Goal: Transaction & Acquisition: Purchase product/service

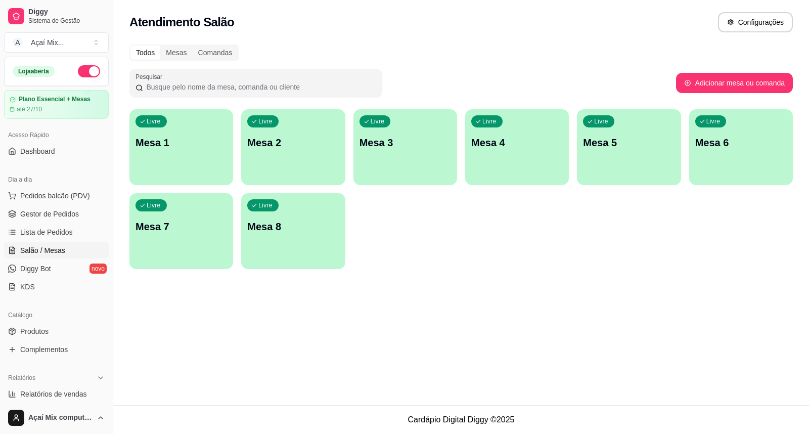
click at [174, 137] on p "Mesa 1" at bounding box center [180, 142] width 91 height 14
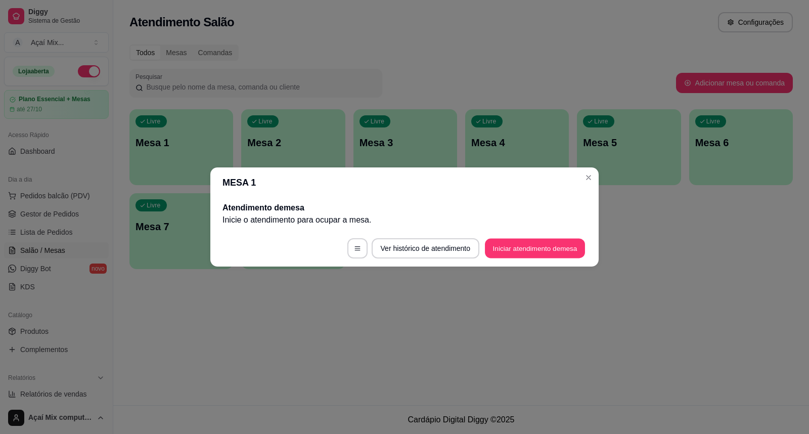
click at [524, 257] on button "Iniciar atendimento de mesa" at bounding box center [535, 249] width 100 height 20
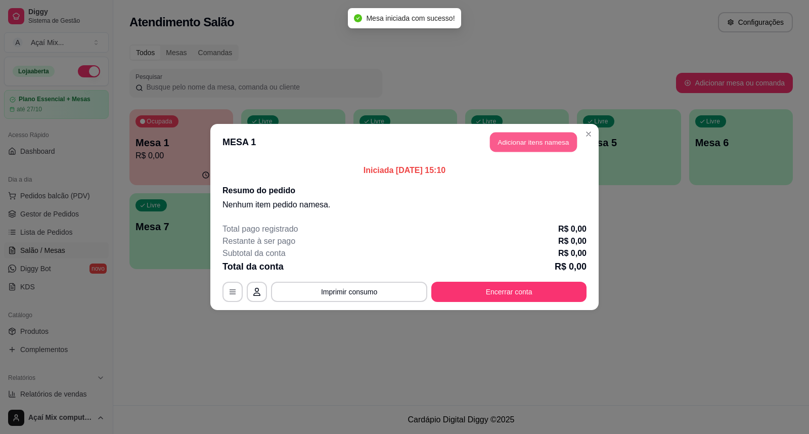
click at [507, 149] on button "Adicionar itens na mesa" at bounding box center [533, 142] width 87 height 20
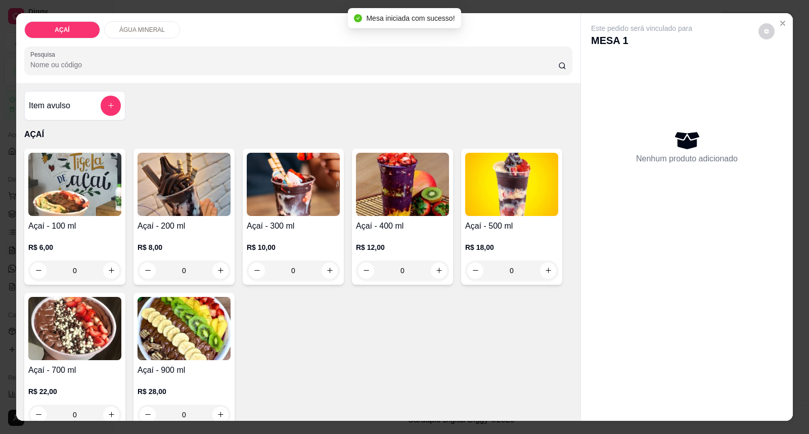
click at [188, 238] on div "R$ 8,00 0" at bounding box center [183, 256] width 93 height 49
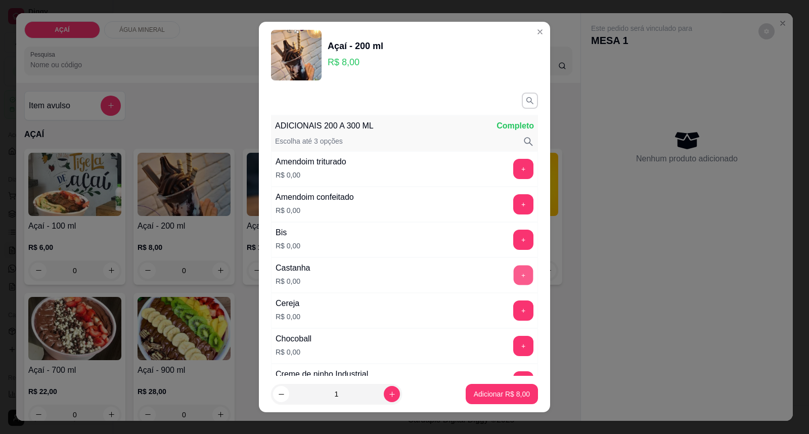
click at [513, 268] on button "+" at bounding box center [523, 275] width 20 height 20
click at [513, 169] on button "+" at bounding box center [523, 169] width 20 height 20
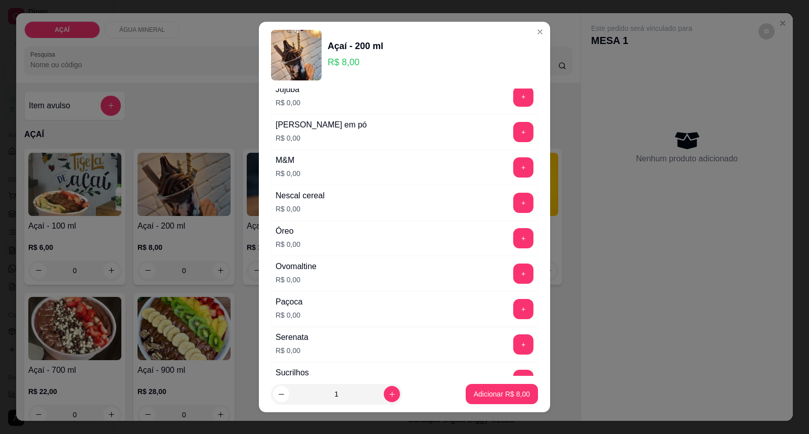
scroll to position [1011, 0]
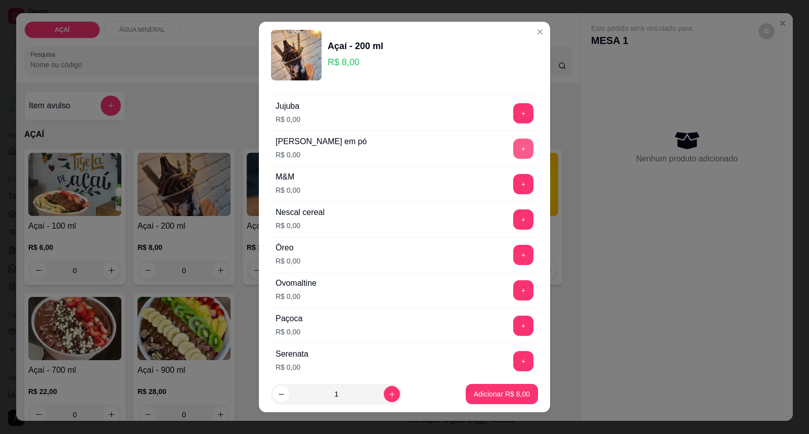
click at [513, 148] on button "+" at bounding box center [523, 148] width 20 height 20
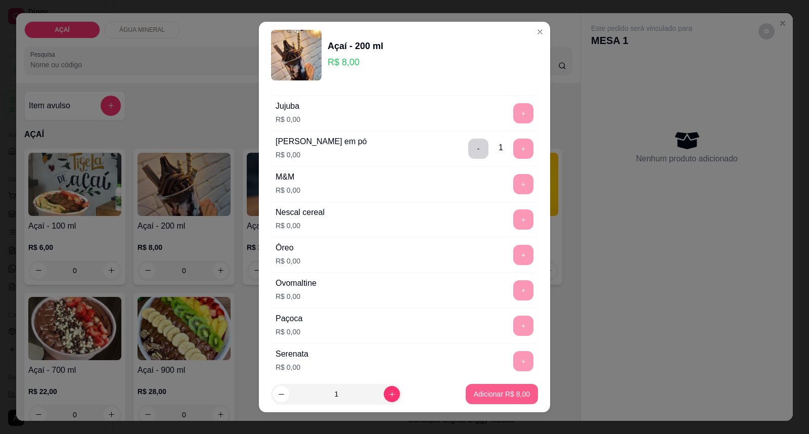
click at [507, 386] on button "Adicionar R$ 8,00" at bounding box center [501, 394] width 72 height 20
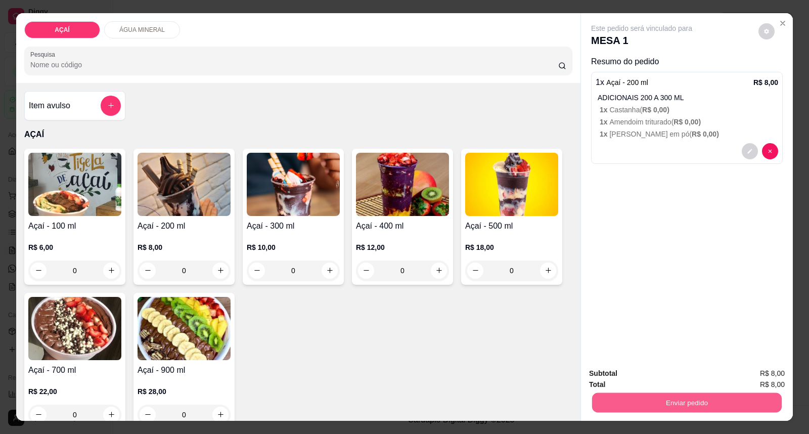
click at [686, 405] on button "Enviar pedido" at bounding box center [687, 403] width 190 height 20
click at [749, 375] on button "Enviar pedido" at bounding box center [757, 377] width 57 height 19
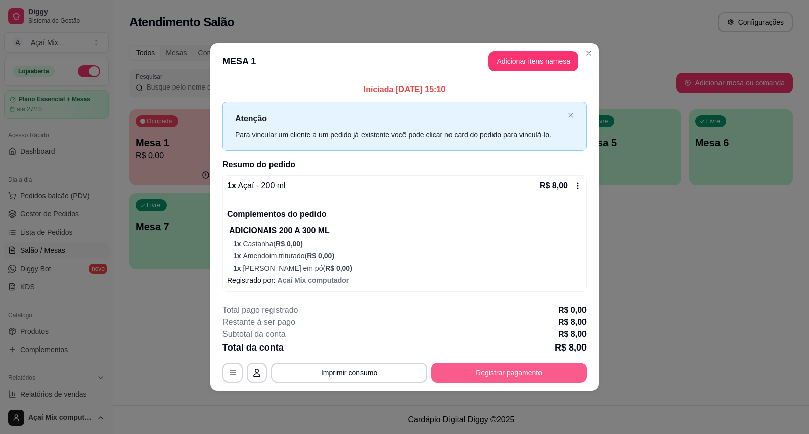
click at [482, 371] on button "Registrar pagamento" at bounding box center [508, 372] width 155 height 20
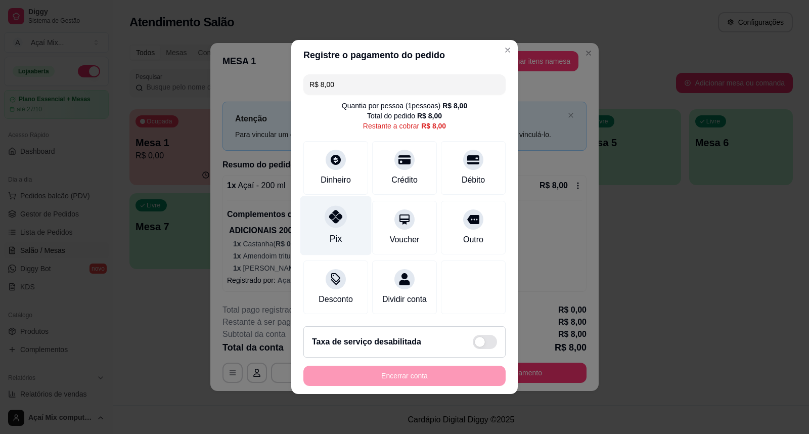
click at [354, 226] on div "Pix" at bounding box center [335, 225] width 71 height 59
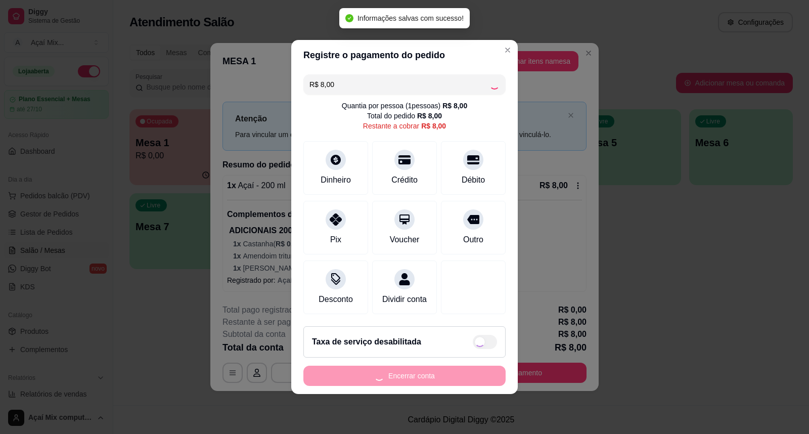
type input "R$ 0,00"
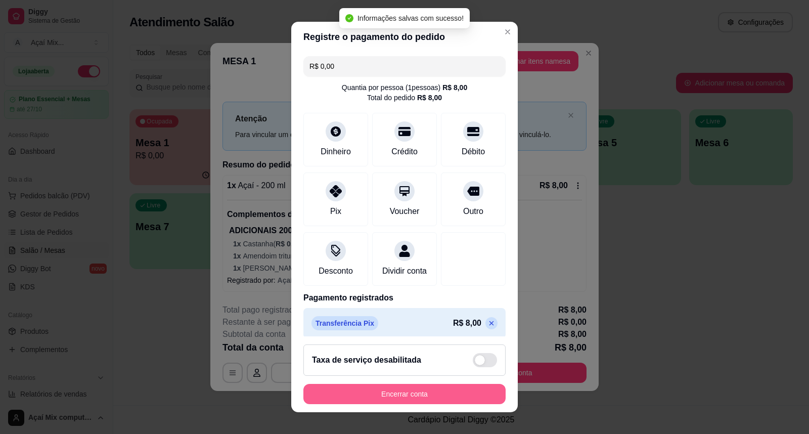
click at [440, 398] on button "Encerrar conta" at bounding box center [404, 394] width 202 height 20
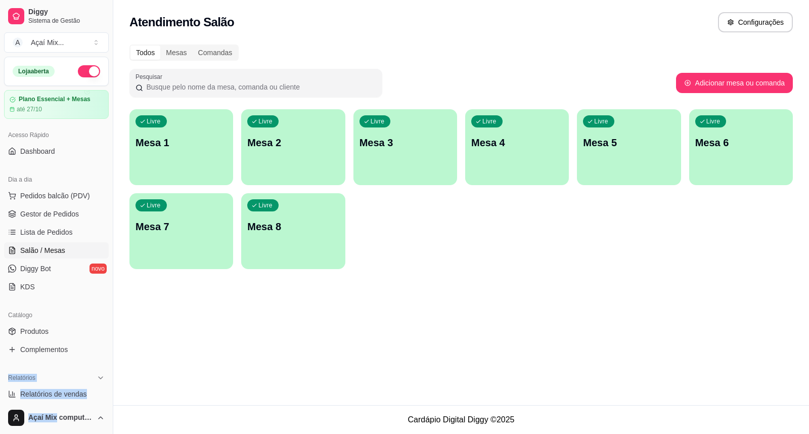
scroll to position [60, 0]
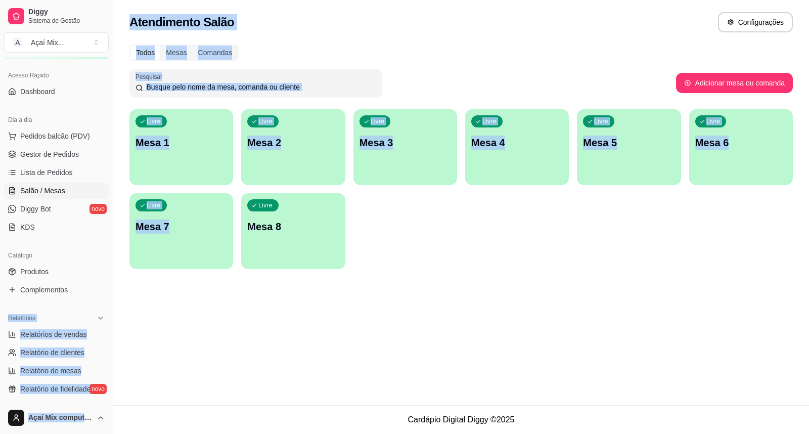
drag, startPoint x: 11, startPoint y: 386, endPoint x: 198, endPoint y: 296, distance: 208.0
click at [216, 332] on div "Diggy Sistema de Gestão A Açaí Mix ... Loja aberta Plano Essencial + Mesas até …" at bounding box center [404, 217] width 809 height 434
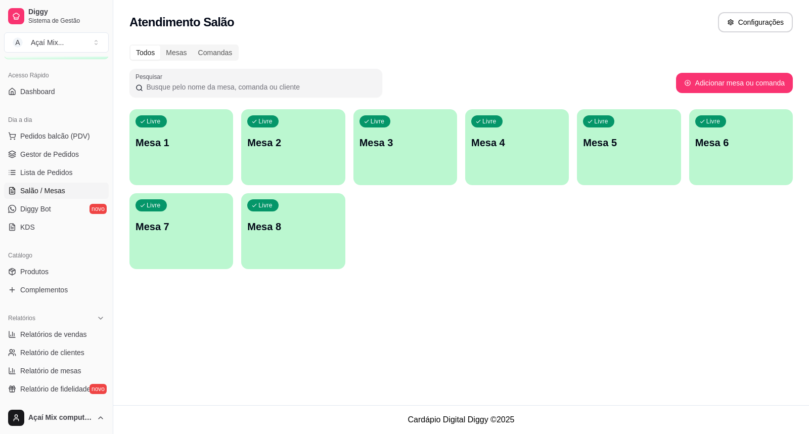
click at [261, 282] on div "Atendimento Salão Configurações Todos Mesas Comandas Pesquisar Adicionar mesa o…" at bounding box center [460, 202] width 695 height 405
click at [18, 154] on link "Gestor de Pedidos" at bounding box center [56, 154] width 105 height 16
click at [54, 159] on link "Gestor de Pedidos" at bounding box center [56, 154] width 105 height 16
click at [37, 158] on span "Gestor de Pedidos" at bounding box center [49, 154] width 59 height 10
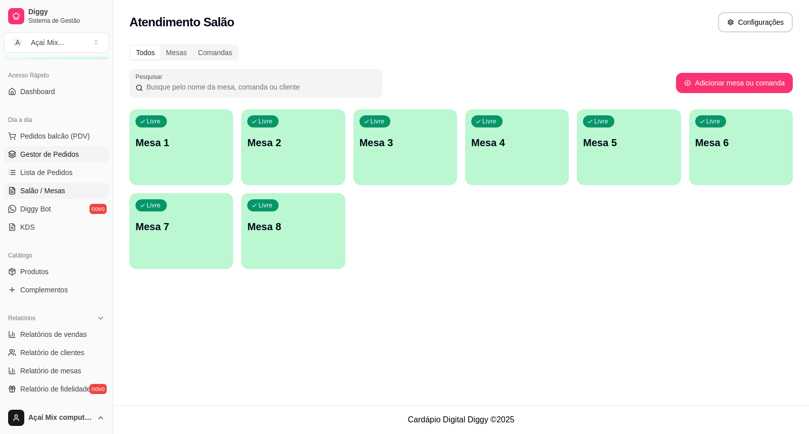
click at [37, 157] on span "Gestor de Pedidos" at bounding box center [49, 154] width 59 height 10
click at [38, 157] on span "Gestor de Pedidos" at bounding box center [49, 154] width 59 height 10
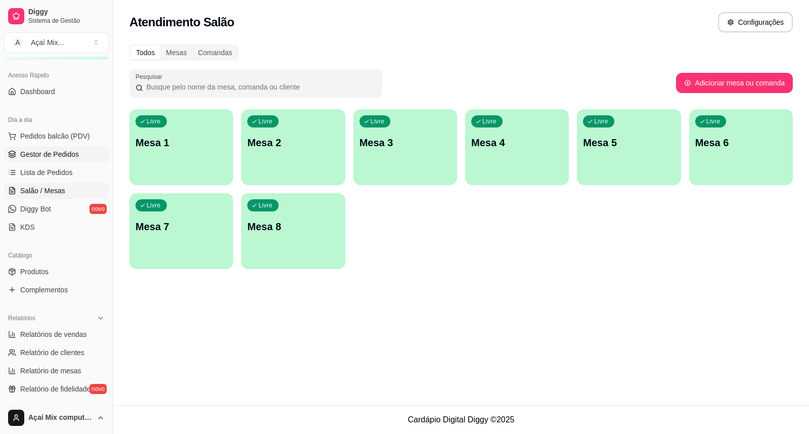
click at [38, 157] on span "Gestor de Pedidos" at bounding box center [49, 154] width 59 height 10
click at [26, 160] on link "Gestor de Pedidos" at bounding box center [56, 154] width 105 height 16
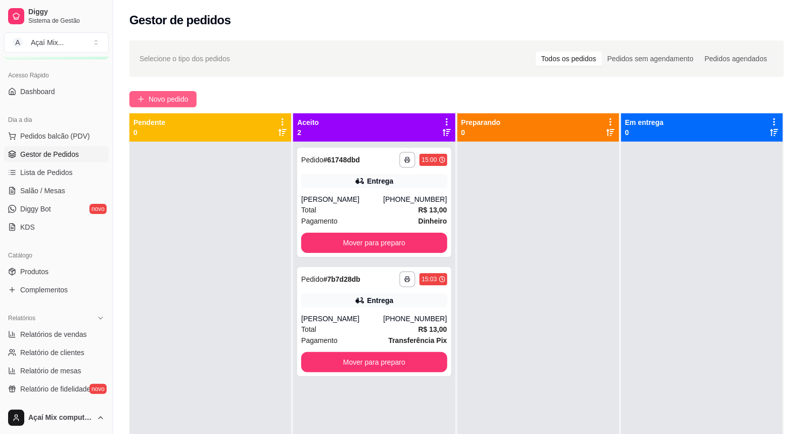
click at [177, 103] on span "Novo pedido" at bounding box center [169, 98] width 40 height 11
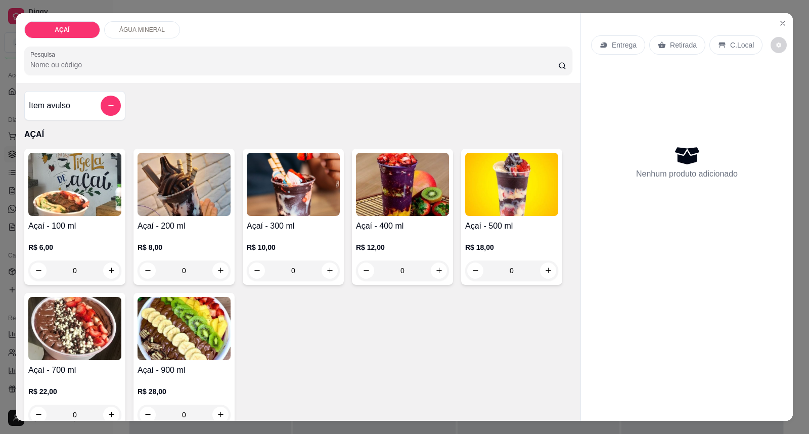
click at [289, 204] on img at bounding box center [293, 184] width 93 height 63
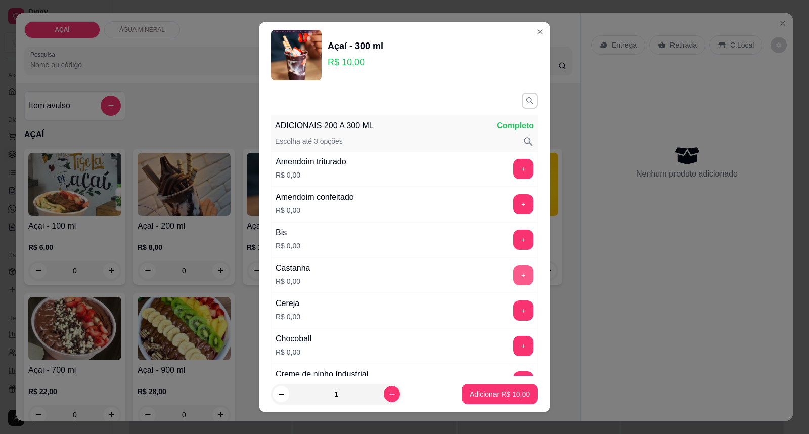
click at [513, 268] on button "+" at bounding box center [523, 275] width 20 height 20
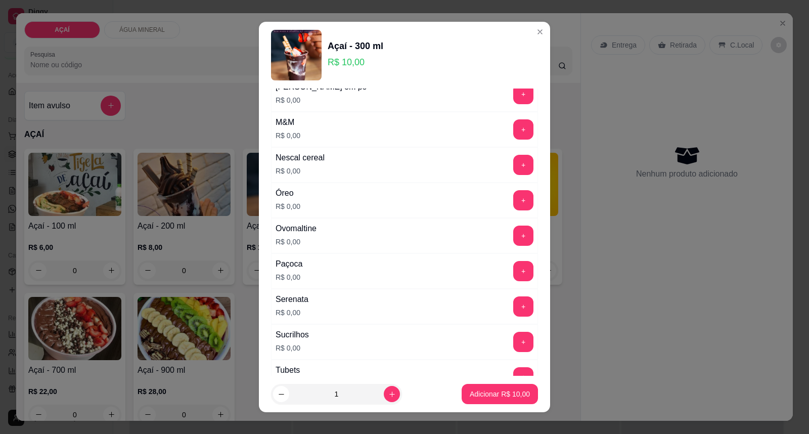
scroll to position [1067, 0]
click at [513, 208] on button "+" at bounding box center [523, 199] width 20 height 20
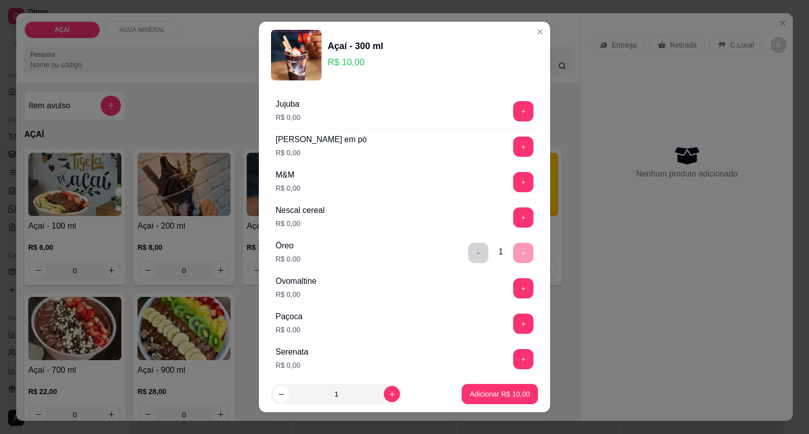
scroll to position [994, 0]
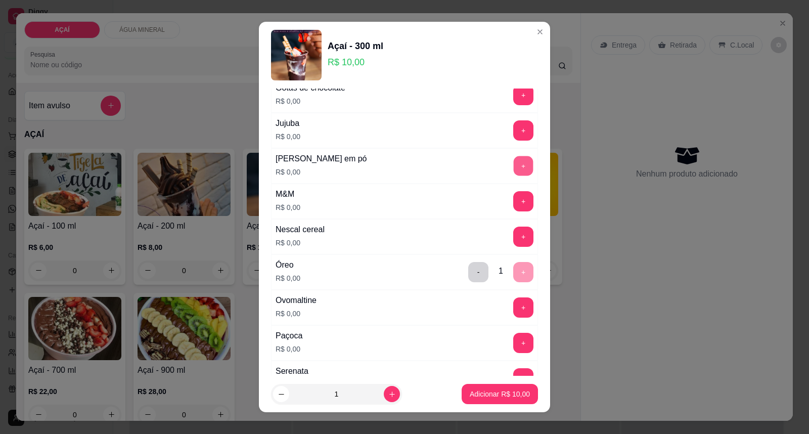
click at [513, 172] on button "+" at bounding box center [523, 166] width 20 height 20
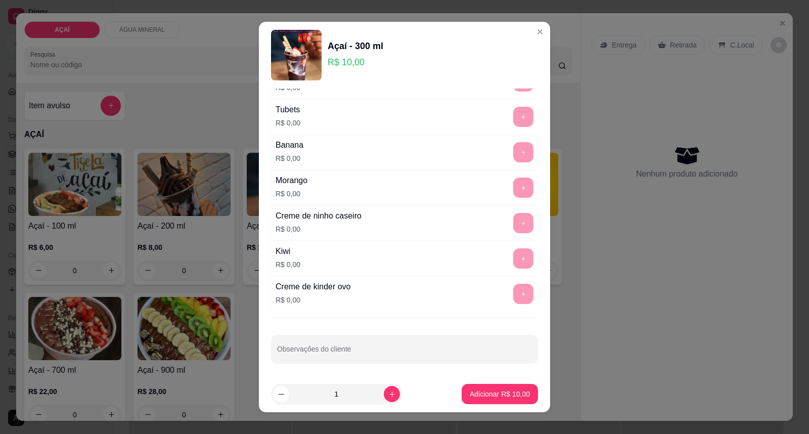
scroll to position [1331, 0]
click at [401, 354] on input "Observações do cliente" at bounding box center [404, 351] width 255 height 10
click at [369, 347] on input "bia" at bounding box center [404, 351] width 255 height 10
type input "bia sem leite condesado"
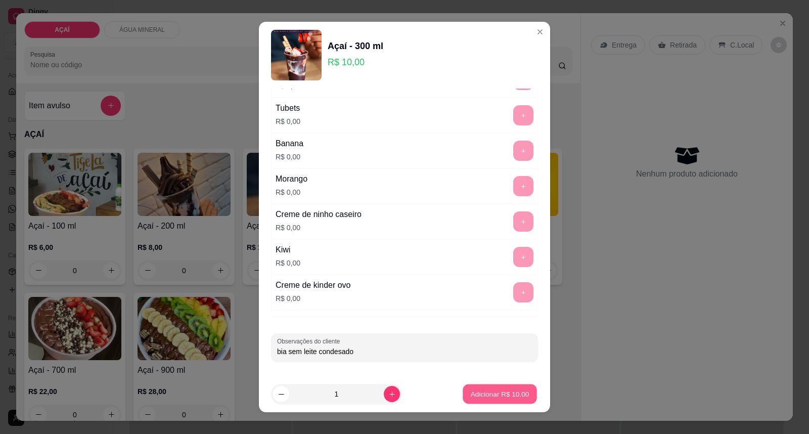
click at [471, 397] on p "Adicionar R$ 10,00" at bounding box center [499, 394] width 59 height 10
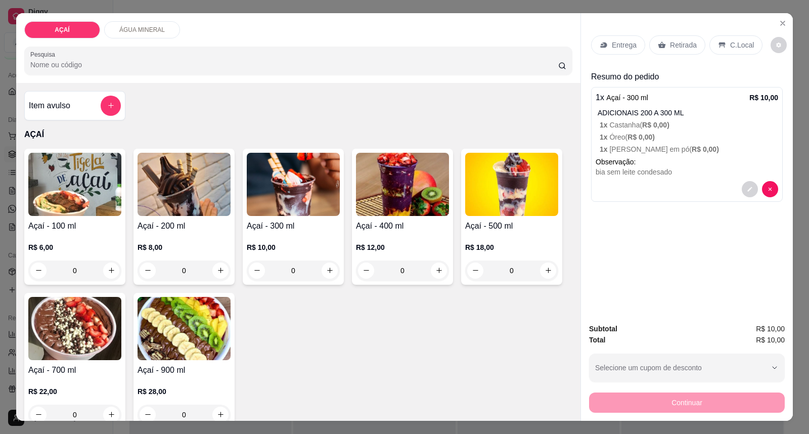
click at [290, 251] on div "R$ 10,00 0" at bounding box center [293, 261] width 93 height 38
click at [269, 234] on div "R$ 10,00 0" at bounding box center [293, 256] width 93 height 49
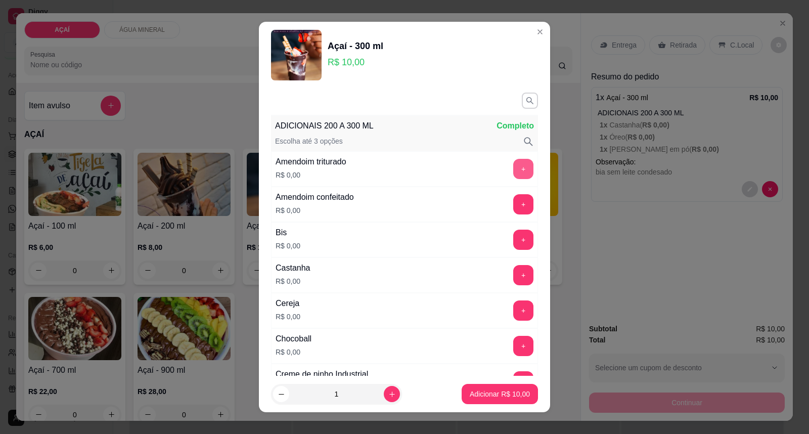
click at [513, 167] on button "+" at bounding box center [523, 169] width 20 height 20
click at [513, 301] on button "+" at bounding box center [523, 311] width 20 height 20
click at [513, 281] on button "+" at bounding box center [523, 275] width 20 height 20
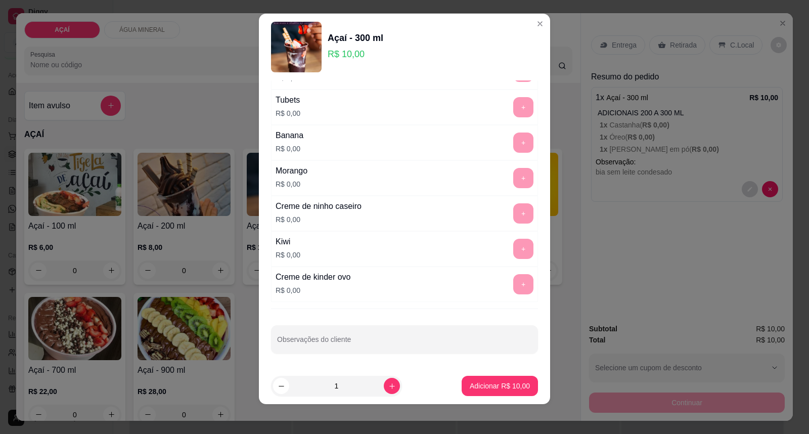
click at [427, 362] on div "ADICIONAIS 200 A 300 ML Completo Escolha até 3 opções Amendoim triturado R$ 0,0…" at bounding box center [404, 223] width 291 height 287
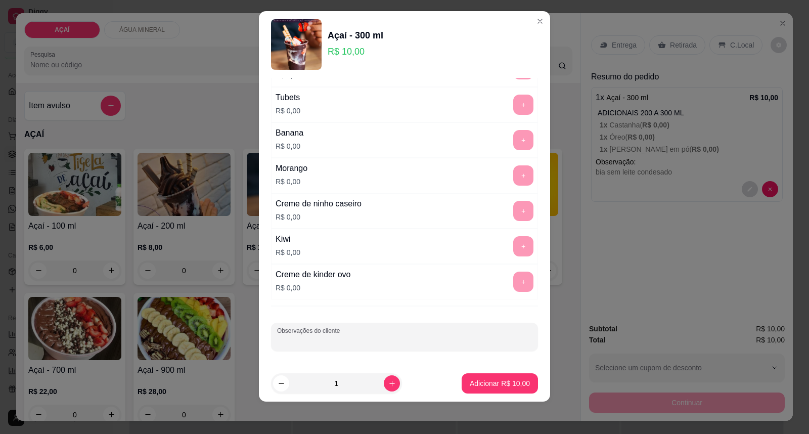
click at [431, 341] on input "Observações do cliente" at bounding box center [404, 341] width 255 height 10
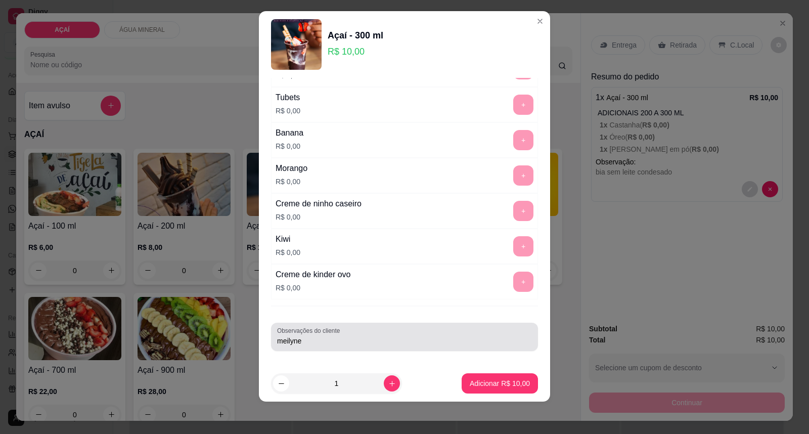
click at [450, 347] on div "Observações do cliente meilyne" at bounding box center [404, 336] width 267 height 28
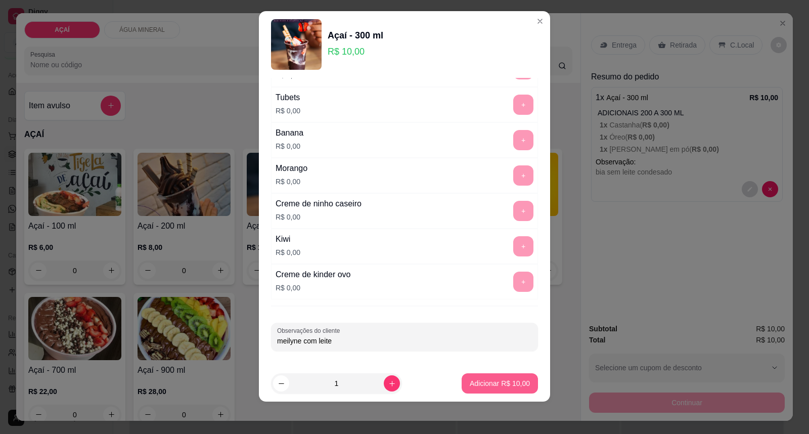
type input "meilyne com leite"
click at [488, 387] on p "Adicionar R$ 10,00" at bounding box center [499, 383] width 59 height 10
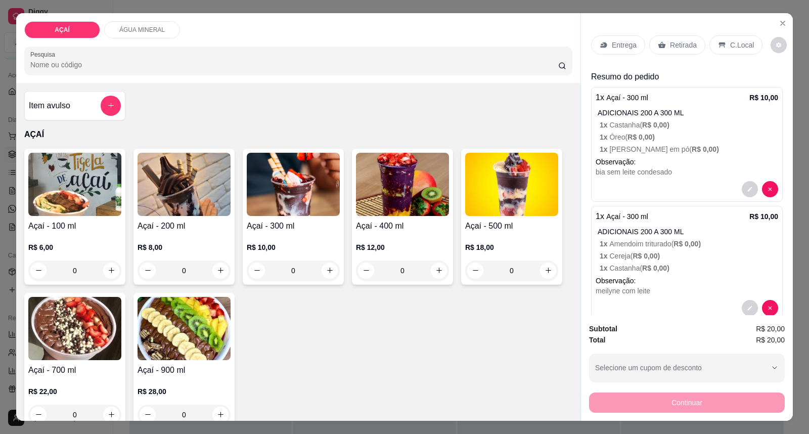
click at [214, 224] on h4 "Açaí - 200 ml" at bounding box center [183, 226] width 93 height 12
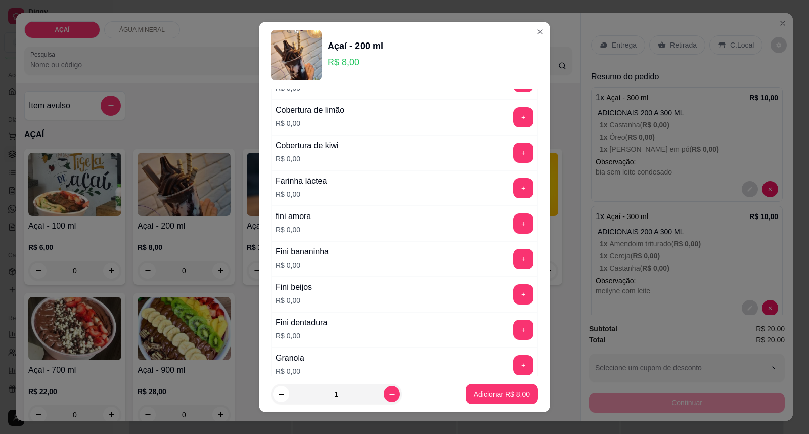
scroll to position [674, 0]
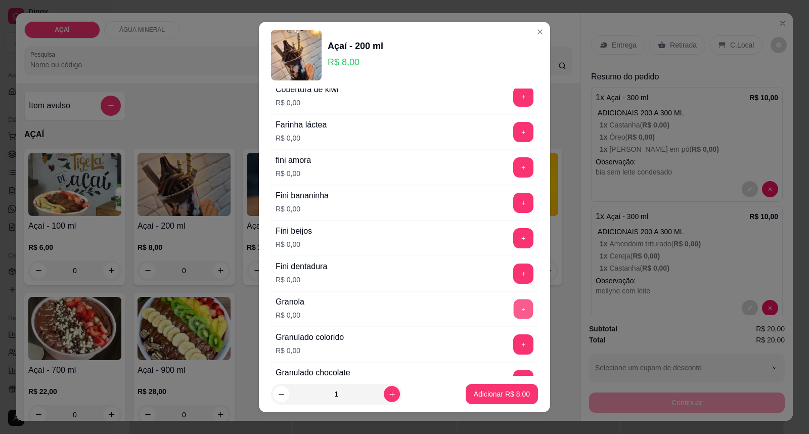
click at [513, 314] on button "+" at bounding box center [523, 309] width 20 height 20
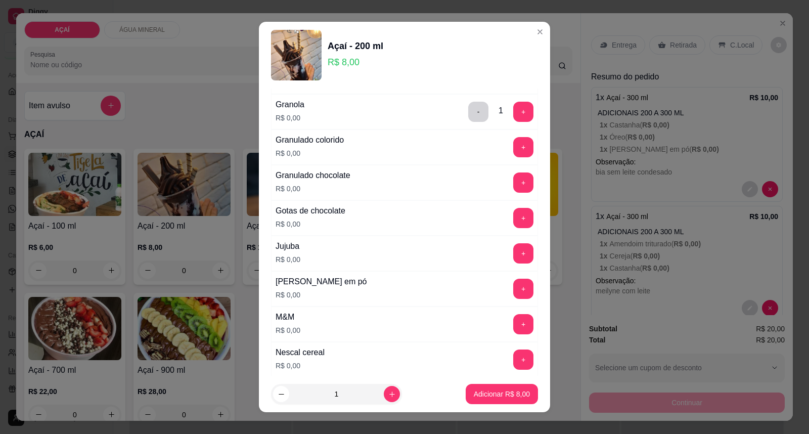
scroll to position [898, 0]
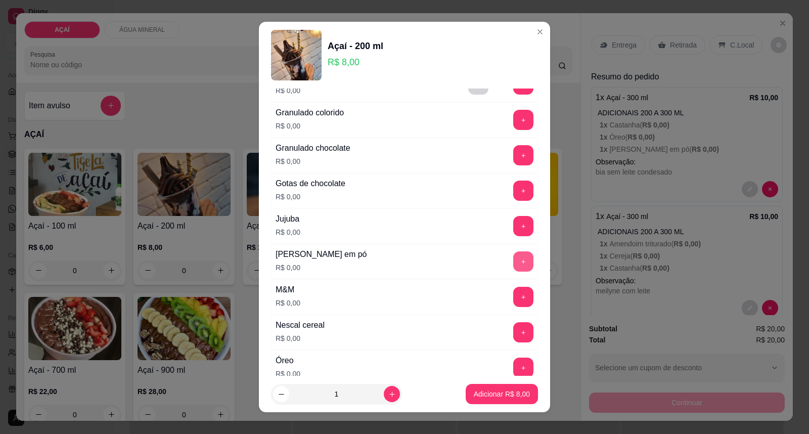
click at [513, 268] on button "+" at bounding box center [523, 261] width 20 height 20
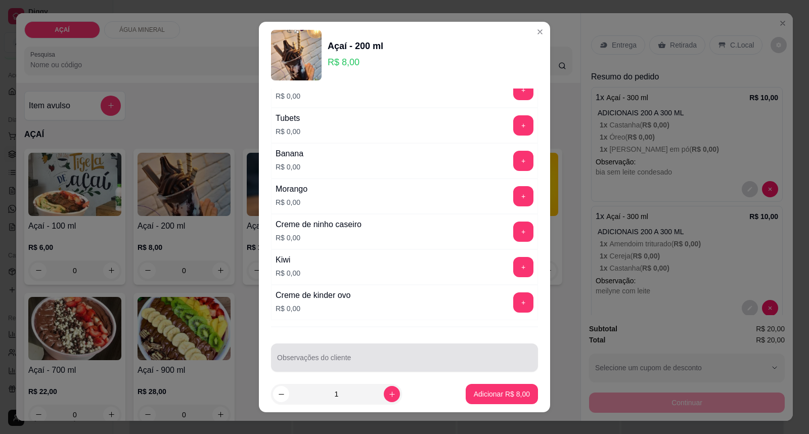
scroll to position [1331, 0]
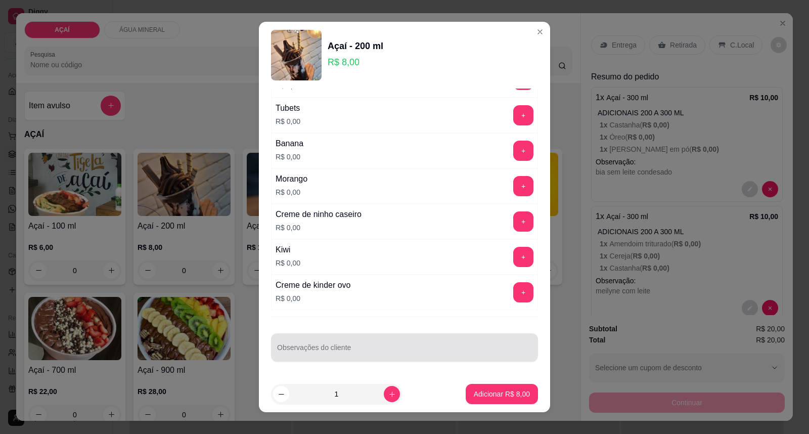
click at [443, 341] on div at bounding box center [404, 347] width 255 height 20
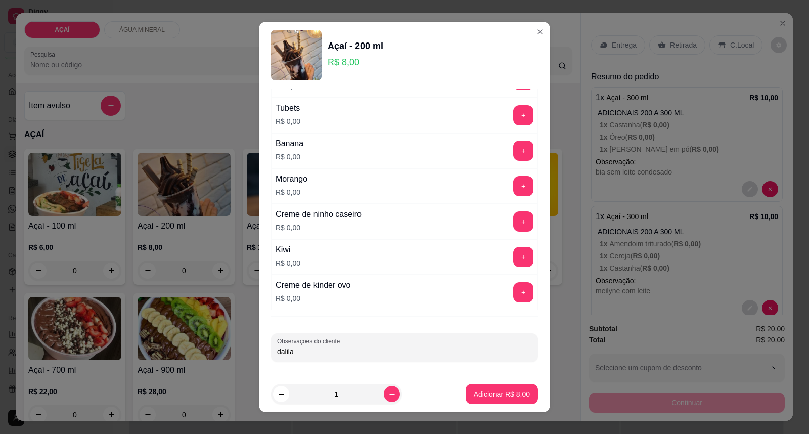
click at [453, 347] on input "dalila" at bounding box center [404, 351] width 255 height 10
click at [318, 352] on input "dalila sei leite vcondesado" at bounding box center [404, 351] width 255 height 10
click at [319, 352] on input "dalila sei leite vcondesado" at bounding box center [404, 351] width 255 height 10
type input "dalila sei leite condesado"
click at [497, 398] on p "Adicionar R$ 8,00" at bounding box center [501, 394] width 55 height 10
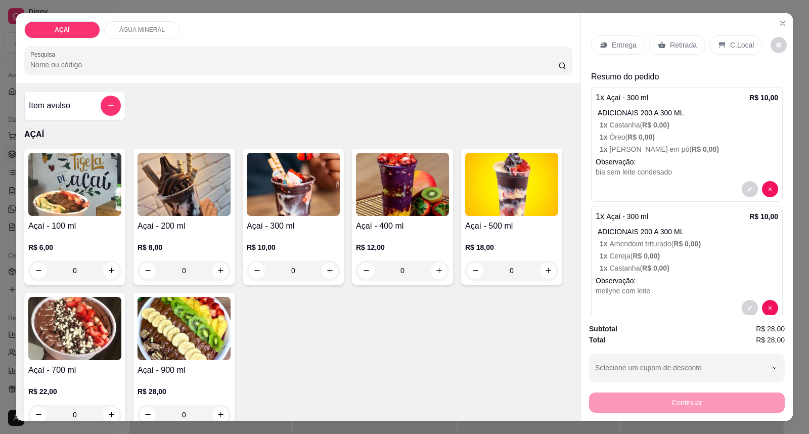
click at [289, 234] on div "R$ 10,00 0" at bounding box center [293, 256] width 93 height 49
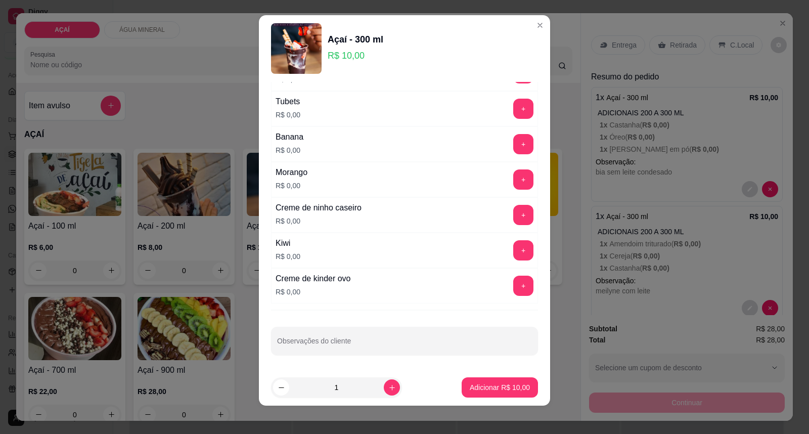
scroll to position [11, 0]
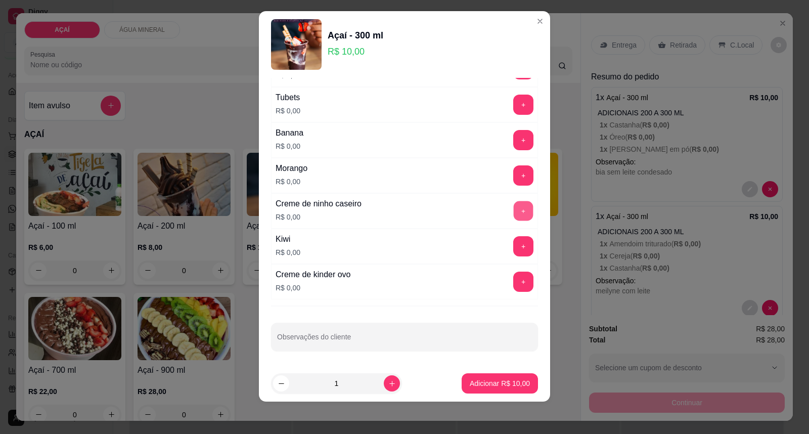
click at [513, 216] on button "+" at bounding box center [523, 211] width 20 height 20
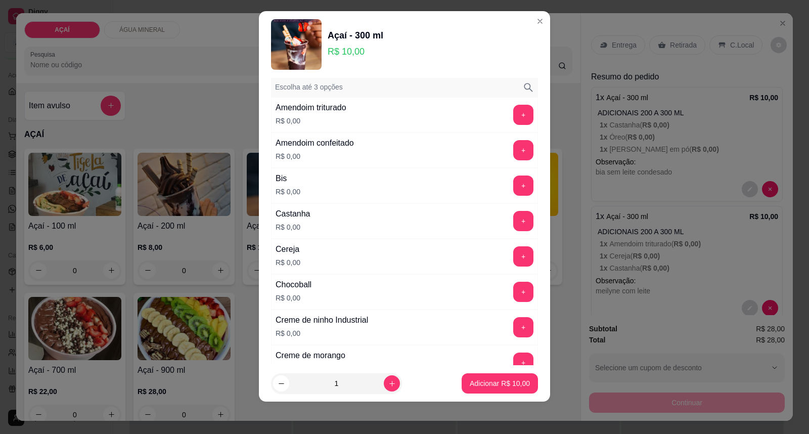
scroll to position [0, 0]
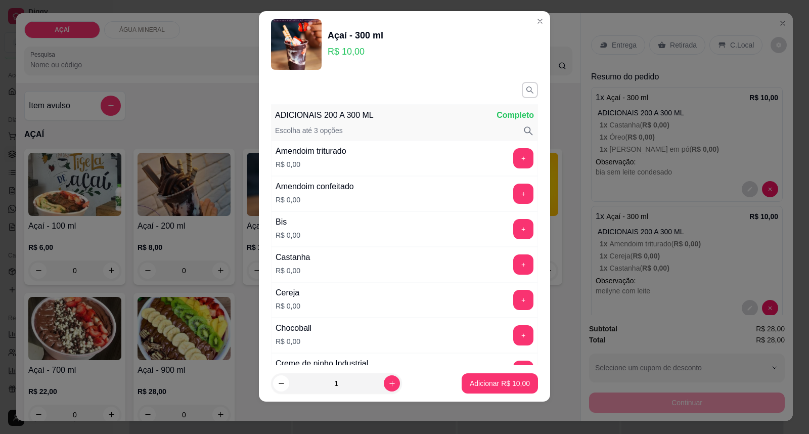
click at [501, 314] on div "Cereja R$ 0,00 +" at bounding box center [404, 299] width 267 height 35
click at [513, 297] on button "+" at bounding box center [523, 300] width 20 height 20
click at [513, 263] on button "+" at bounding box center [523, 264] width 20 height 20
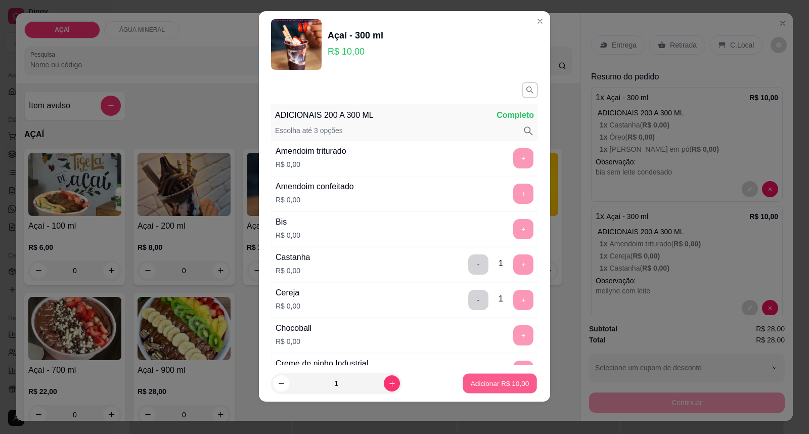
click at [496, 386] on p "Adicionar R$ 10,00" at bounding box center [499, 383] width 59 height 10
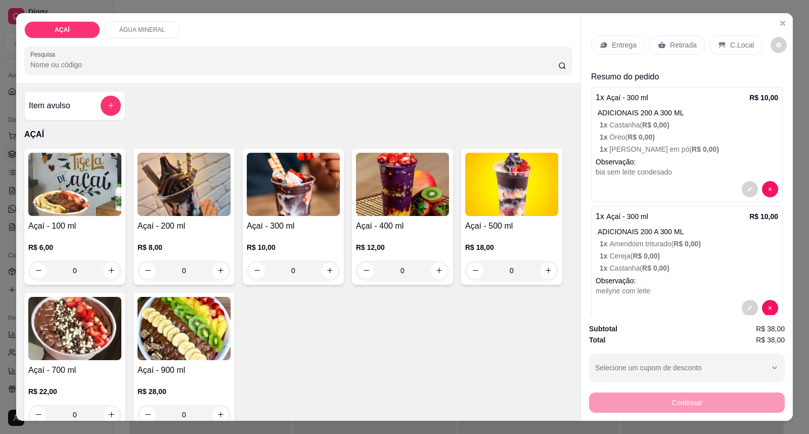
click at [614, 48] on p "Entrega" at bounding box center [623, 45] width 25 height 10
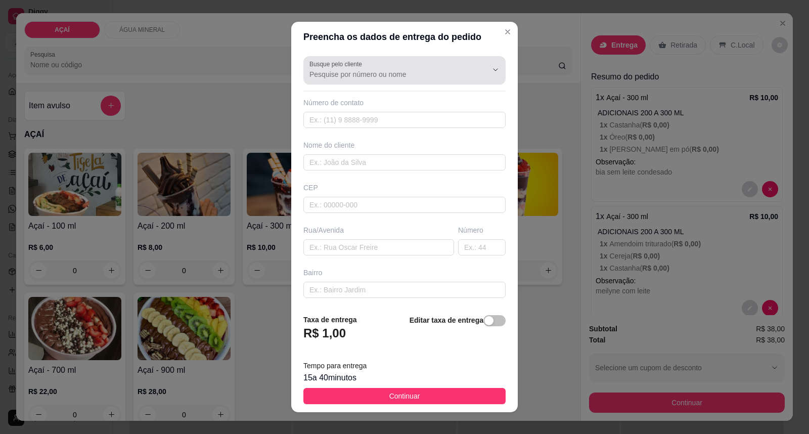
click at [360, 73] on input "Busque pelo cliente" at bounding box center [390, 74] width 162 height 10
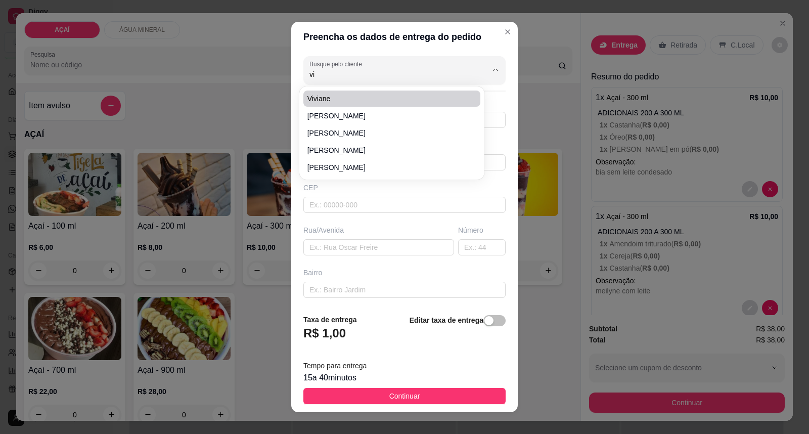
click at [374, 107] on ul "[PERSON_NAME] viera [PERSON_NAME] [PERSON_NAME]" at bounding box center [391, 132] width 177 height 85
click at [380, 97] on span "Viviane" at bounding box center [386, 98] width 159 height 10
type input "Viviane"
type input "8287940699"
type input "Viviane"
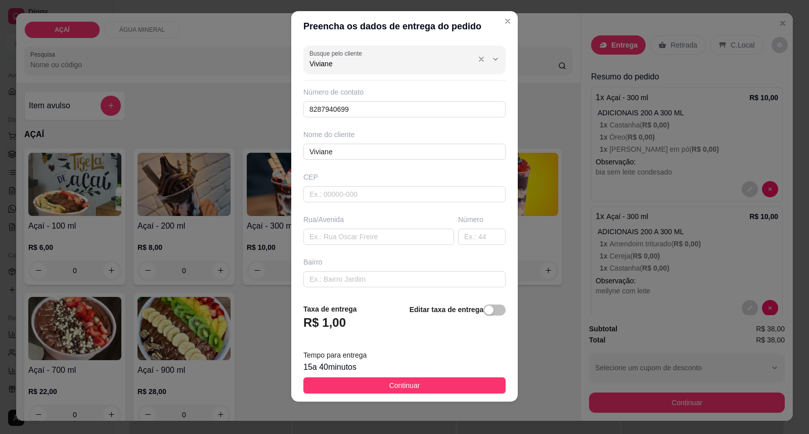
click at [356, 66] on input "Viviane" at bounding box center [390, 64] width 162 height 10
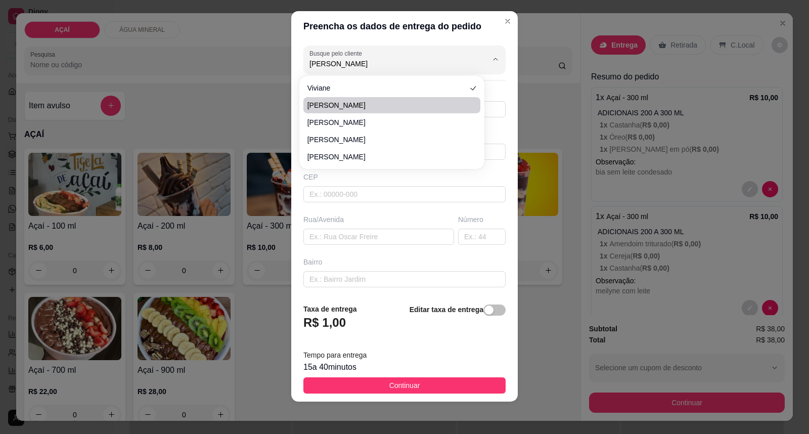
click at [380, 105] on span "[PERSON_NAME]" at bounding box center [386, 105] width 159 height 10
type input "[PERSON_NAME]"
type input "82987940699"
type input "[PERSON_NAME]"
type input "575200000"
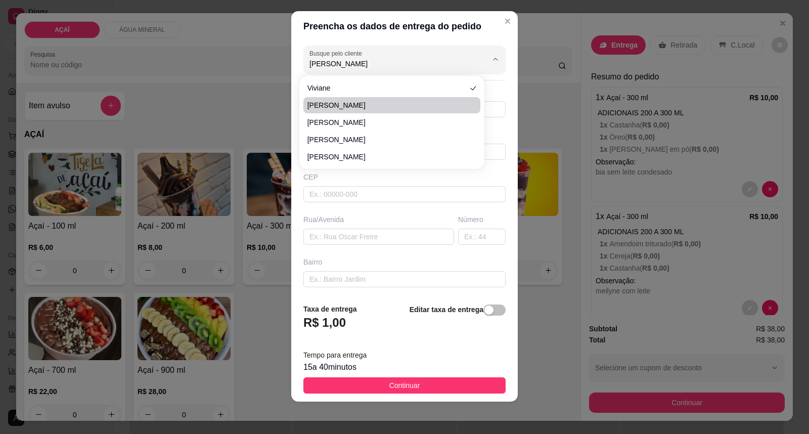
type input "[PERSON_NAME]"
type input "251"
type input "Centro"
type input "Maravilha"
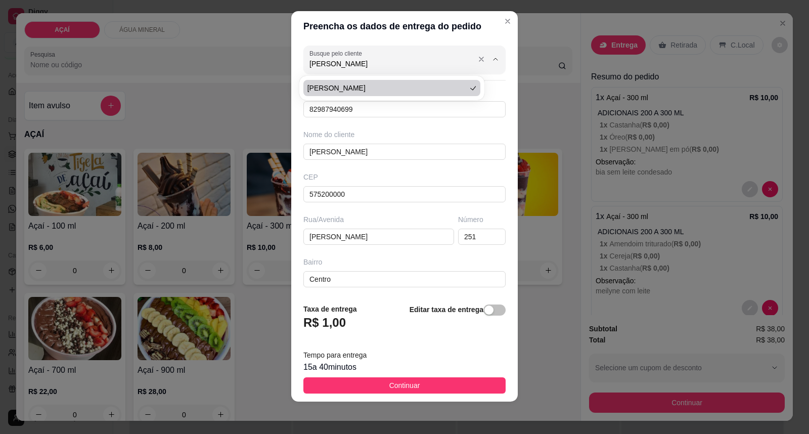
click at [429, 63] on input "[PERSON_NAME]" at bounding box center [390, 64] width 162 height 10
type input "V"
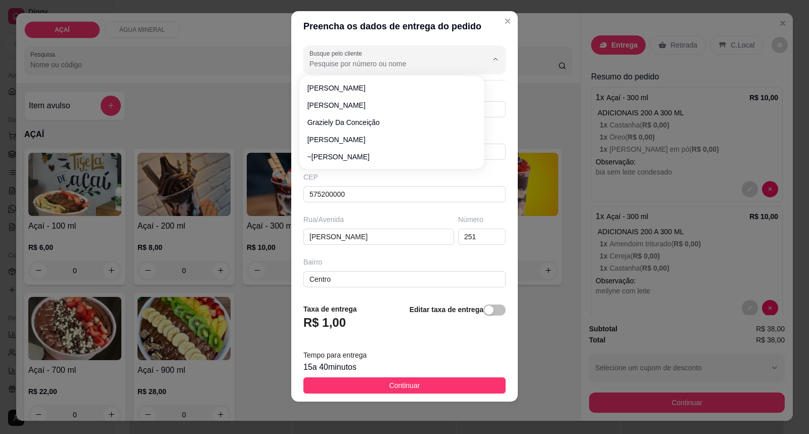
click at [428, 63] on input "Busque pelo cliente" at bounding box center [390, 64] width 162 height 10
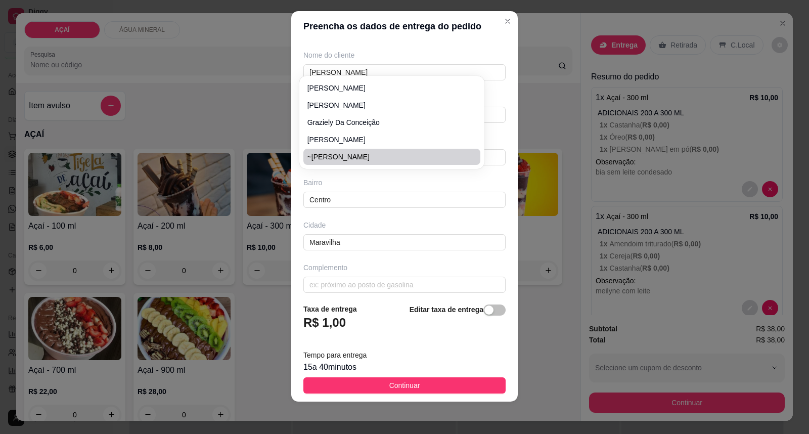
scroll to position [87, 0]
click at [374, 227] on input "Maravilha" at bounding box center [404, 234] width 202 height 16
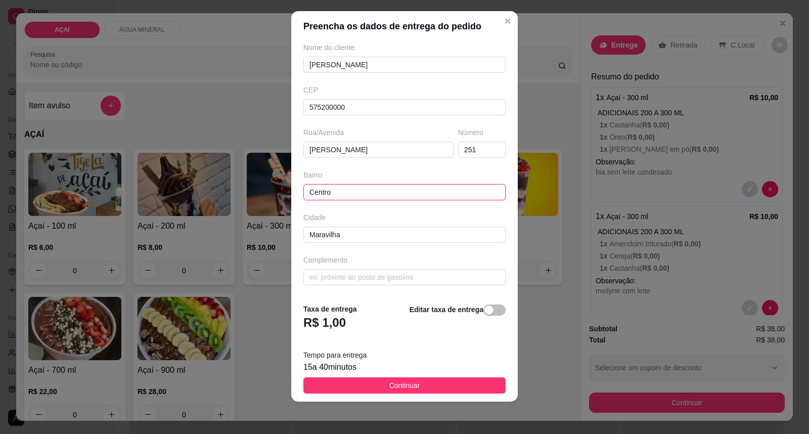
click at [365, 194] on input "Centro" at bounding box center [404, 192] width 202 height 16
type input "C"
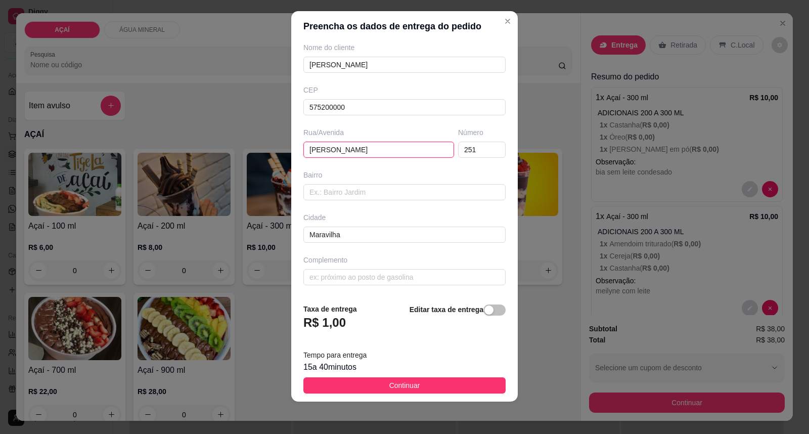
click at [382, 154] on input "[PERSON_NAME]" at bounding box center [378, 150] width 151 height 16
type input "L"
click at [458, 151] on input "251" at bounding box center [482, 150] width 48 height 16
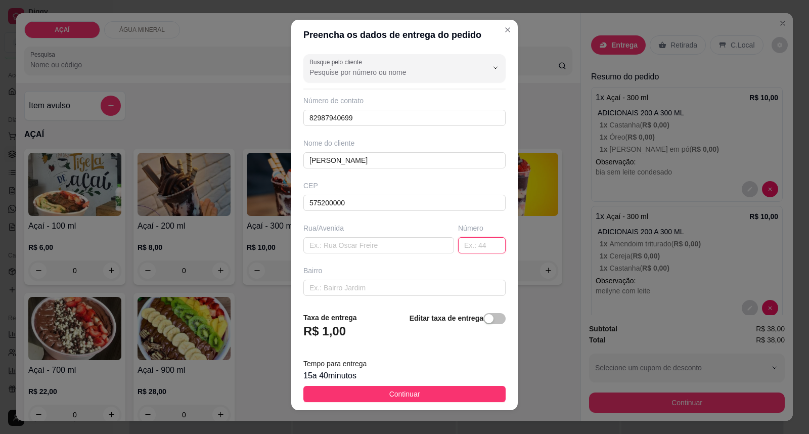
scroll to position [0, 0]
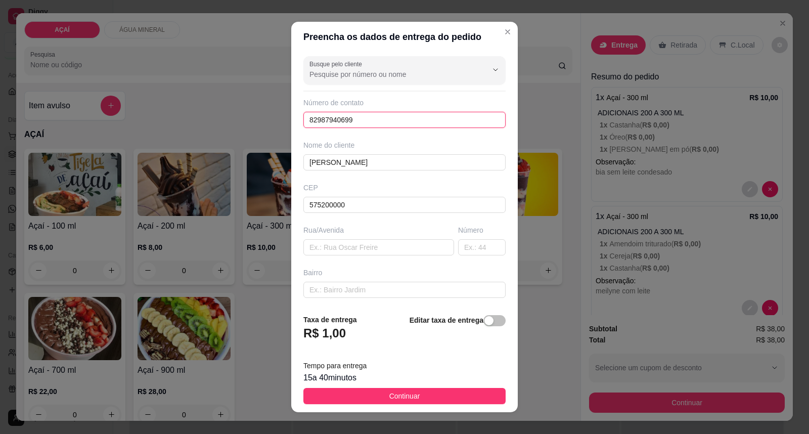
click at [429, 113] on input "82987940699" at bounding box center [404, 120] width 202 height 16
type input "8"
click at [428, 169] on input "[PERSON_NAME]" at bounding box center [404, 162] width 202 height 16
type input "Viviane"
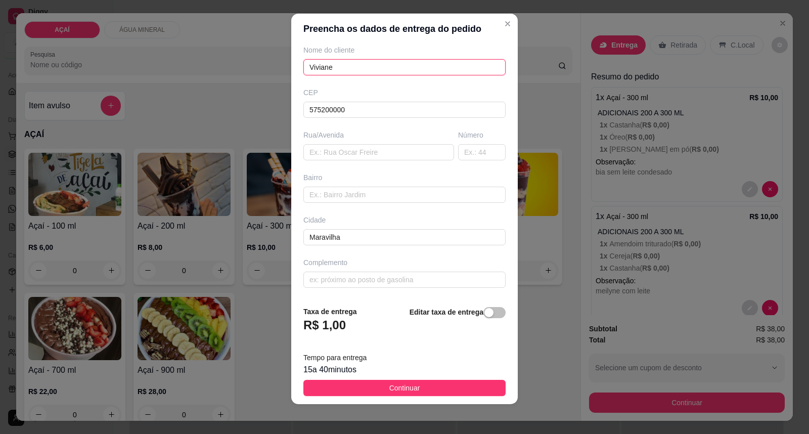
scroll to position [11, 0]
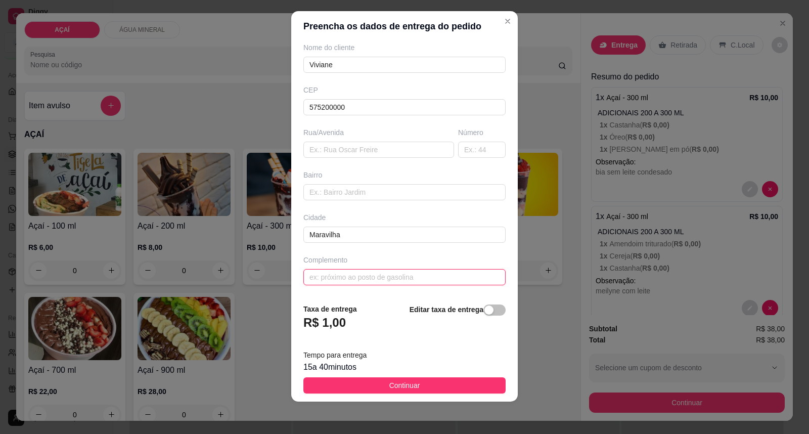
click at [412, 273] on input "text" at bounding box center [404, 277] width 202 height 16
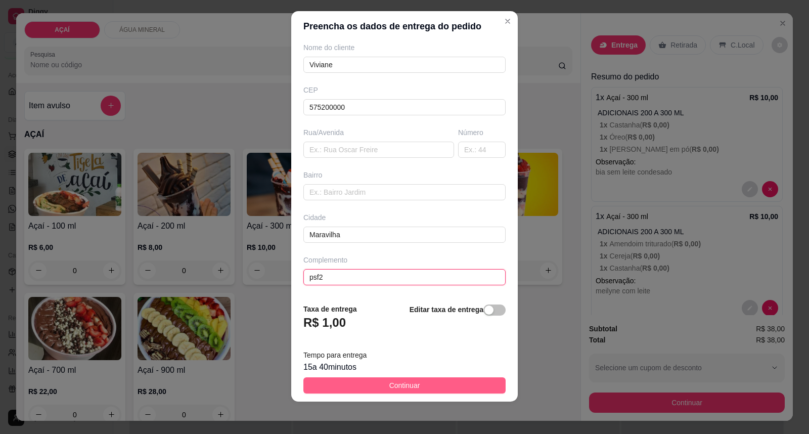
type input "psf2"
click at [395, 387] on span "Continuar" at bounding box center [404, 385] width 31 height 11
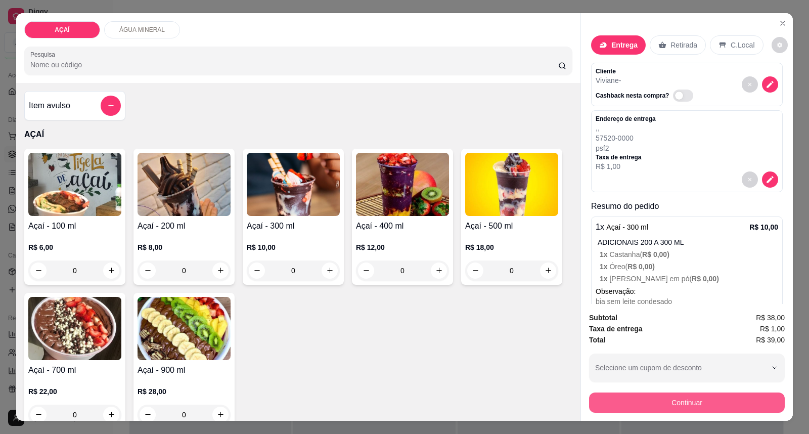
click at [728, 397] on button "Continuar" at bounding box center [687, 402] width 196 height 20
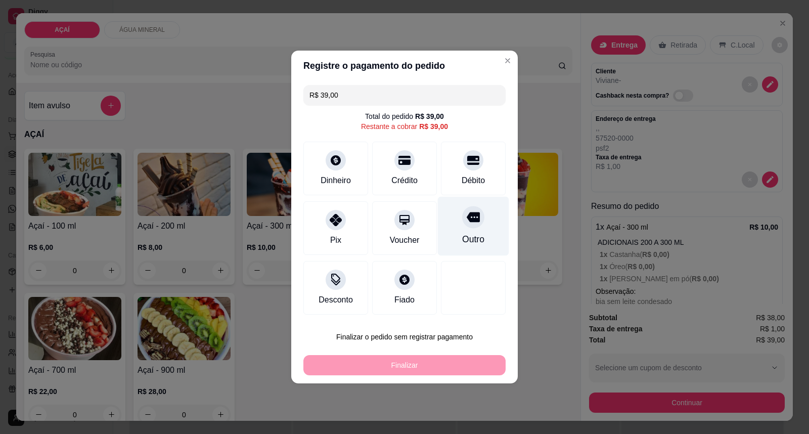
click at [444, 219] on div "Outro" at bounding box center [473, 226] width 71 height 59
type input "R$ 0,00"
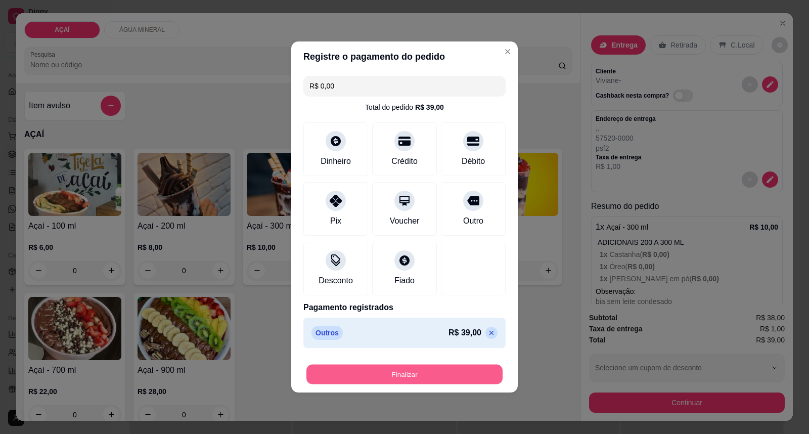
click at [440, 375] on button "Finalizar" at bounding box center [404, 374] width 196 height 20
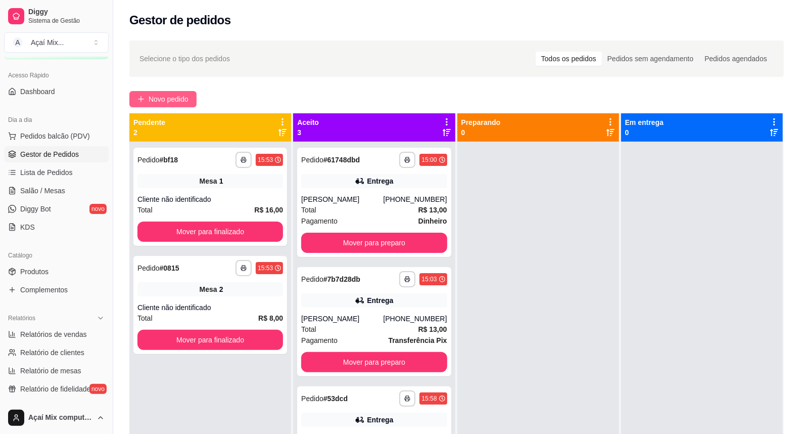
click at [182, 93] on button "Novo pedido" at bounding box center [162, 99] width 67 height 16
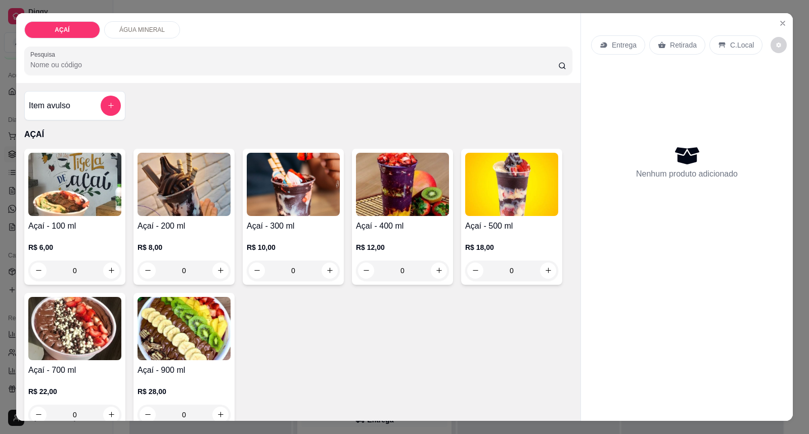
click at [377, 238] on div "R$ 12,00 0" at bounding box center [402, 256] width 93 height 49
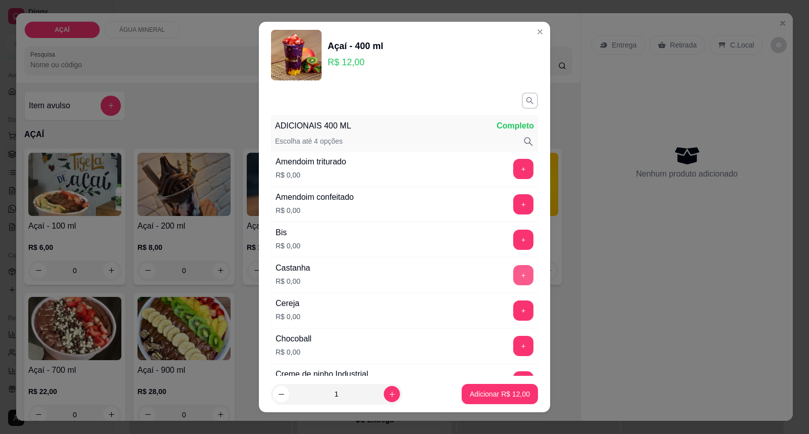
click at [513, 268] on button "+" at bounding box center [523, 275] width 20 height 20
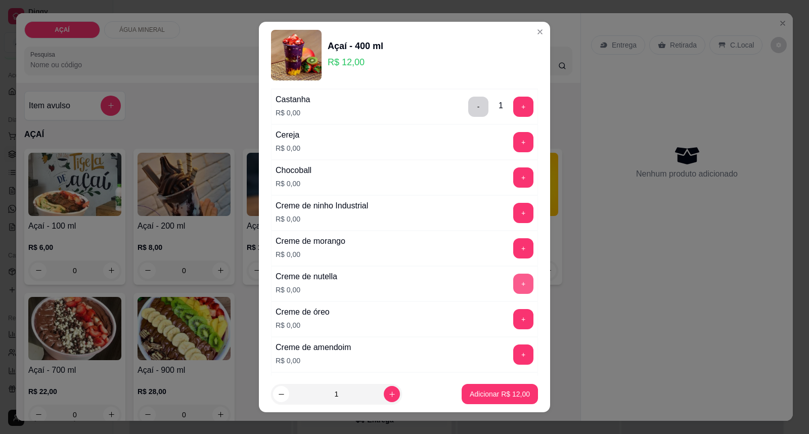
click at [513, 275] on button "+" at bounding box center [523, 283] width 20 height 20
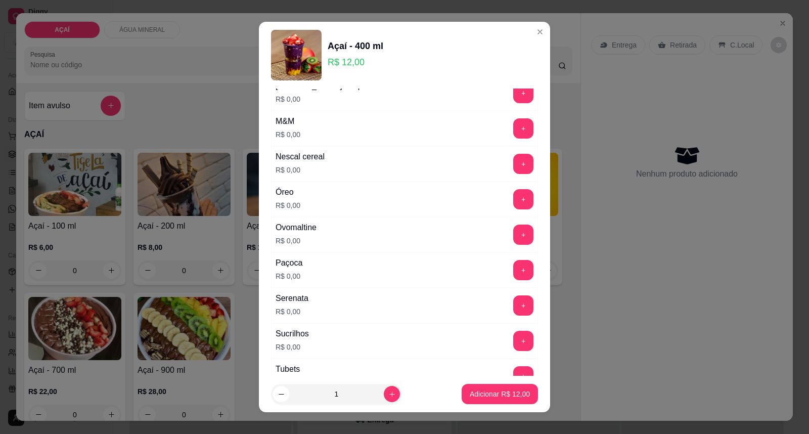
scroll to position [1067, 0]
click at [513, 243] on button "+" at bounding box center [523, 234] width 20 height 20
click at [513, 271] on button "+" at bounding box center [523, 269] width 20 height 20
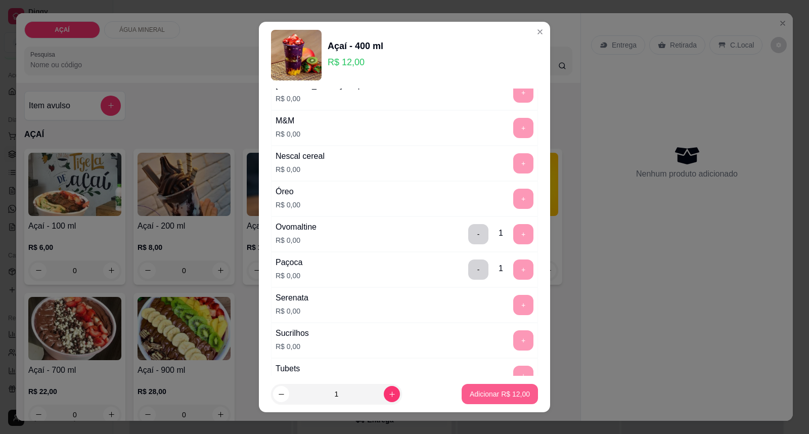
click at [501, 388] on button "Adicionar R$ 12,00" at bounding box center [499, 394] width 76 height 20
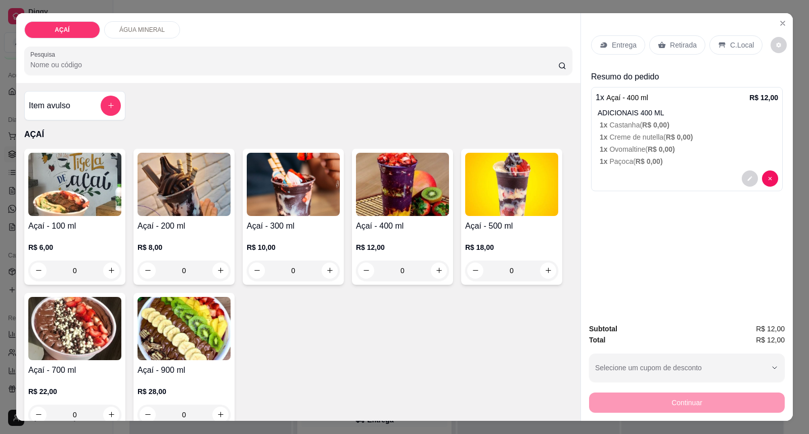
click at [615, 49] on p "Entrega" at bounding box center [623, 45] width 25 height 10
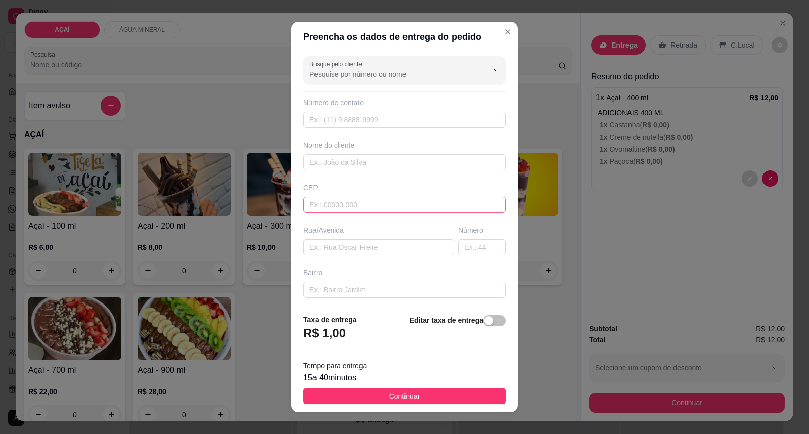
drag, startPoint x: 407, startPoint y: 191, endPoint x: 408, endPoint y: 201, distance: 10.2
click at [408, 198] on div "CEP" at bounding box center [404, 197] width 208 height 30
click at [409, 202] on input "text" at bounding box center [404, 205] width 202 height 16
type input "57520000"
type input "Maravilha"
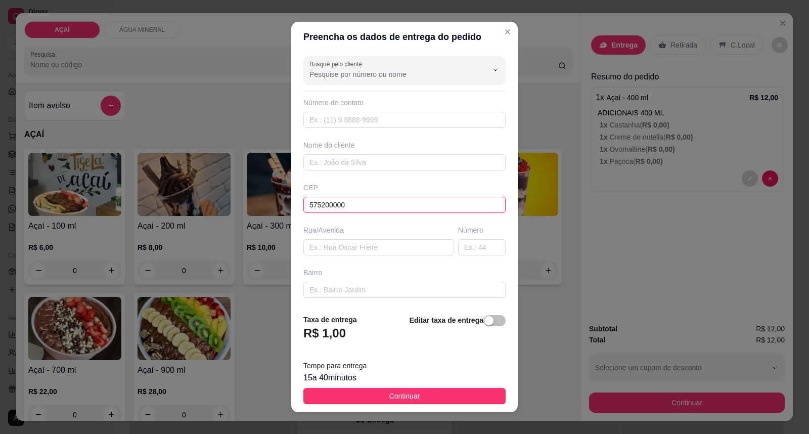
type input "575200000"
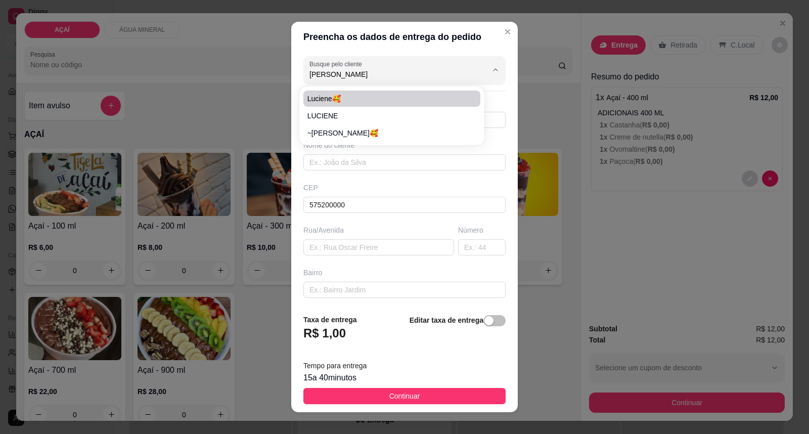
click at [370, 103] on span "Luciene🥰" at bounding box center [386, 98] width 159 height 10
type input "Luciene🥰"
type input "81328724"
type input "Luciene🥰"
type input "57520000000"
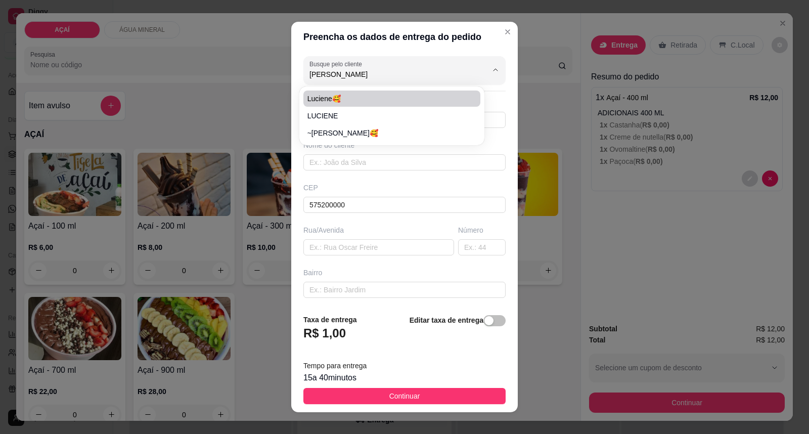
type input "Para entregar em [GEOGRAPHIC_DATA] da piscina próximo ao Campo"
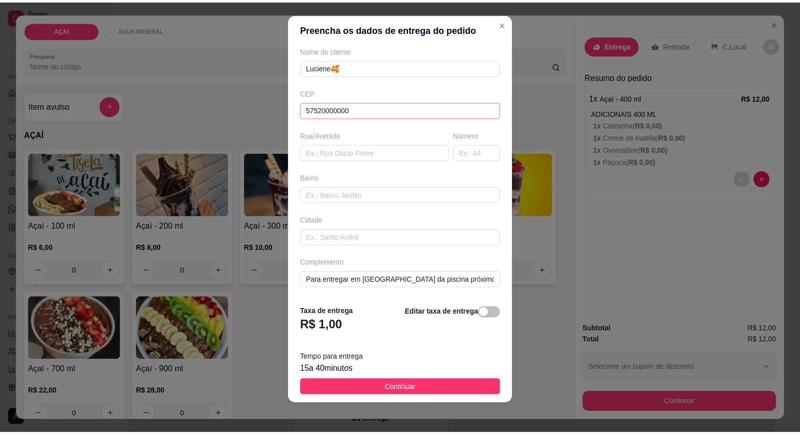
scroll to position [11, 0]
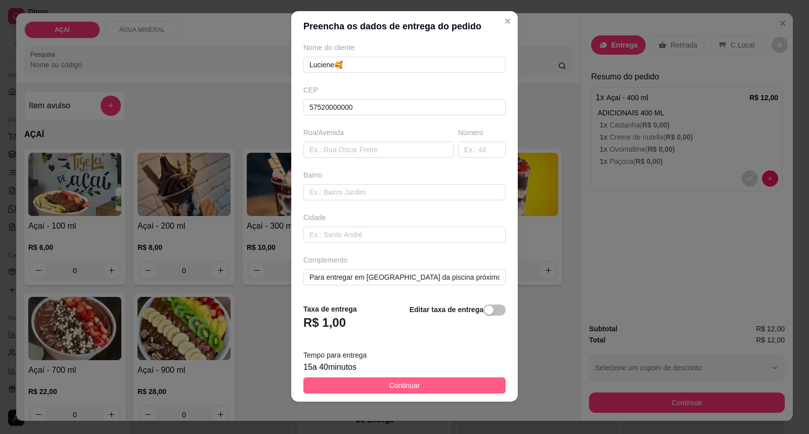
type input "Luciene🥰"
click at [406, 384] on span "Continuar" at bounding box center [404, 385] width 31 height 11
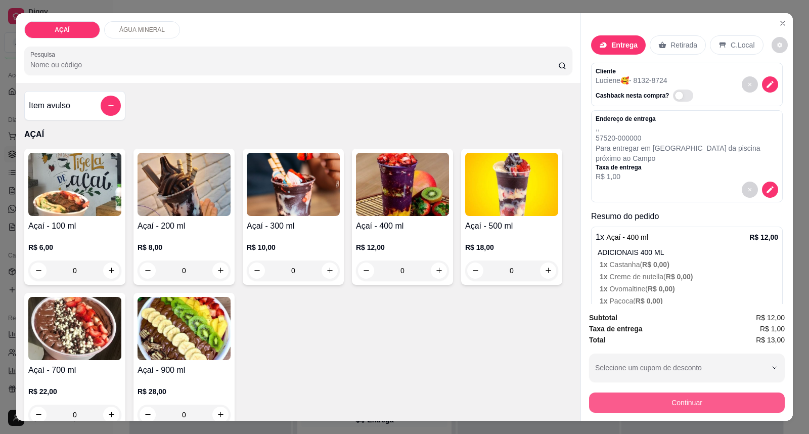
click at [594, 397] on button "Continuar" at bounding box center [687, 402] width 196 height 20
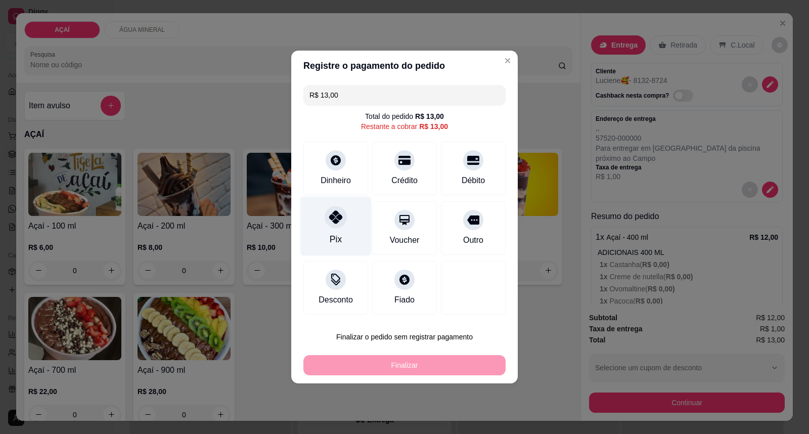
click at [324, 226] on div "Pix" at bounding box center [335, 226] width 71 height 59
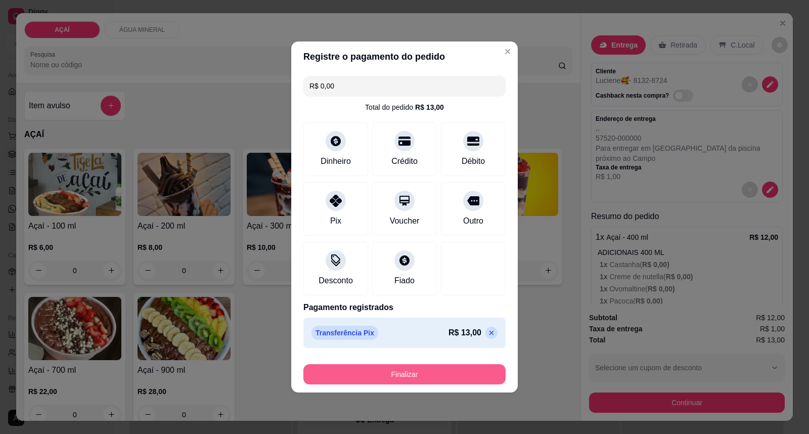
click at [377, 367] on button "Finalizar" at bounding box center [404, 374] width 202 height 20
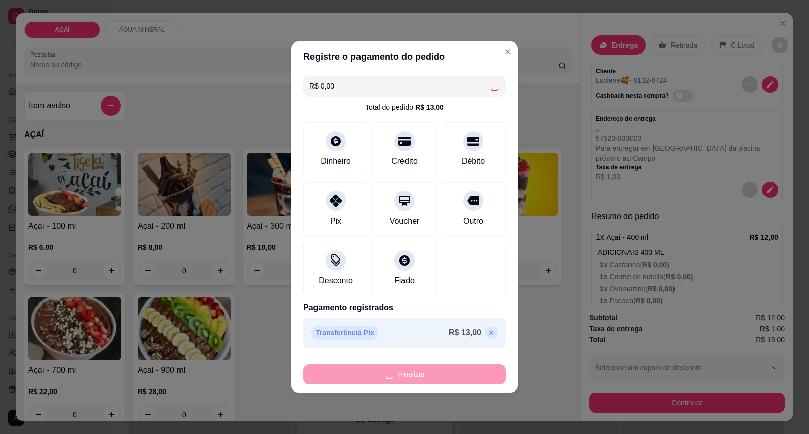
type input "-R$ 13,00"
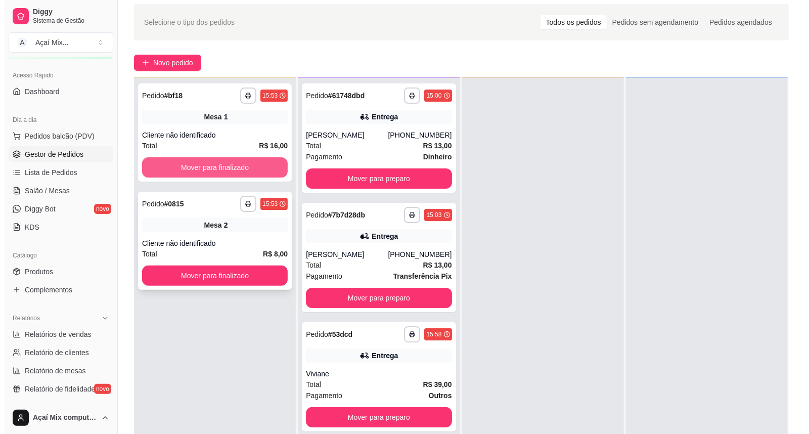
scroll to position [56, 0]
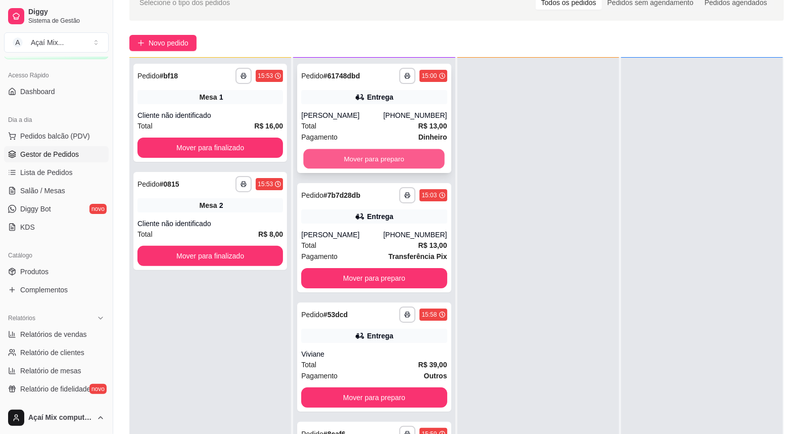
click at [359, 165] on button "Mover para preparo" at bounding box center [375, 159] width 142 height 20
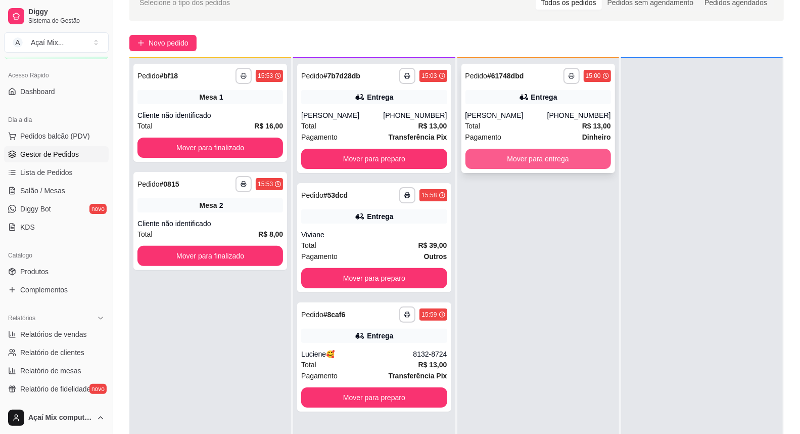
click at [477, 167] on button "Mover para entrega" at bounding box center [538, 159] width 146 height 20
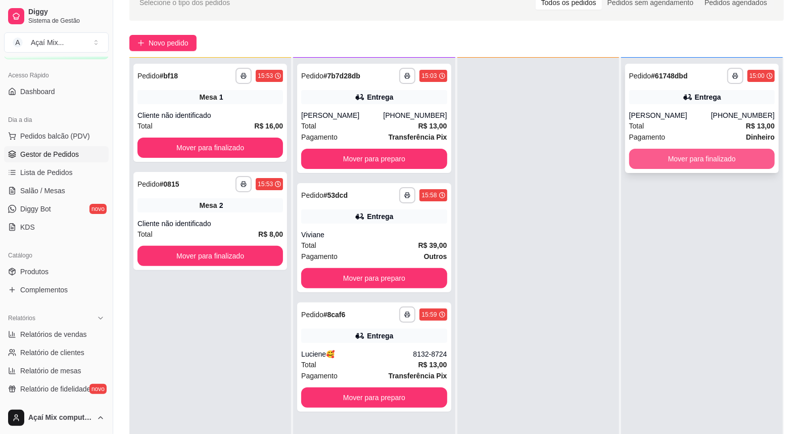
click at [698, 154] on button "Mover para finalizado" at bounding box center [702, 159] width 146 height 20
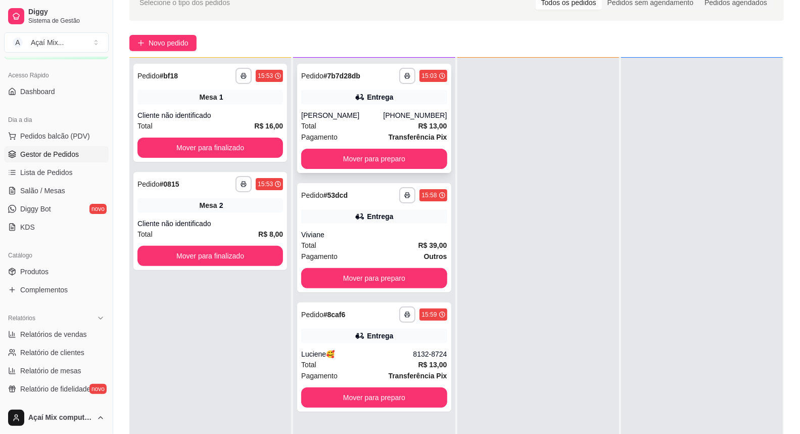
click at [433, 149] on div "Mover para preparo" at bounding box center [374, 159] width 146 height 20
click at [420, 155] on button "Mover para preparo" at bounding box center [374, 159] width 146 height 20
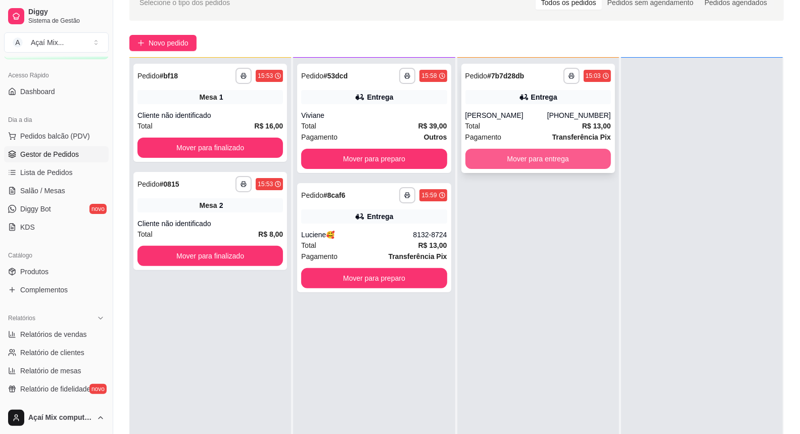
click at [505, 150] on button "Mover para entrega" at bounding box center [538, 159] width 146 height 20
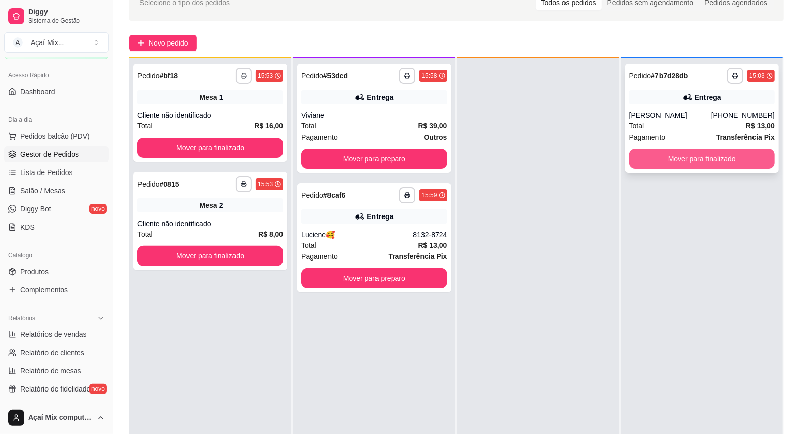
click at [642, 164] on button "Mover para finalizado" at bounding box center [702, 159] width 146 height 20
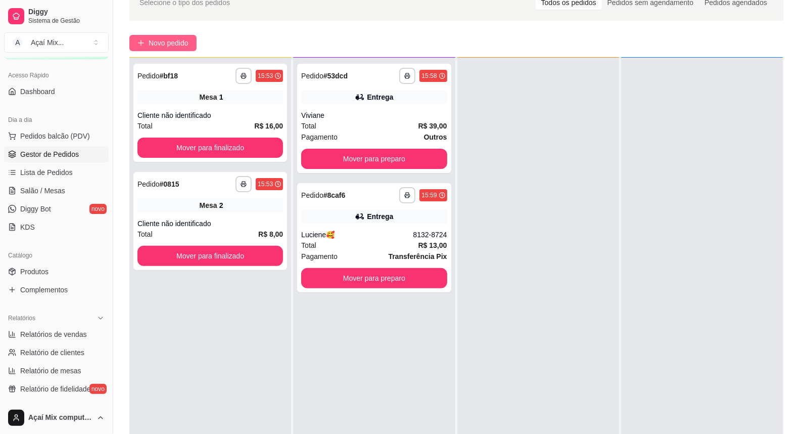
click at [162, 46] on span "Novo pedido" at bounding box center [169, 42] width 40 height 11
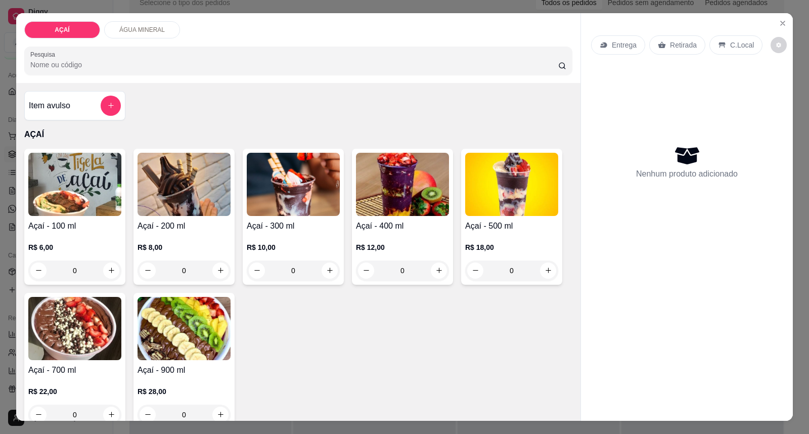
click at [380, 243] on p "R$ 12,00" at bounding box center [402, 247] width 93 height 10
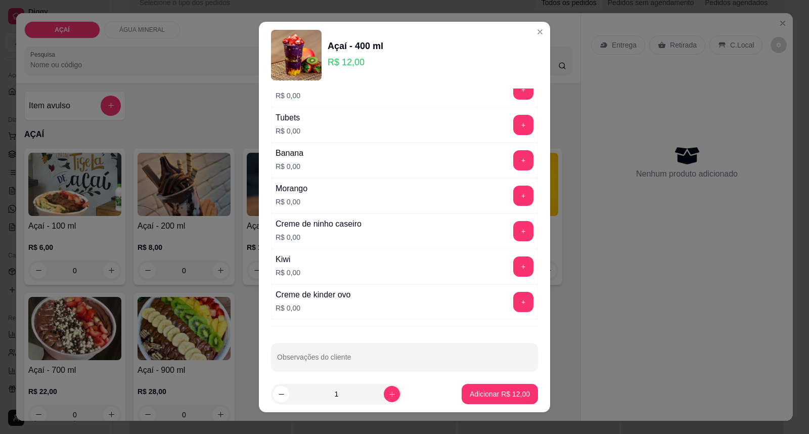
scroll to position [1331, 0]
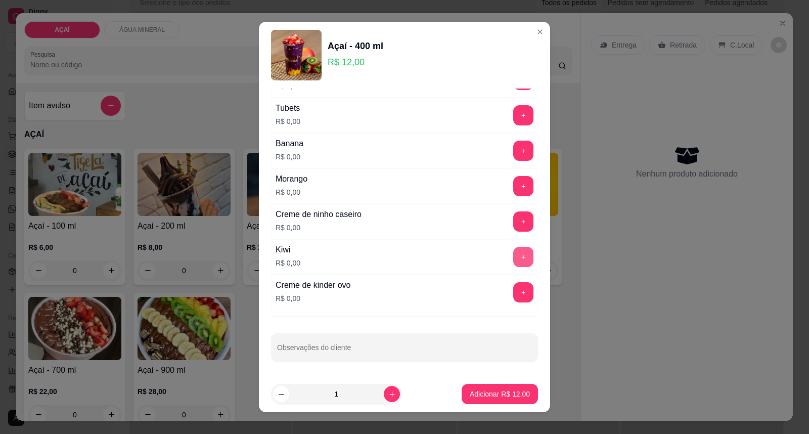
click at [513, 256] on button "+" at bounding box center [523, 257] width 20 height 20
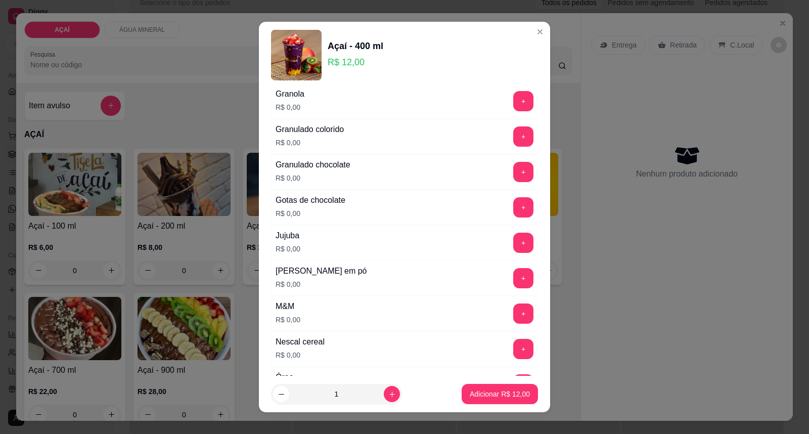
scroll to position [825, 0]
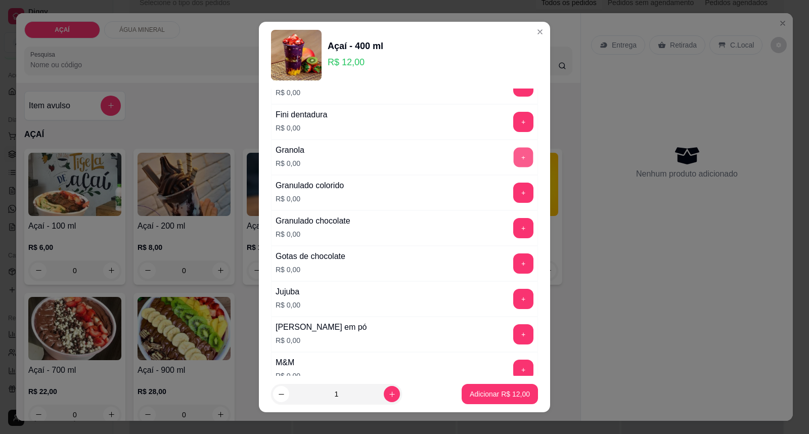
click at [513, 155] on button "+" at bounding box center [523, 158] width 20 height 20
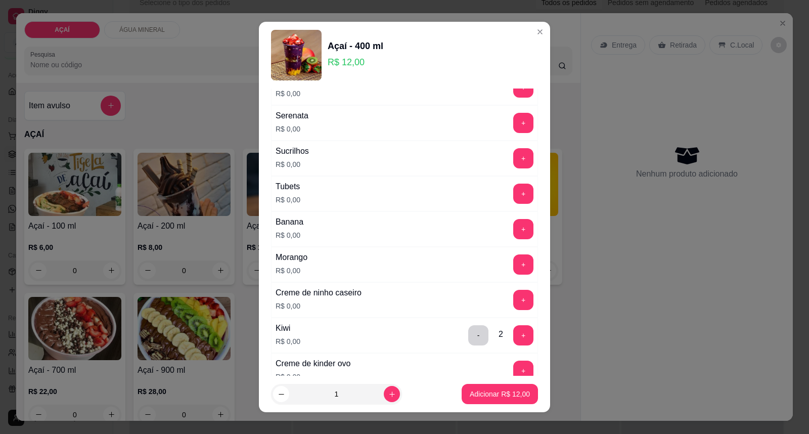
scroll to position [1275, 0]
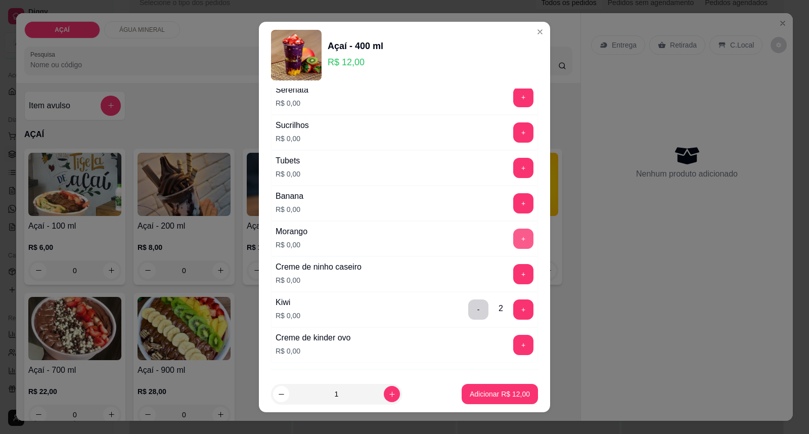
click at [513, 244] on button "+" at bounding box center [523, 238] width 20 height 20
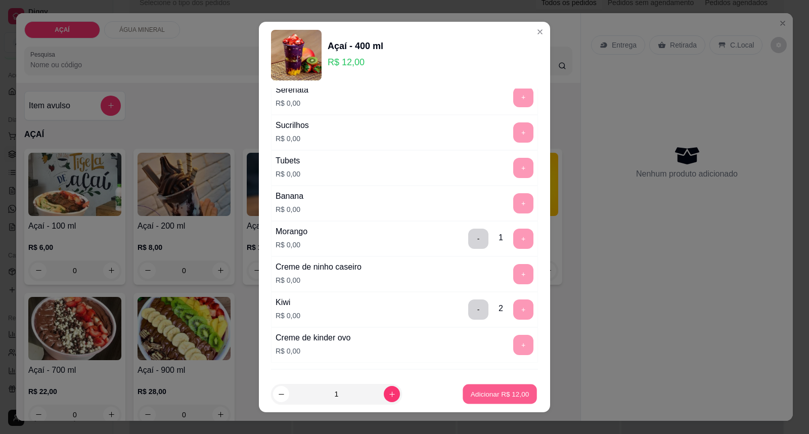
click at [493, 388] on button "Adicionar R$ 12,00" at bounding box center [499, 394] width 74 height 20
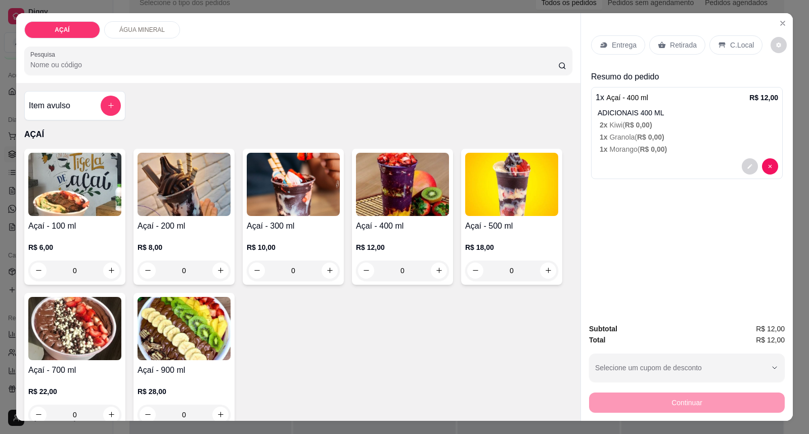
click at [596, 53] on div "Entrega" at bounding box center [618, 44] width 54 height 19
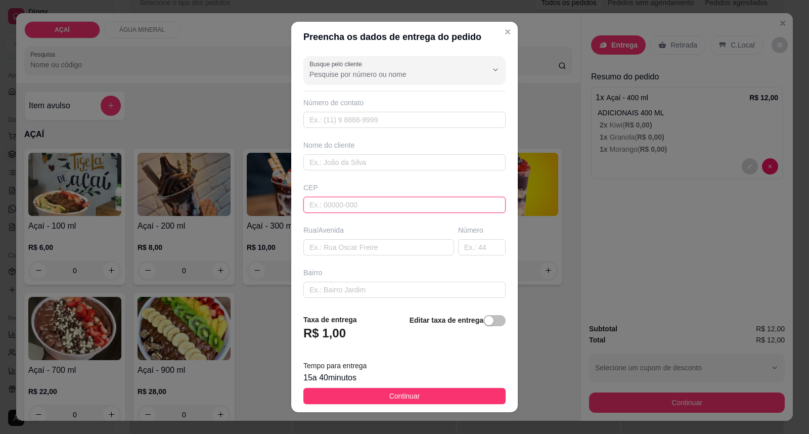
click at [386, 205] on input "text" at bounding box center [404, 205] width 202 height 16
type input "57520000"
type input "Maravilha"
type input "575200000"
type input "8815-9599"
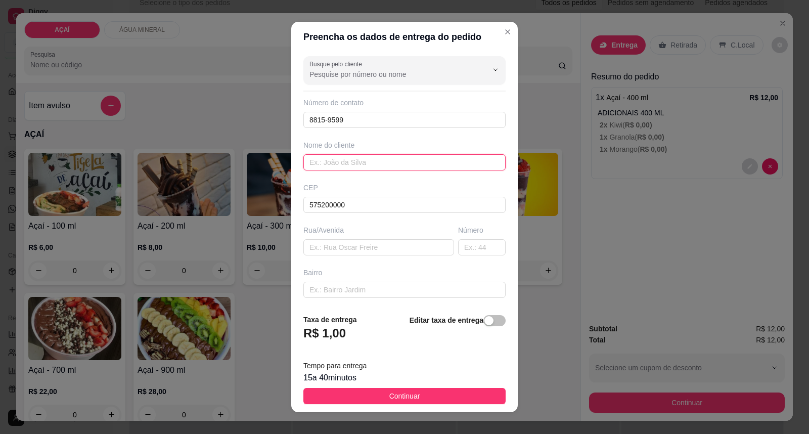
click at [378, 159] on input "text" at bounding box center [404, 162] width 202 height 16
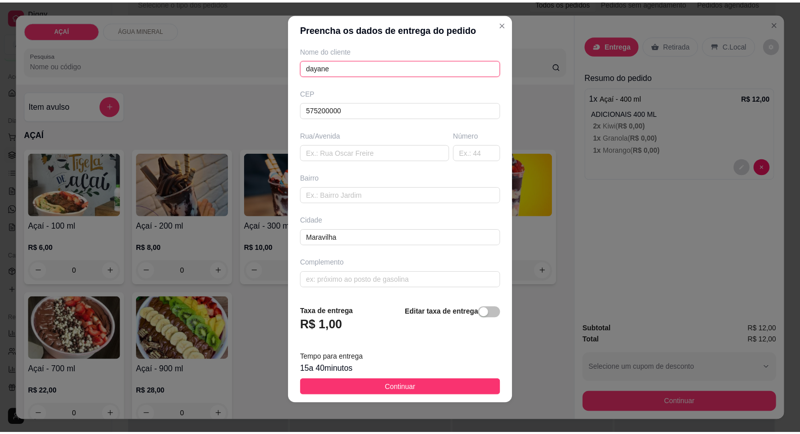
scroll to position [11, 0]
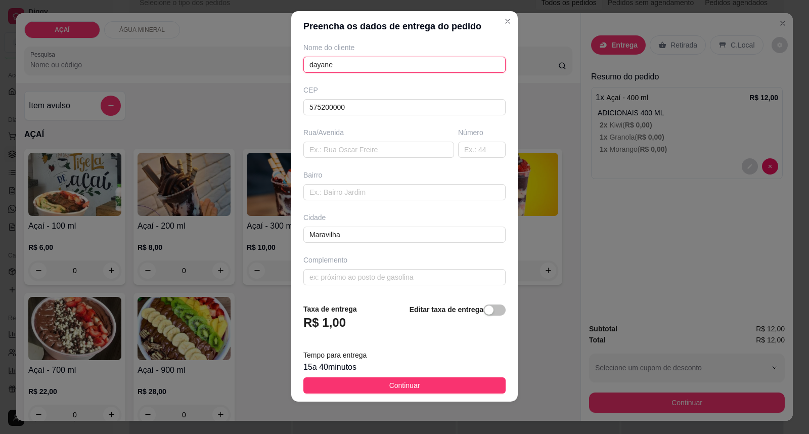
type input "dayane"
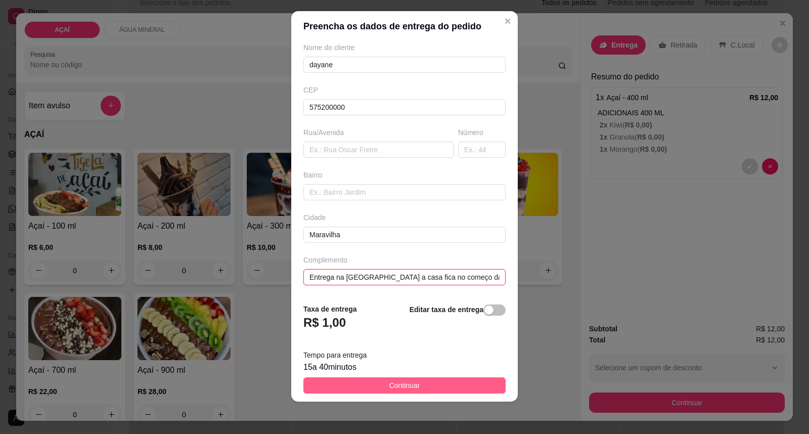
type input "Entrega na [GEOGRAPHIC_DATA] a casa fica no começo da rua"
click at [451, 390] on button "Continuar" at bounding box center [404, 385] width 202 height 16
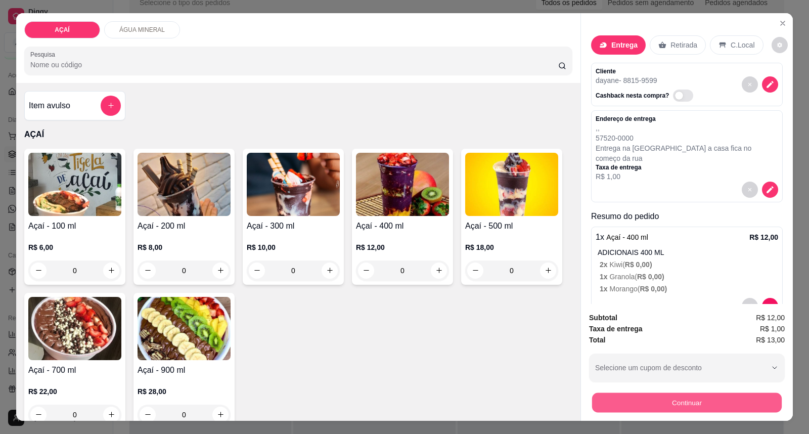
click at [618, 400] on button "Continuar" at bounding box center [687, 403] width 190 height 20
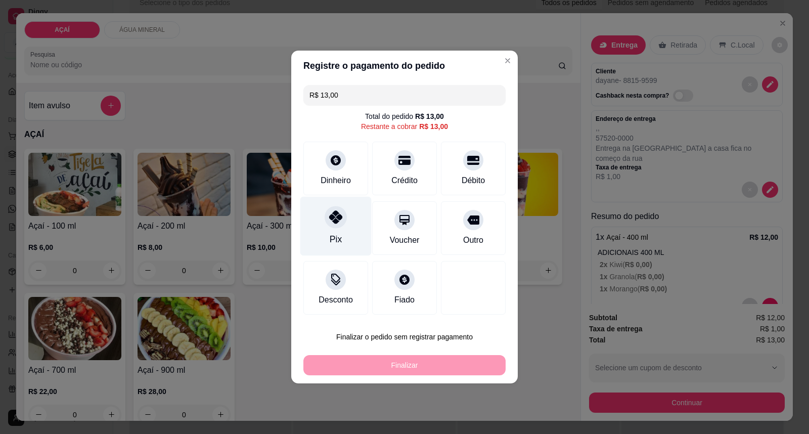
click at [335, 230] on div "Pix" at bounding box center [335, 226] width 71 height 59
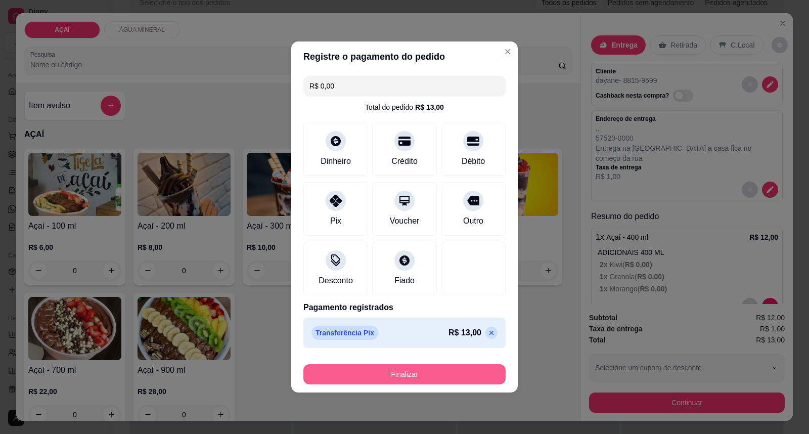
click at [435, 370] on button "Finalizar" at bounding box center [404, 374] width 202 height 20
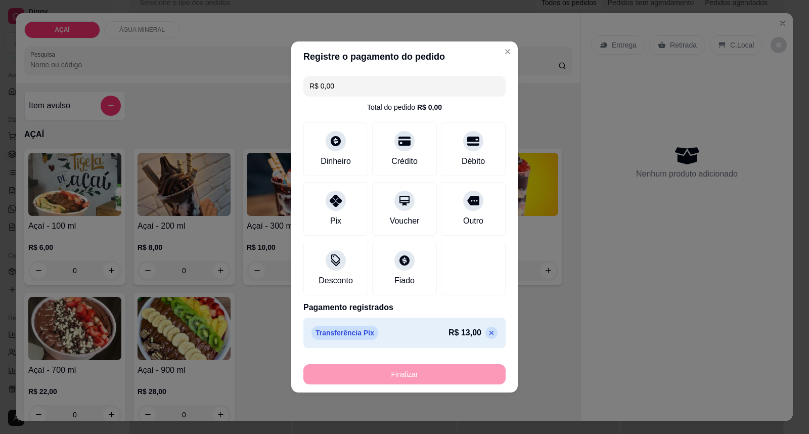
type input "-R$ 13,00"
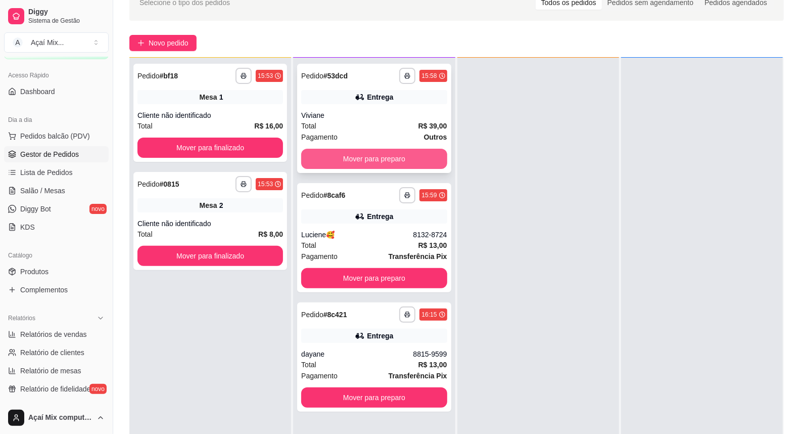
click at [361, 158] on button "Mover para preparo" at bounding box center [374, 159] width 146 height 20
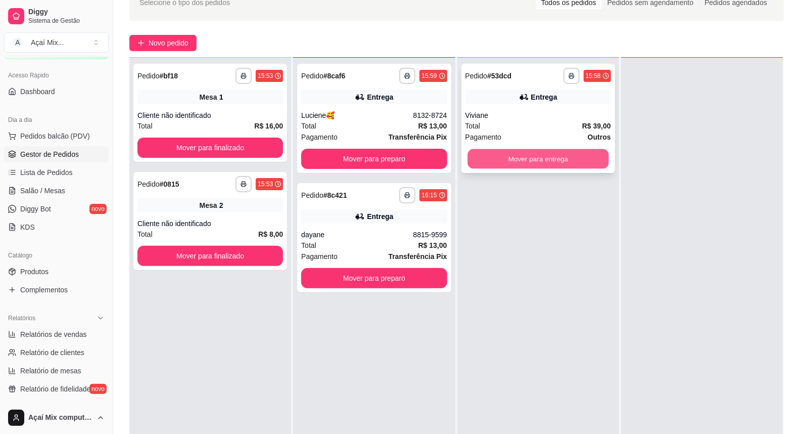
click at [566, 167] on button "Mover para entrega" at bounding box center [538, 159] width 142 height 20
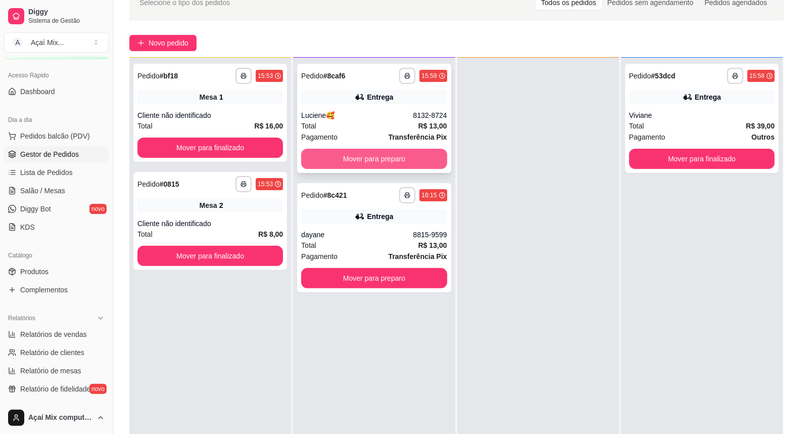
click at [351, 153] on button "Mover para preparo" at bounding box center [374, 159] width 146 height 20
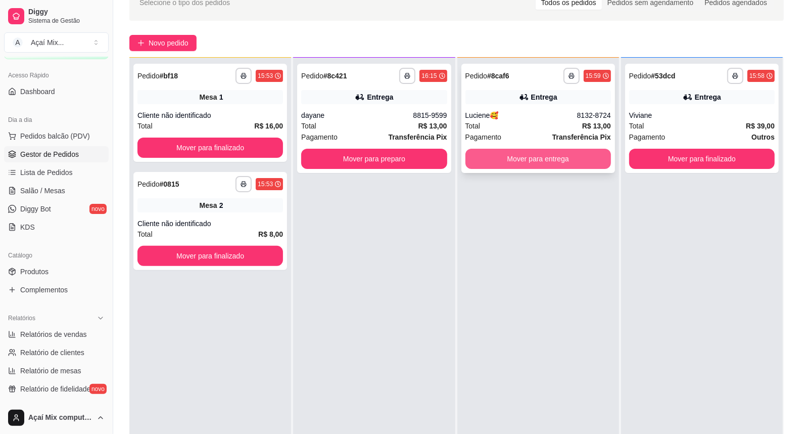
click at [539, 152] on button "Mover para entrega" at bounding box center [538, 159] width 146 height 20
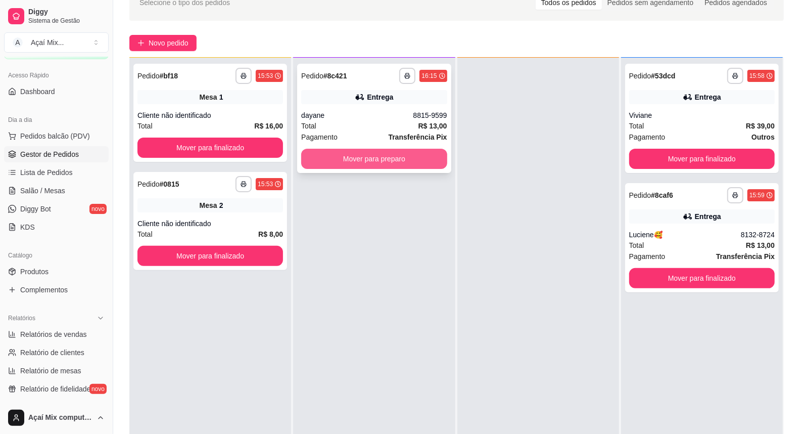
click at [389, 162] on button "Mover para preparo" at bounding box center [374, 159] width 146 height 20
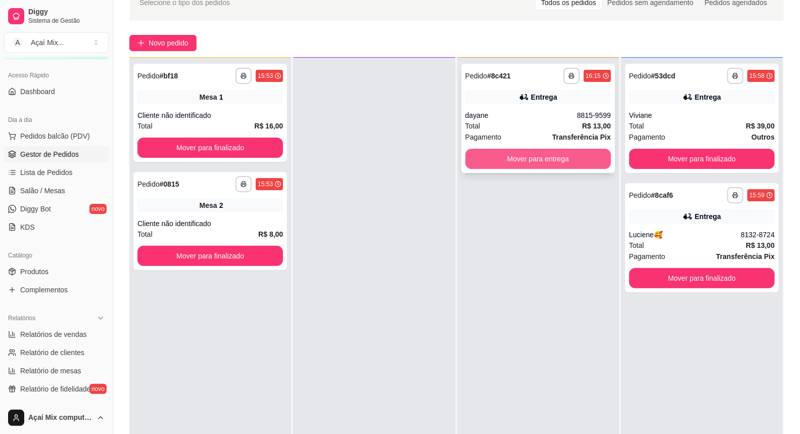
click at [558, 159] on button "Mover para entrega" at bounding box center [538, 159] width 146 height 20
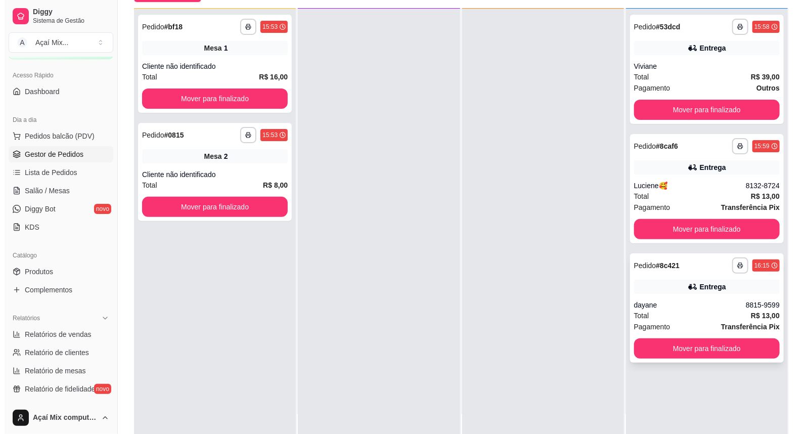
scroll to position [154, 0]
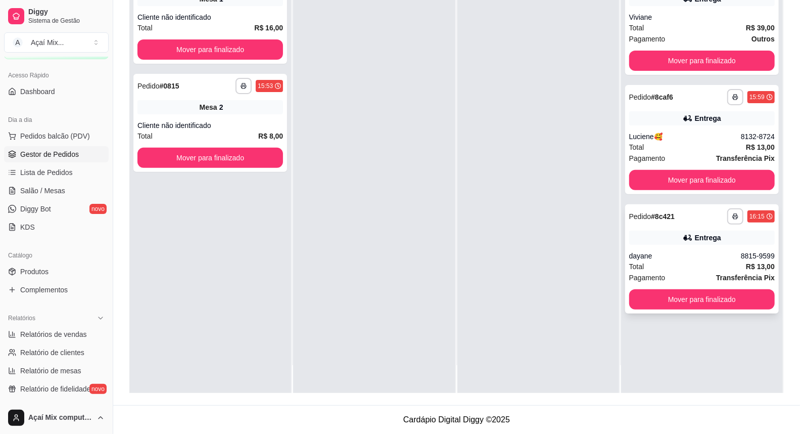
click at [697, 279] on div "Pagamento Transferência Pix" at bounding box center [702, 277] width 146 height 11
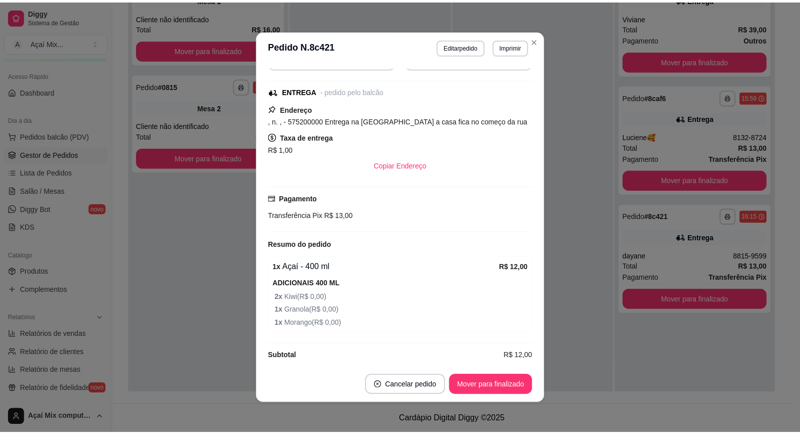
scroll to position [134, 0]
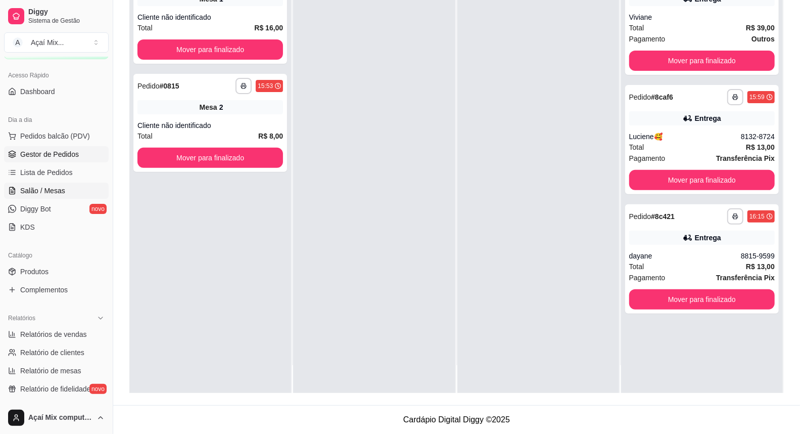
click at [36, 191] on span "Salão / Mesas" at bounding box center [42, 190] width 45 height 10
click at [30, 194] on span "Salão / Mesas" at bounding box center [42, 190] width 45 height 10
click at [53, 190] on span "Salão / Mesas" at bounding box center [42, 190] width 45 height 10
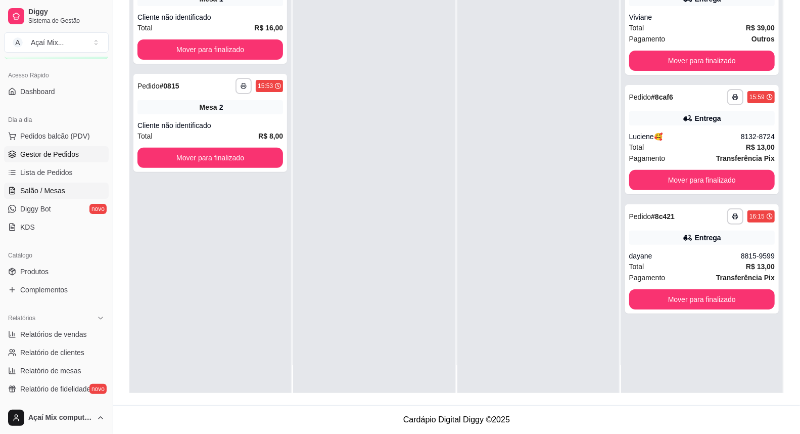
click at [53, 190] on span "Salão / Mesas" at bounding box center [42, 190] width 45 height 10
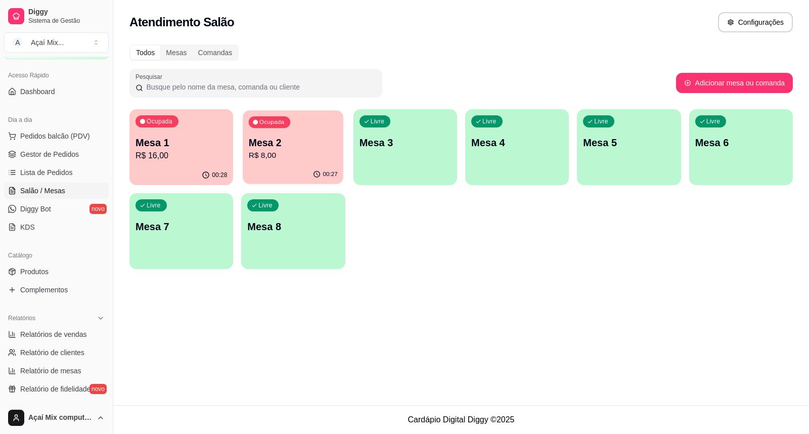
click at [286, 140] on p "Mesa 2" at bounding box center [293, 143] width 89 height 14
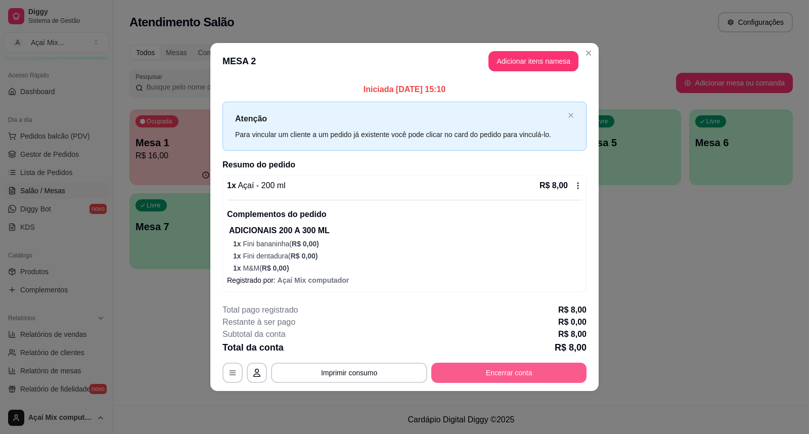
click at [533, 380] on button "Encerrar conta" at bounding box center [508, 372] width 155 height 20
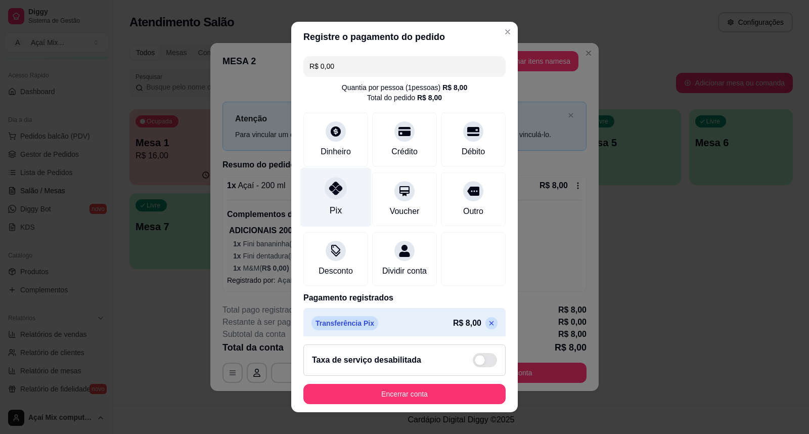
click at [345, 187] on div "Pix" at bounding box center [335, 197] width 71 height 59
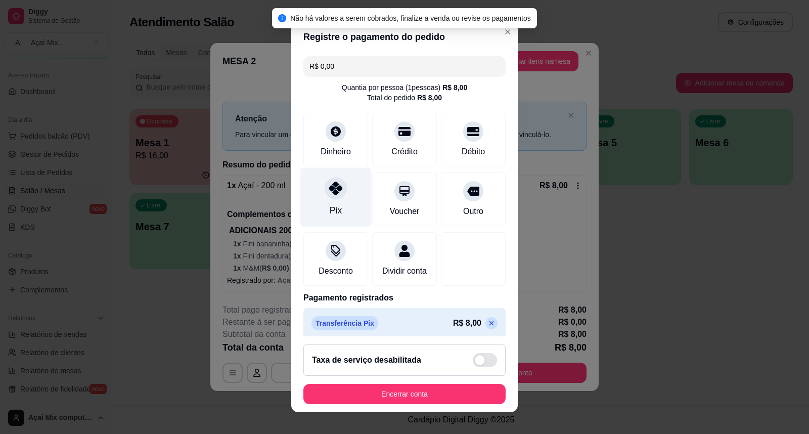
click at [329, 196] on div at bounding box center [335, 188] width 22 height 22
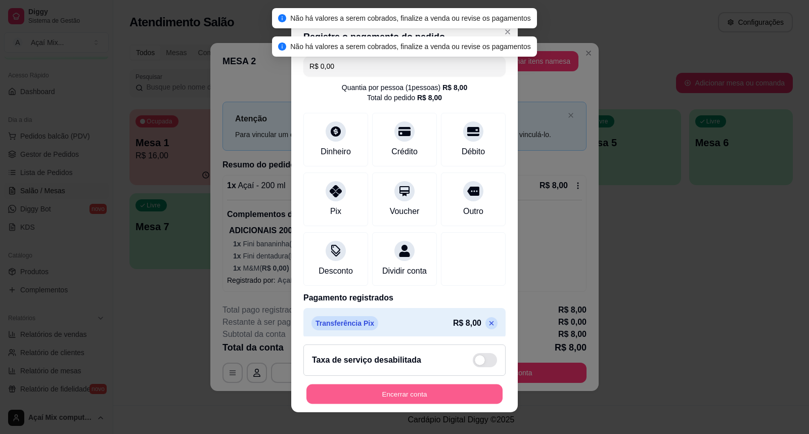
click at [339, 385] on button "Encerrar conta" at bounding box center [404, 394] width 196 height 20
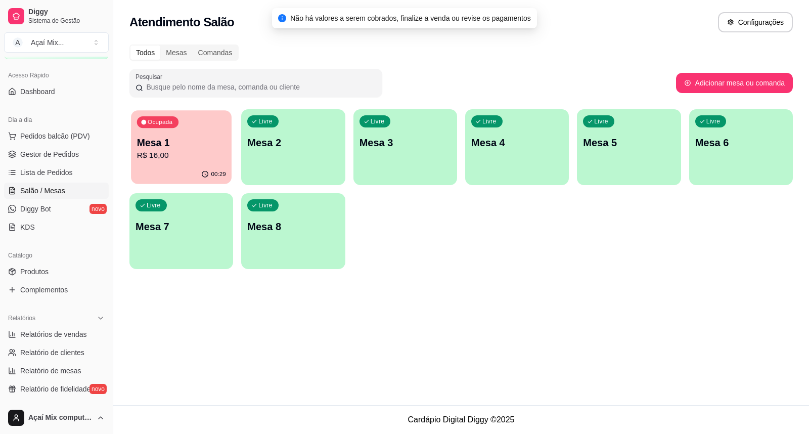
click at [145, 160] on p "R$ 16,00" at bounding box center [181, 156] width 89 height 12
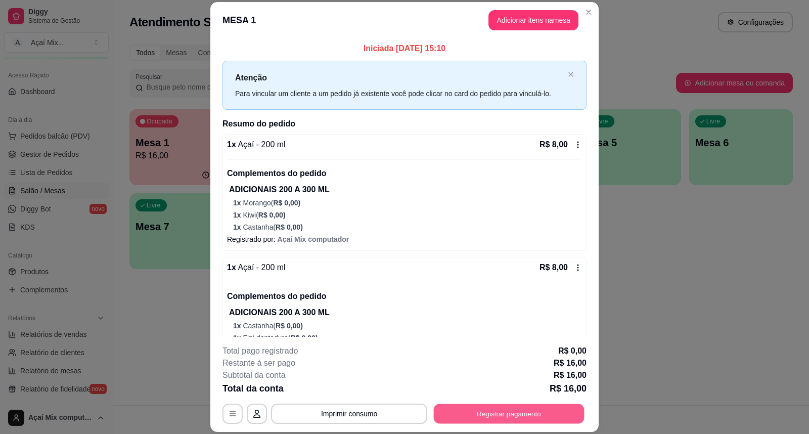
click at [516, 412] on button "Registrar pagamento" at bounding box center [509, 413] width 151 height 20
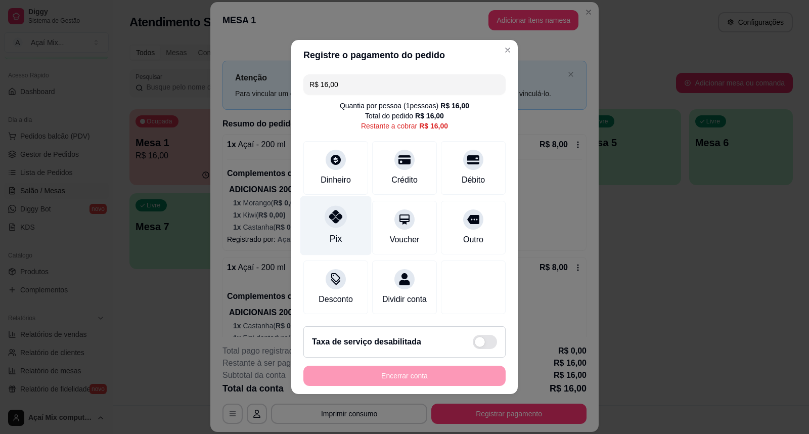
click at [343, 213] on div at bounding box center [335, 216] width 22 height 22
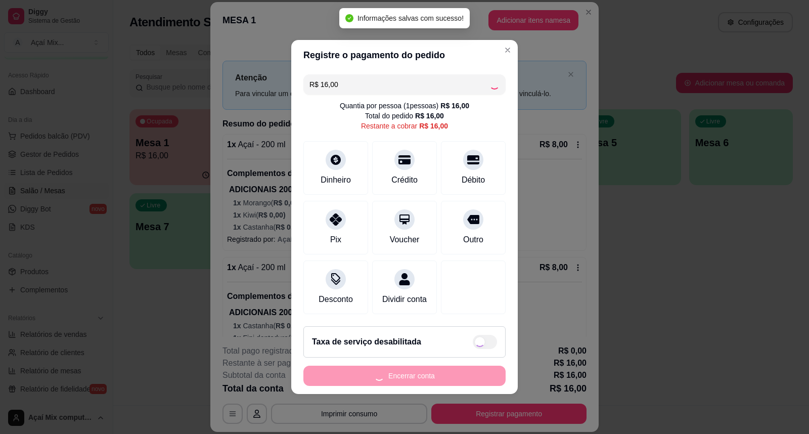
type input "R$ 0,00"
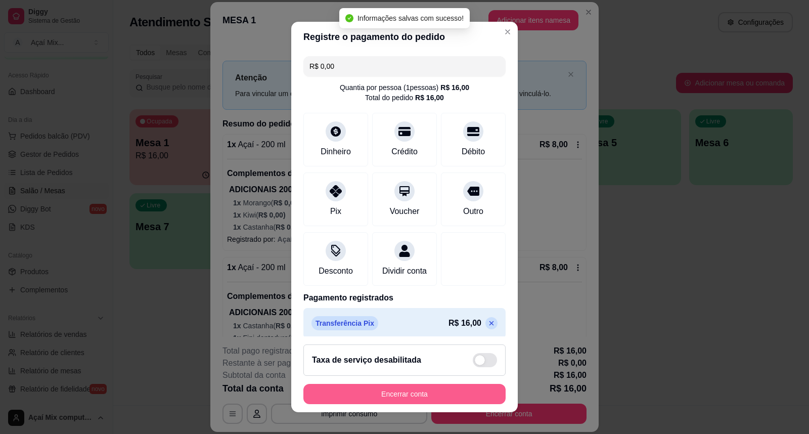
click at [436, 386] on button "Encerrar conta" at bounding box center [404, 394] width 202 height 20
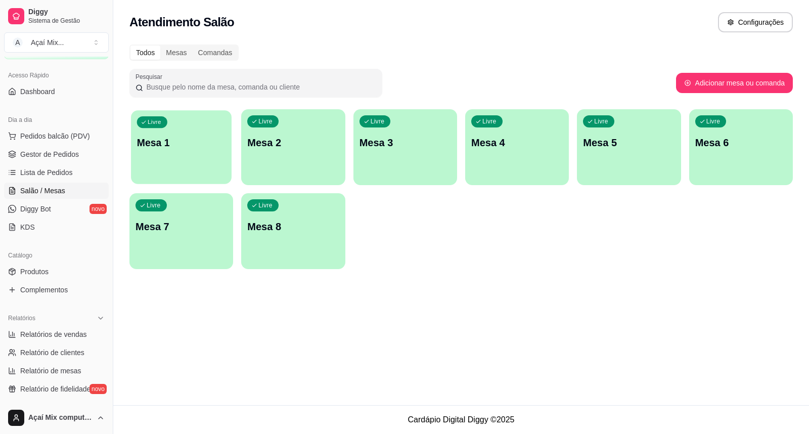
click at [213, 174] on div "button" at bounding box center [181, 178] width 101 height 12
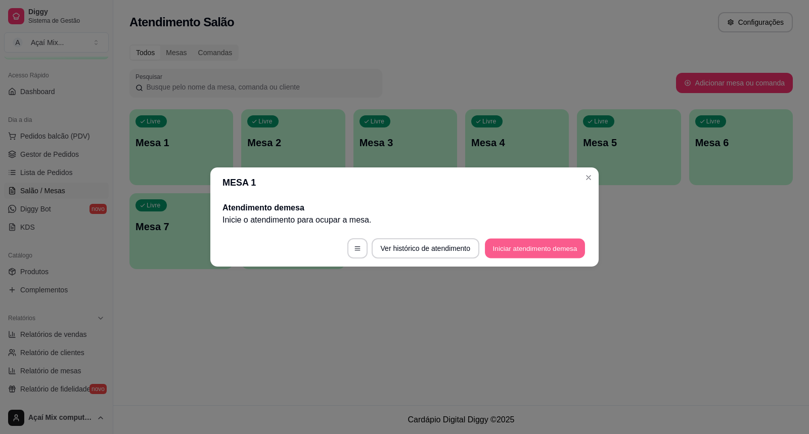
click at [564, 252] on button "Iniciar atendimento de mesa" at bounding box center [535, 249] width 100 height 20
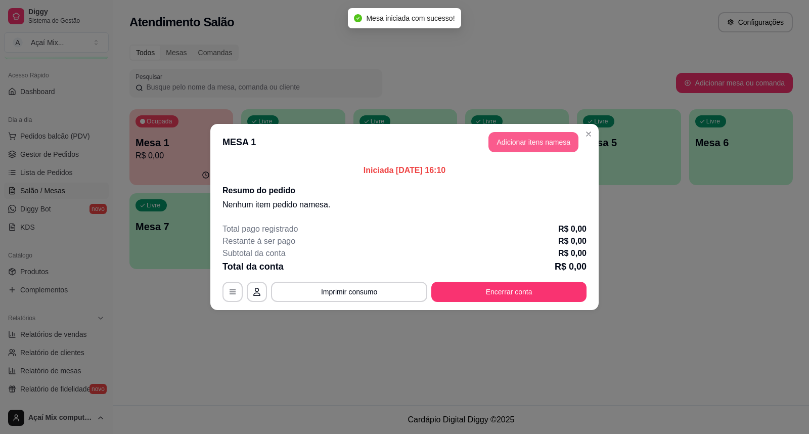
click at [553, 140] on button "Adicionar itens na mesa" at bounding box center [533, 142] width 90 height 20
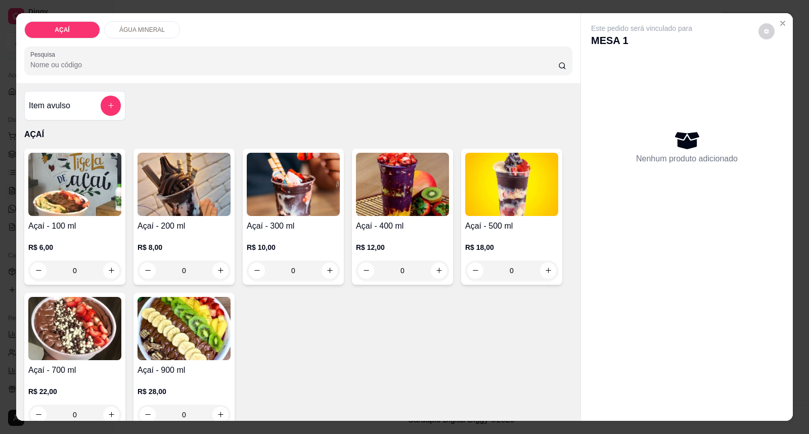
click at [299, 241] on div "R$ 10,00 0" at bounding box center [293, 256] width 93 height 49
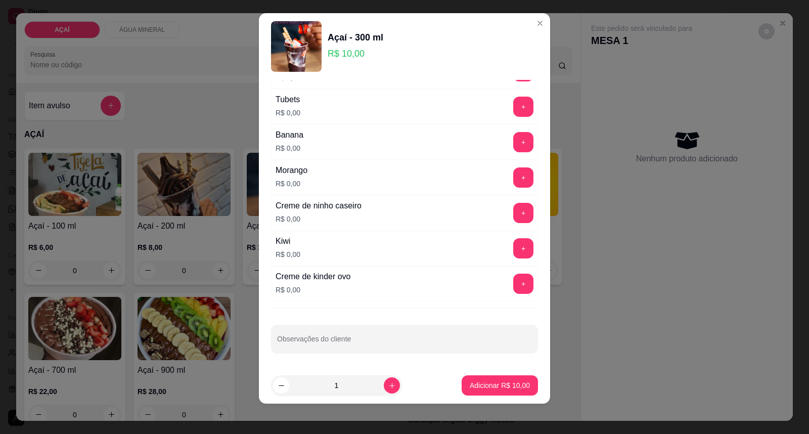
scroll to position [11, 0]
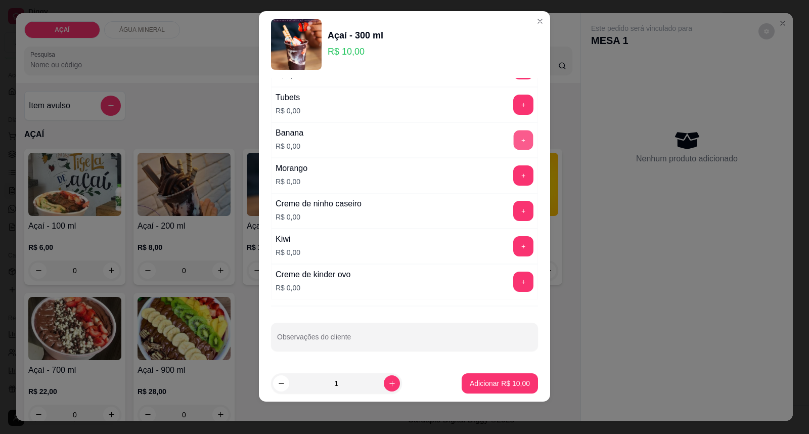
click at [513, 145] on button "+" at bounding box center [523, 140] width 20 height 20
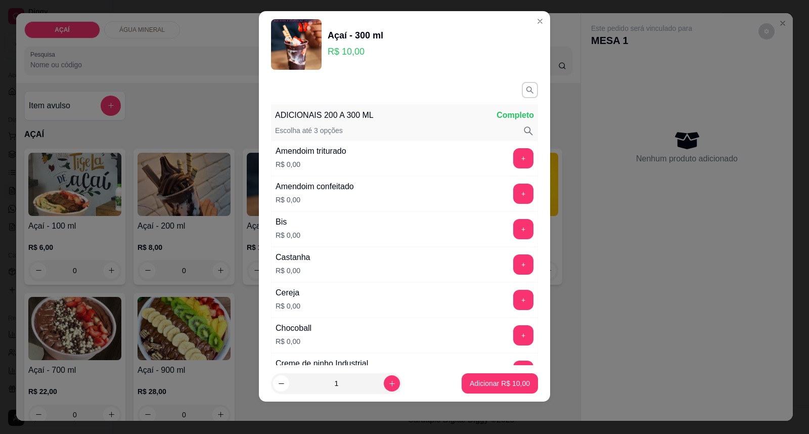
scroll to position [0, 0]
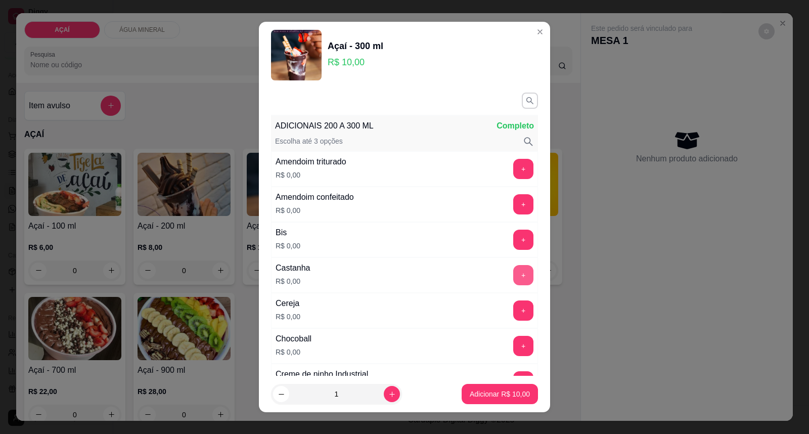
click at [513, 272] on button "+" at bounding box center [523, 275] width 20 height 20
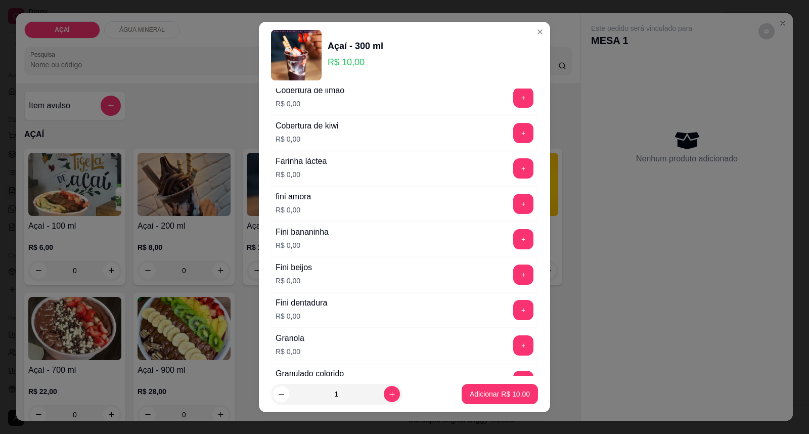
scroll to position [618, 0]
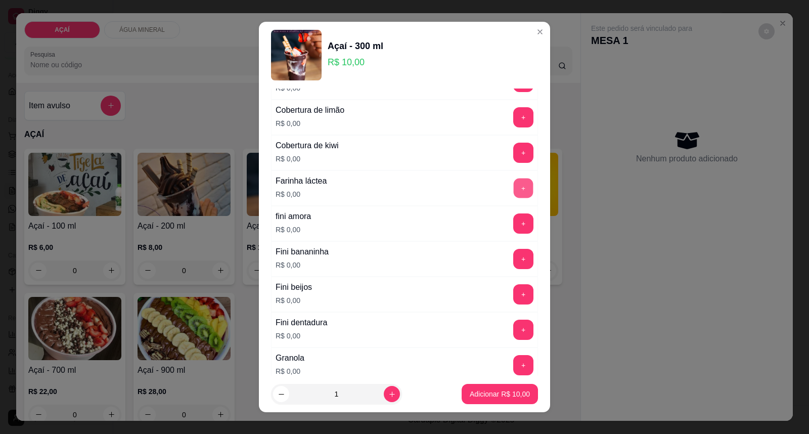
click at [513, 186] on button "+" at bounding box center [523, 188] width 20 height 20
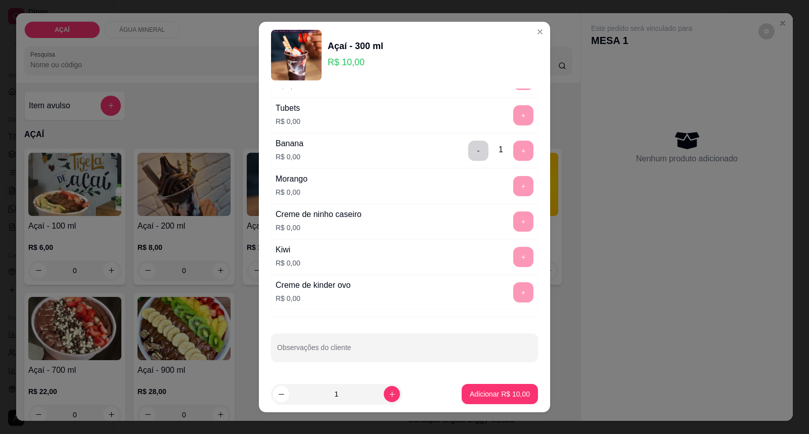
scroll to position [11, 0]
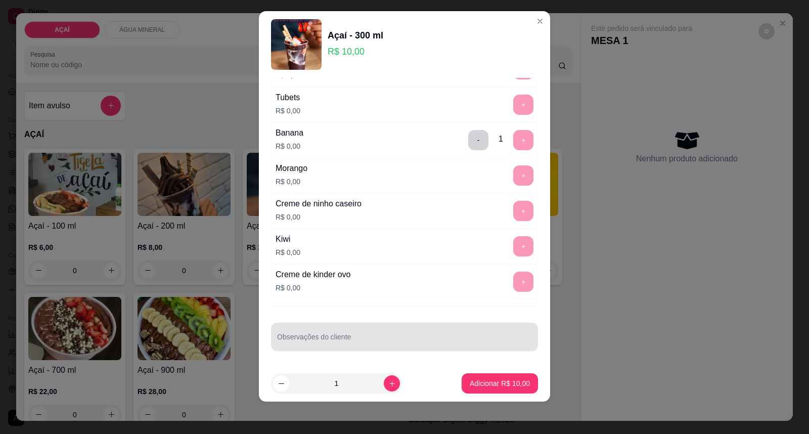
click at [386, 335] on div at bounding box center [404, 336] width 255 height 20
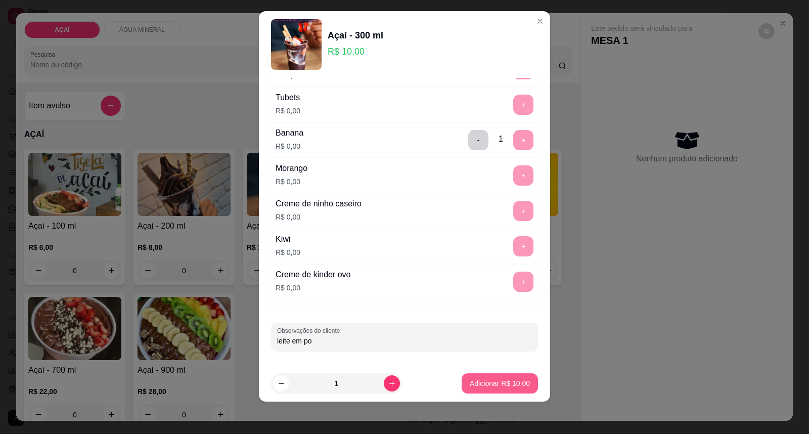
type input "leite em po"
click at [483, 385] on p "Adicionar R$ 10,00" at bounding box center [499, 383] width 60 height 10
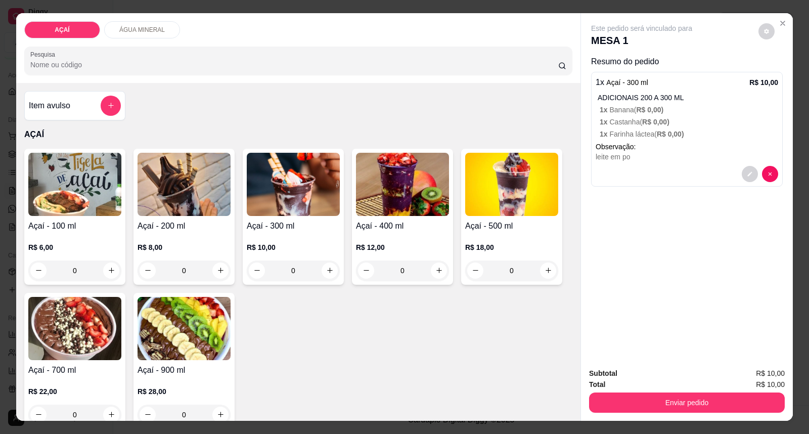
click at [286, 218] on div "Açaí - 300 ml R$ 10,00 0" at bounding box center [293, 217] width 101 height 136
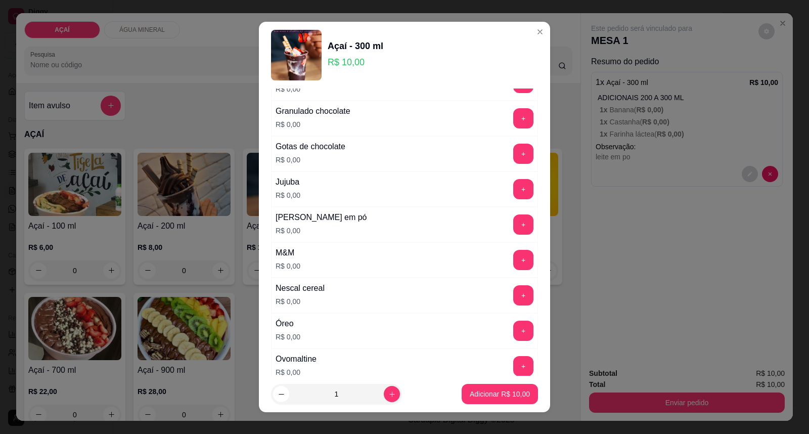
scroll to position [954, 0]
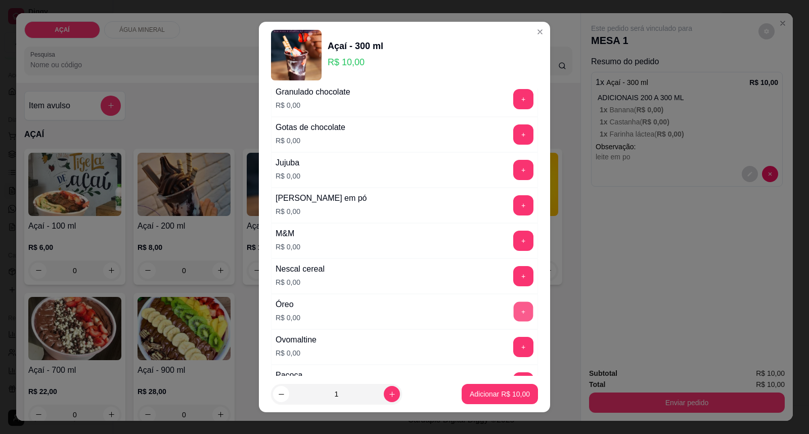
click at [513, 321] on button "+" at bounding box center [523, 312] width 20 height 20
click at [513, 243] on button "+" at bounding box center [523, 240] width 20 height 20
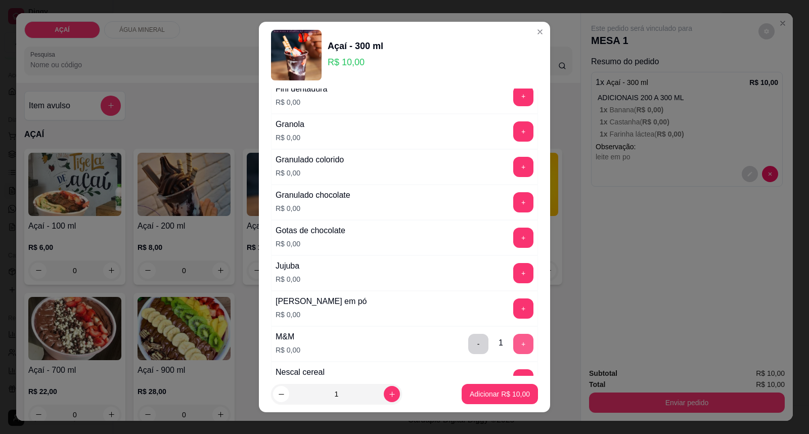
scroll to position [842, 0]
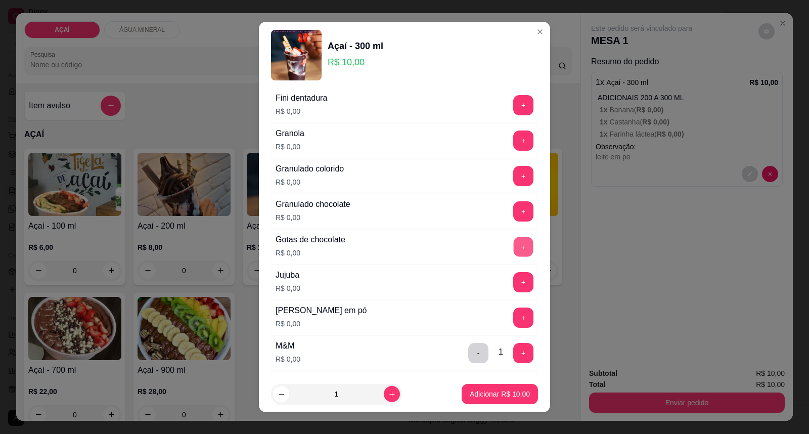
click at [513, 249] on button "+" at bounding box center [523, 247] width 20 height 20
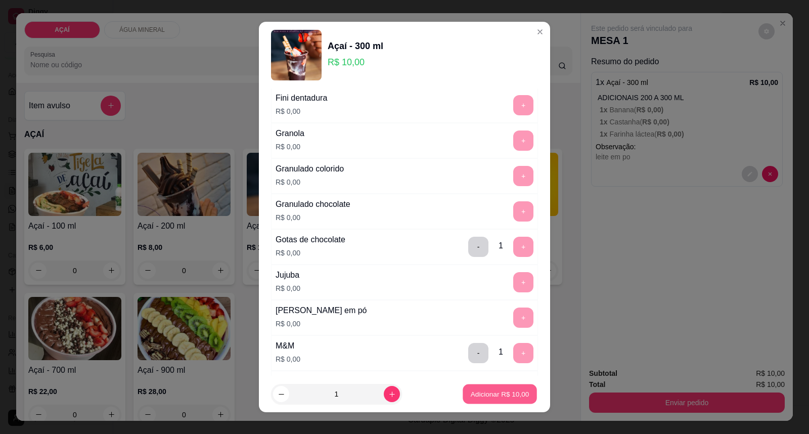
click at [484, 400] on button "Adicionar R$ 10,00" at bounding box center [499, 394] width 74 height 20
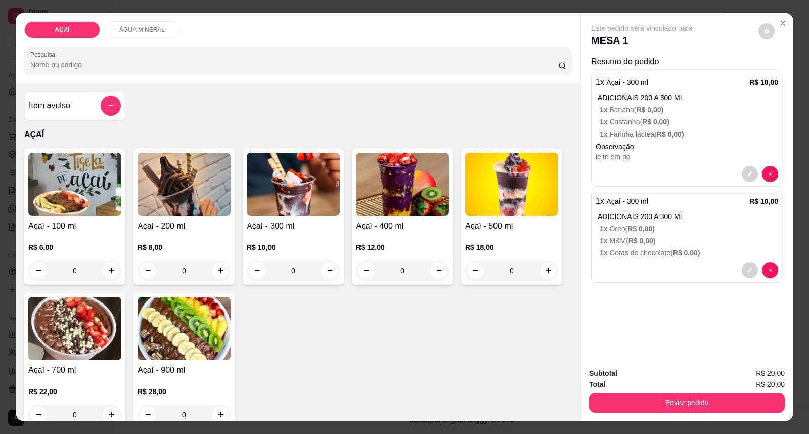
click at [663, 152] on div "leite em po" at bounding box center [686, 157] width 182 height 10
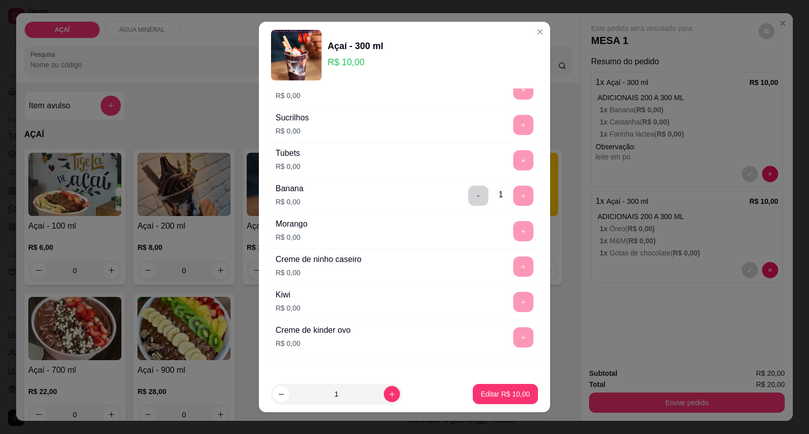
scroll to position [1331, 0]
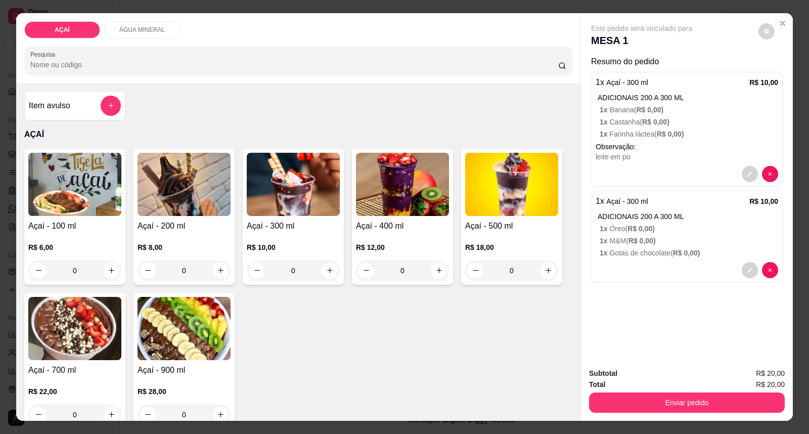
click at [633, 254] on p "1 x Gotas de chocolate ( R$ 0,00 )" at bounding box center [688, 253] width 178 height 10
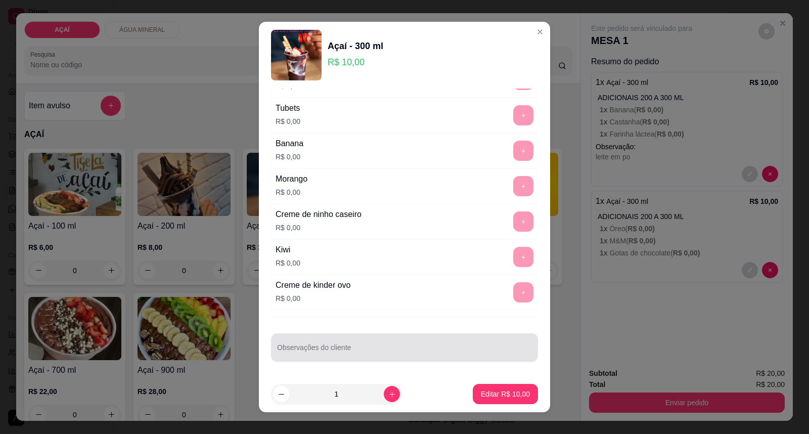
click at [403, 349] on input "Observações do cliente" at bounding box center [404, 351] width 255 height 10
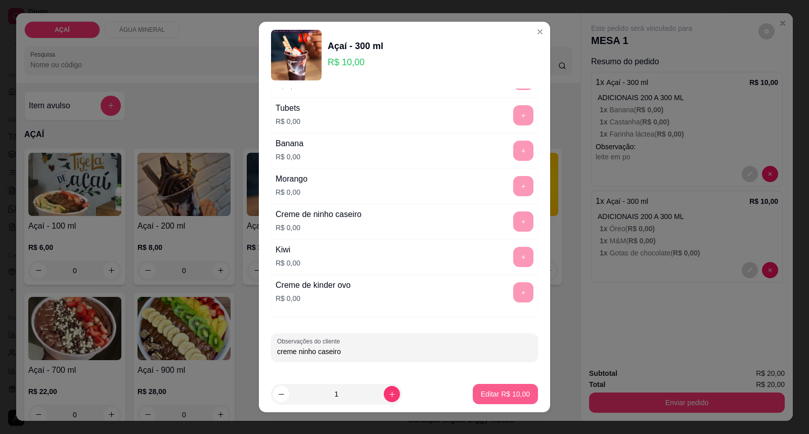
type input "creme ninho caseiro"
click at [473, 387] on button "Editar R$ 10,00" at bounding box center [505, 394] width 65 height 20
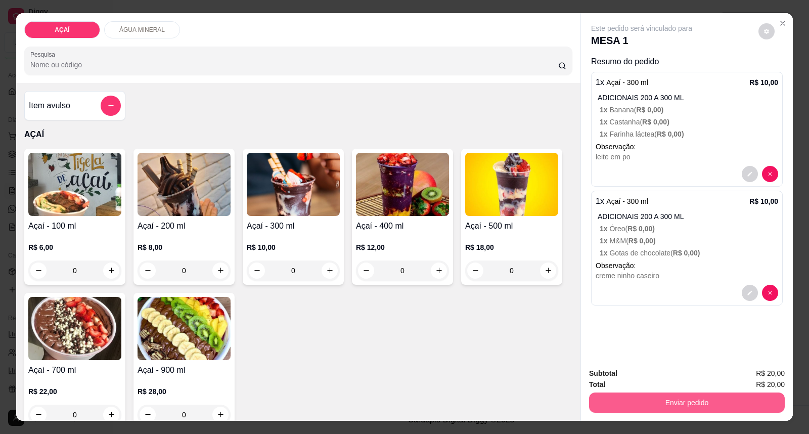
click at [752, 406] on button "Enviar pedido" at bounding box center [687, 402] width 196 height 20
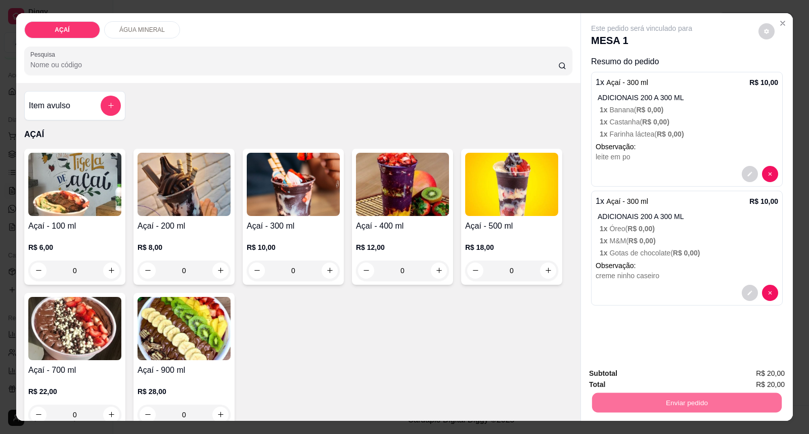
click at [779, 383] on button "Enviar pedido" at bounding box center [758, 377] width 56 height 19
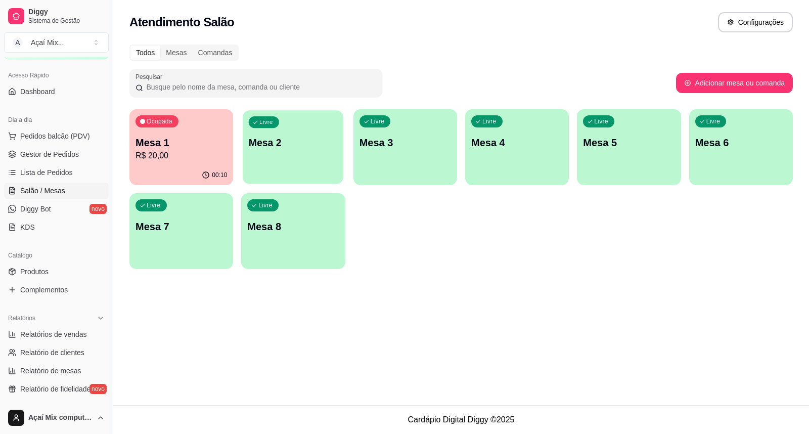
click at [293, 159] on div "Livre Mesa 2" at bounding box center [293, 141] width 101 height 62
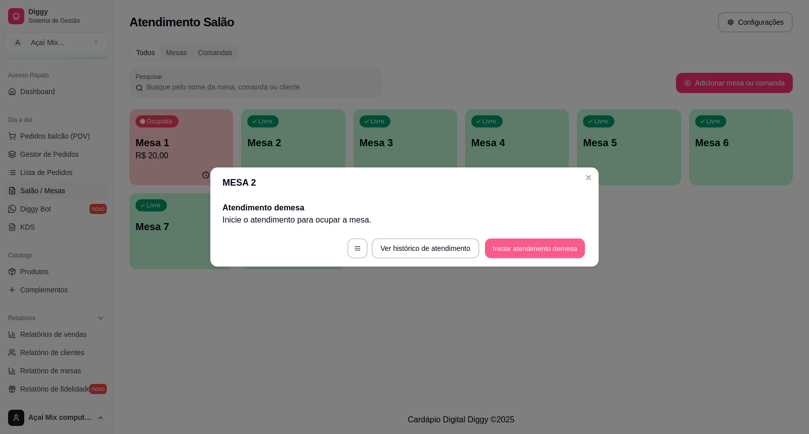
click at [543, 242] on button "Iniciar atendimento de mesa" at bounding box center [535, 249] width 100 height 20
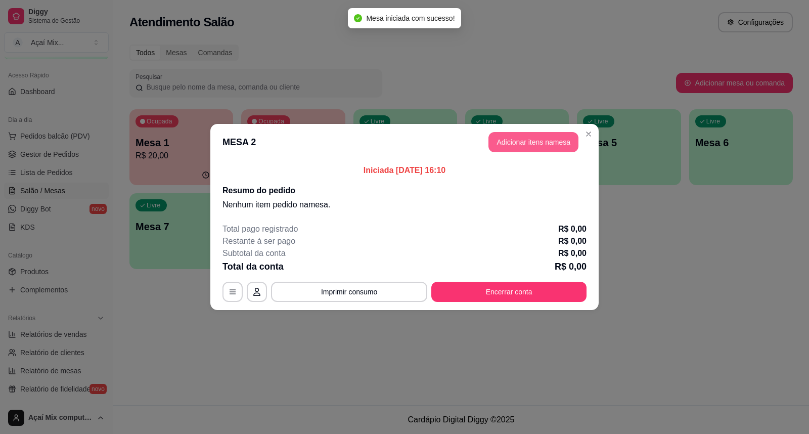
click at [572, 138] on button "Adicionar itens na mesa" at bounding box center [533, 142] width 90 height 20
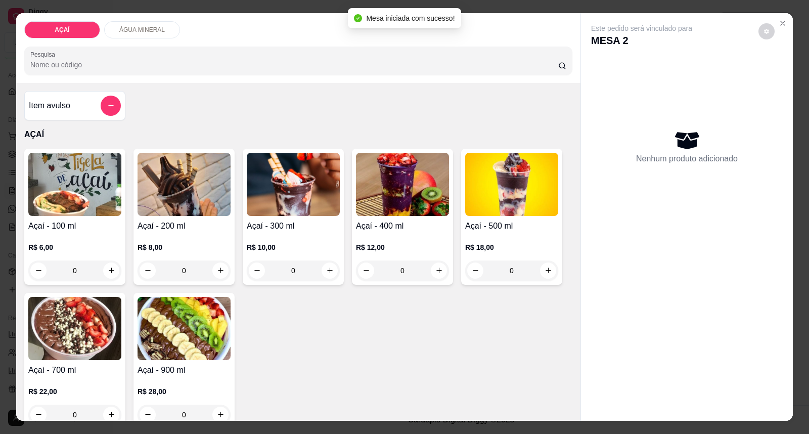
click at [322, 230] on h4 "Açaí - 300 ml" at bounding box center [293, 226] width 93 height 12
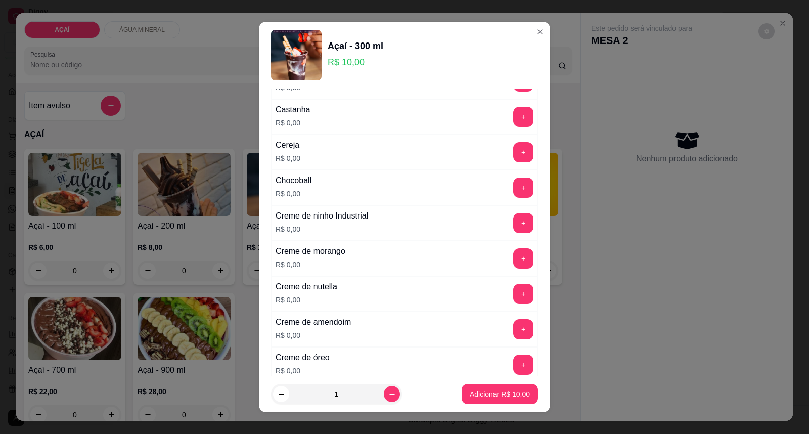
scroll to position [224, 0]
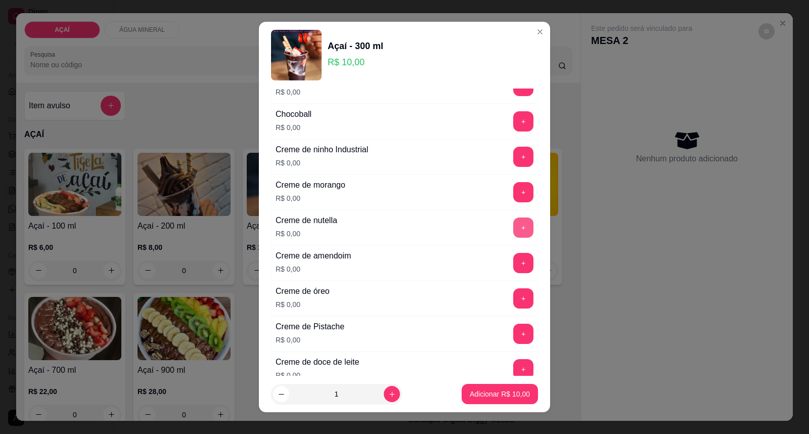
click at [513, 229] on button "+" at bounding box center [523, 227] width 20 height 20
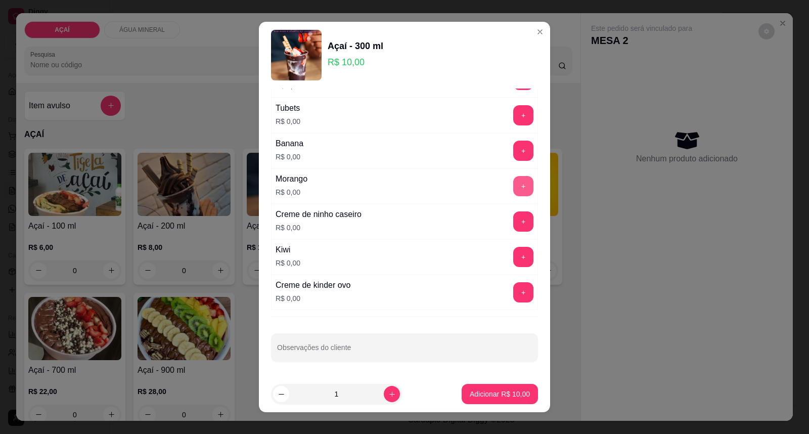
click at [513, 190] on button "+" at bounding box center [523, 186] width 20 height 20
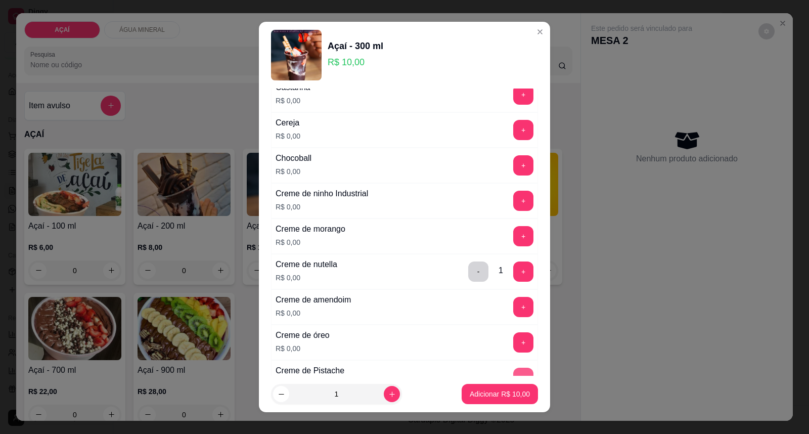
scroll to position [208, 0]
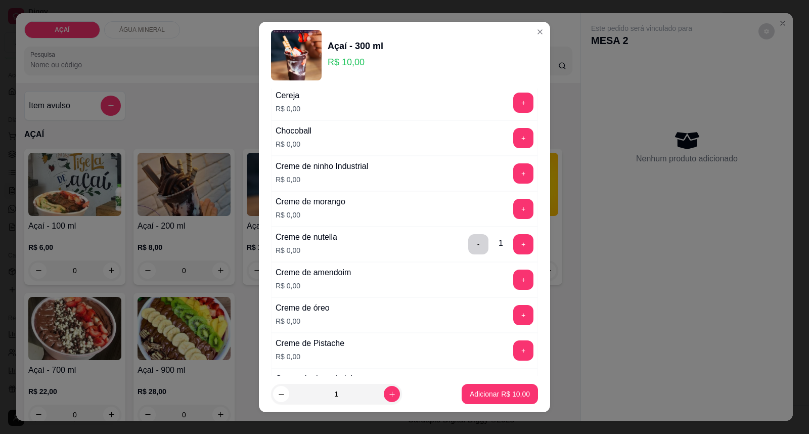
click at [498, 292] on div "Creme de amendoim R$ 0,00 +" at bounding box center [404, 279] width 267 height 35
click at [513, 281] on button "+" at bounding box center [523, 280] width 20 height 20
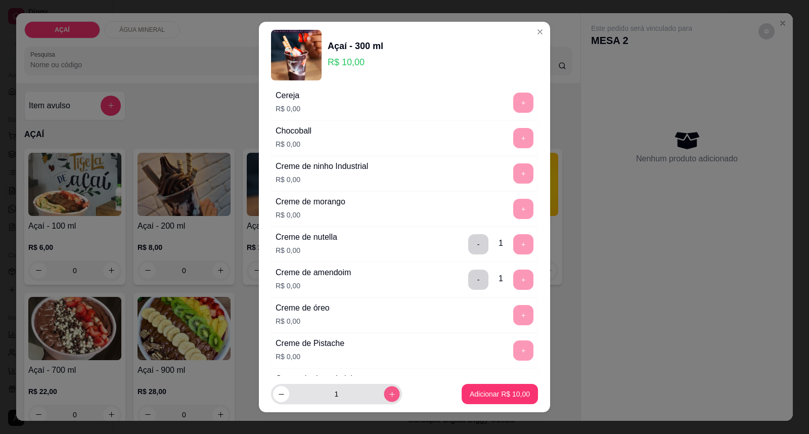
click at [384, 398] on button "increase-product-quantity" at bounding box center [392, 394] width 16 height 16
type input "2"
click at [469, 392] on p "Adicionar R$ 20,00" at bounding box center [499, 394] width 60 height 10
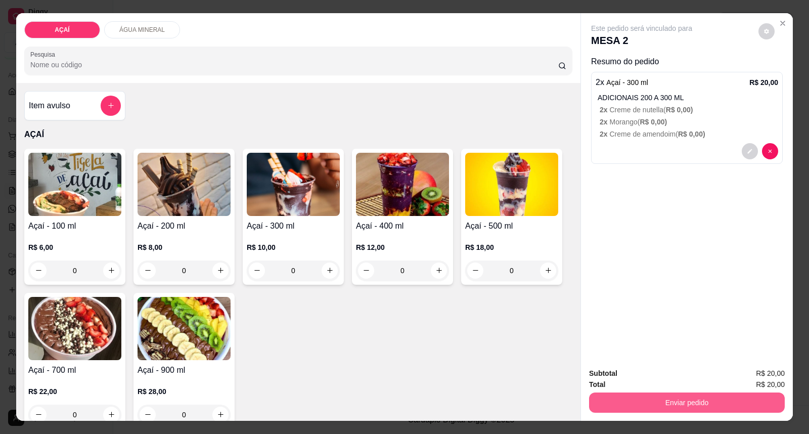
click at [683, 400] on button "Enviar pedido" at bounding box center [687, 402] width 196 height 20
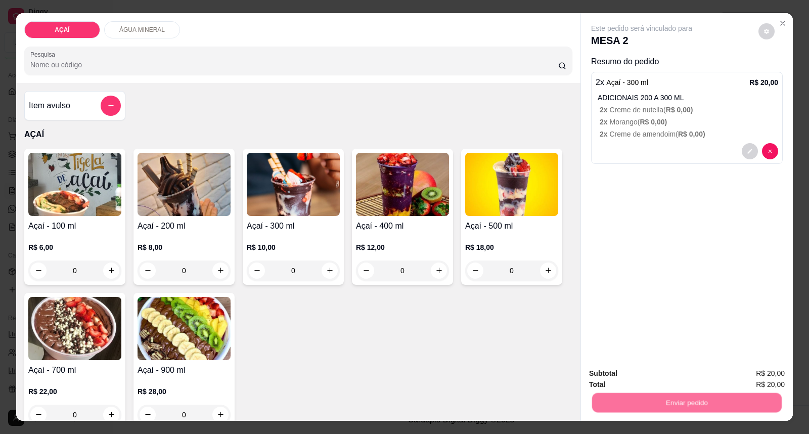
click at [754, 369] on button "Enviar pedido" at bounding box center [758, 377] width 56 height 19
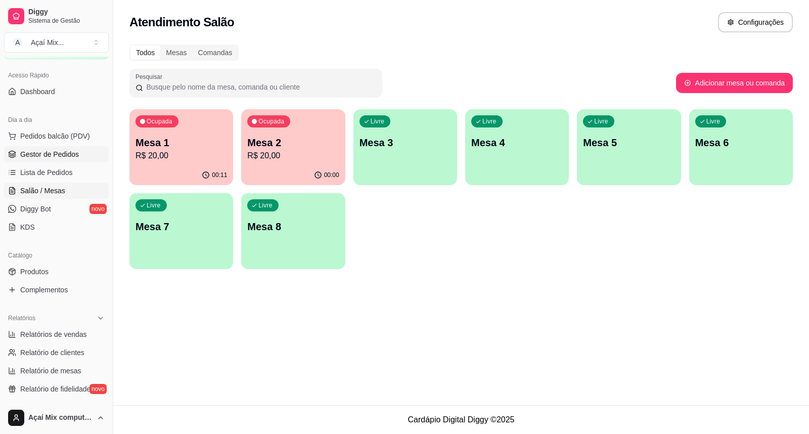
click at [52, 151] on span "Gestor de Pedidos" at bounding box center [49, 154] width 59 height 10
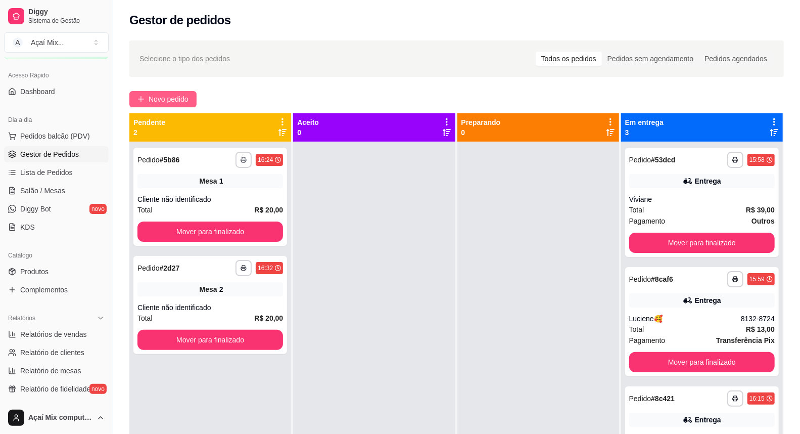
click at [157, 92] on button "Novo pedido" at bounding box center [162, 99] width 67 height 16
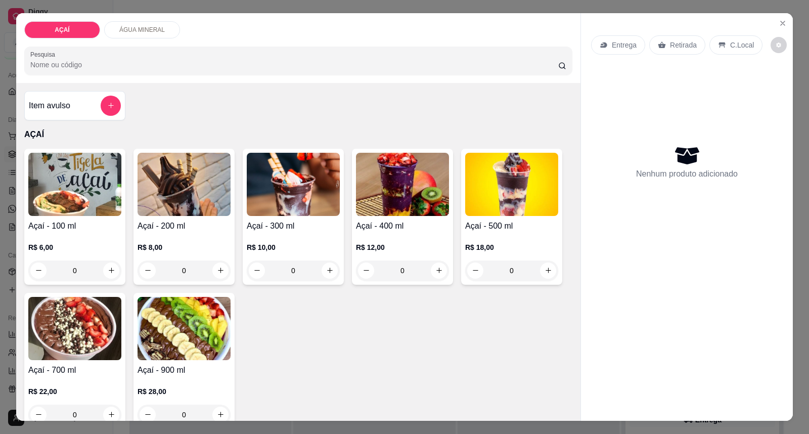
click at [387, 243] on p "R$ 12,00" at bounding box center [402, 247] width 93 height 10
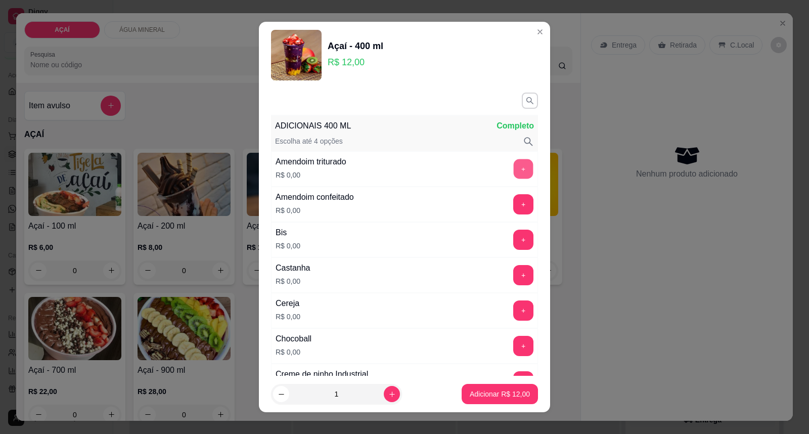
click at [513, 166] on button "+" at bounding box center [523, 169] width 20 height 20
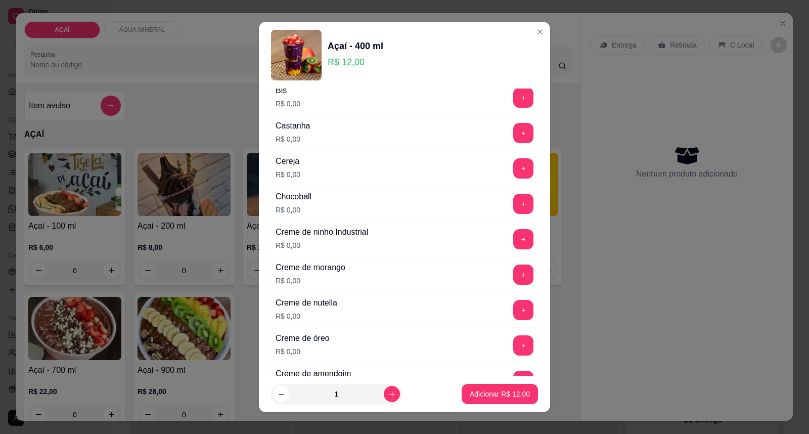
scroll to position [168, 0]
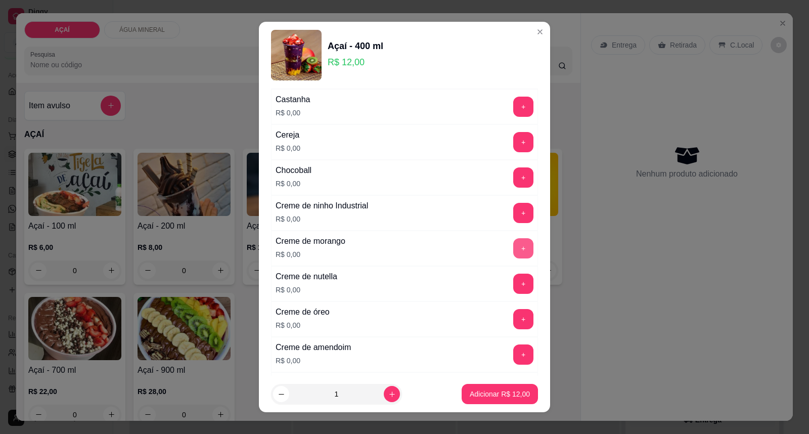
click at [513, 257] on button "+" at bounding box center [523, 248] width 20 height 20
click at [513, 321] on button "+" at bounding box center [523, 319] width 20 height 20
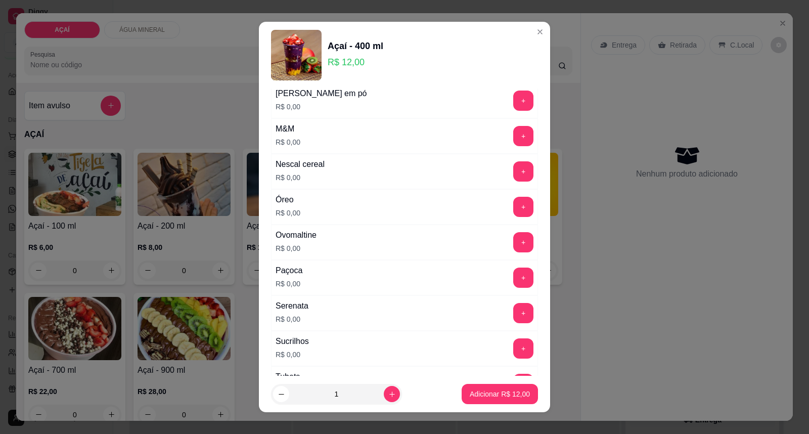
scroll to position [1067, 0]
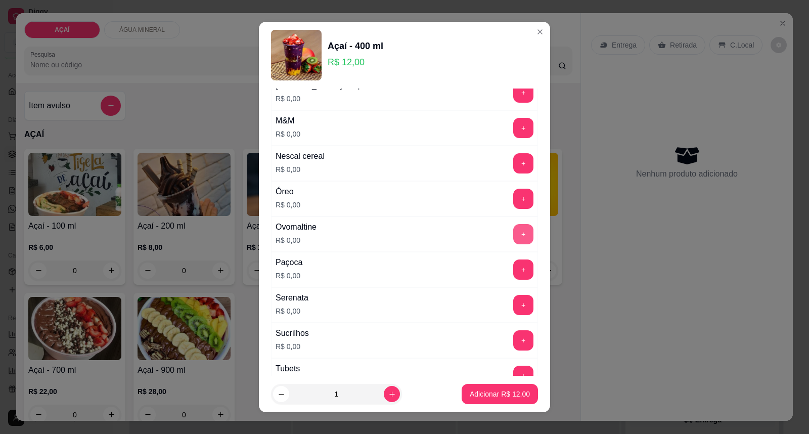
click at [513, 244] on button "+" at bounding box center [523, 234] width 20 height 20
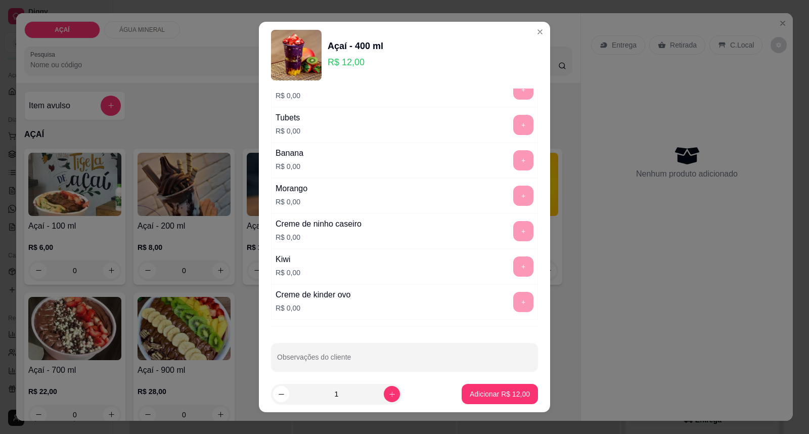
scroll to position [1331, 0]
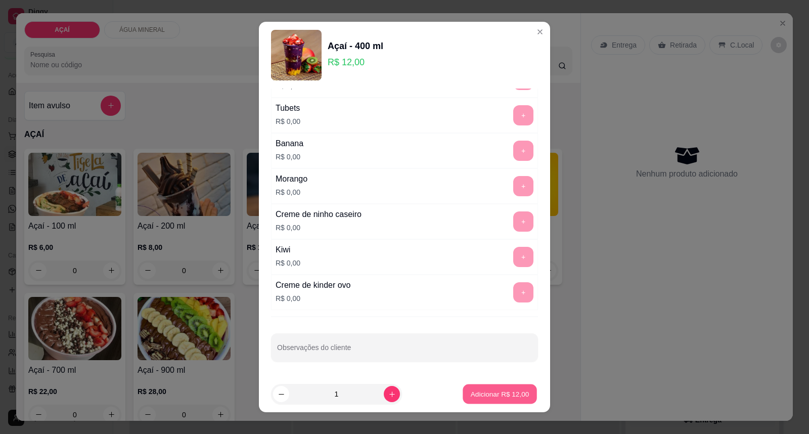
click at [490, 390] on p "Adicionar R$ 12,00" at bounding box center [499, 394] width 59 height 10
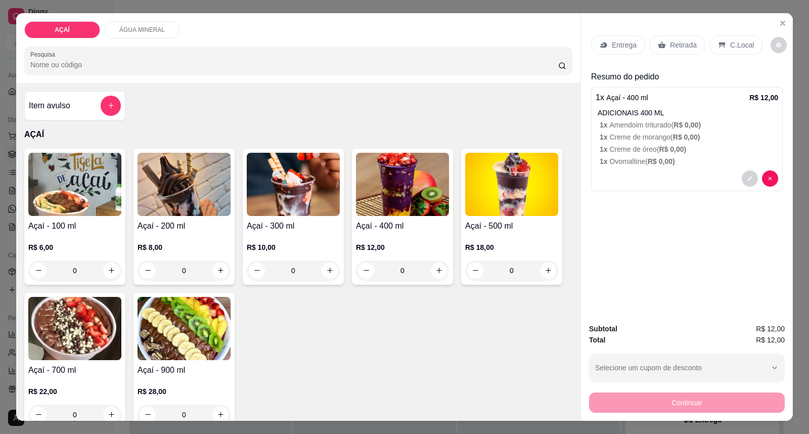
click at [623, 44] on p "Entrega" at bounding box center [623, 45] width 25 height 10
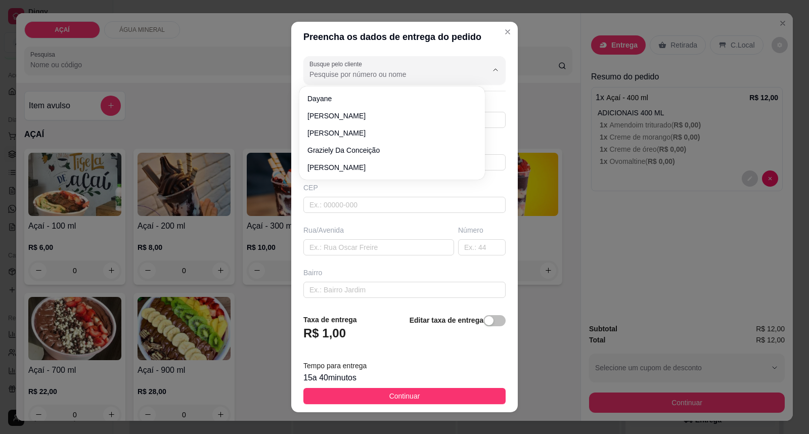
click at [396, 76] on input "Busque pelo cliente" at bounding box center [390, 74] width 162 height 10
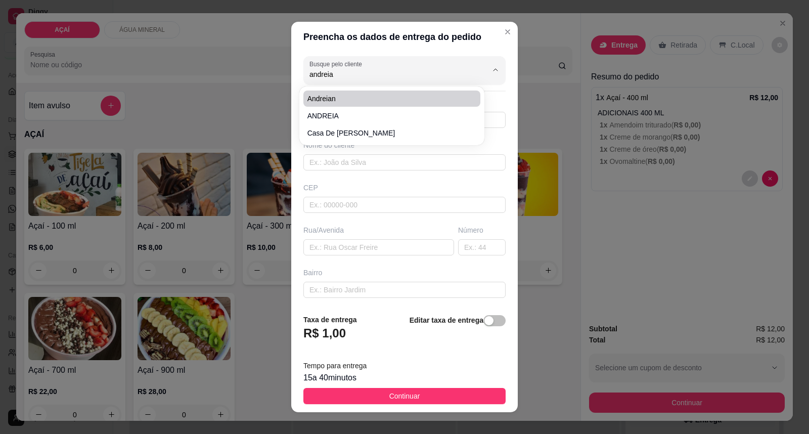
click at [406, 95] on span "andreian" at bounding box center [386, 98] width 159 height 10
type input "andreian"
type input "987393401"
type input "andreian"
type input "575200000000"
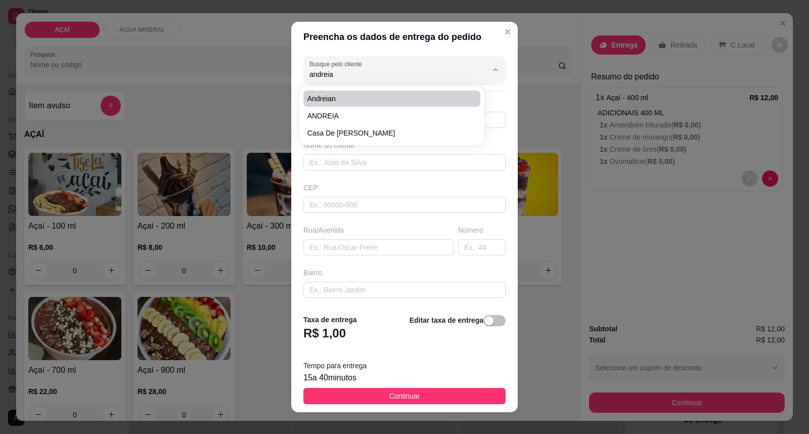
type input "na casa de [PERSON_NAME]"
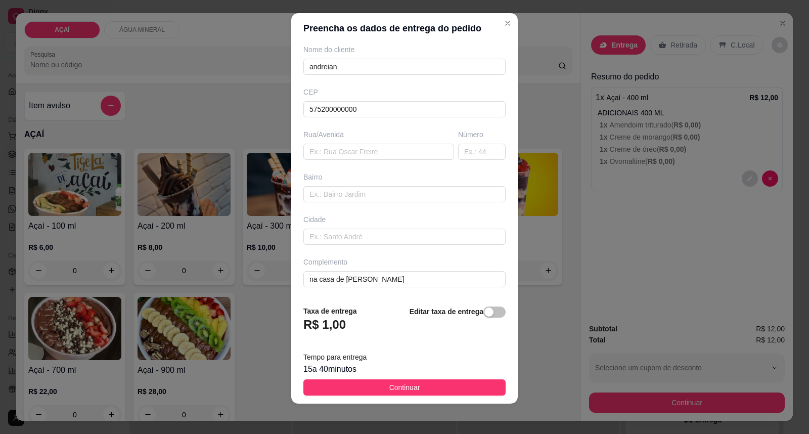
scroll to position [11, 0]
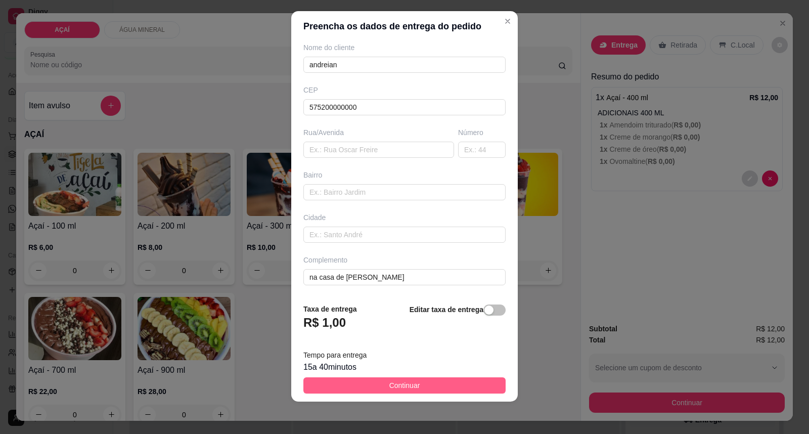
type input "andreian"
click at [412, 381] on button "Continuar" at bounding box center [404, 385] width 202 height 16
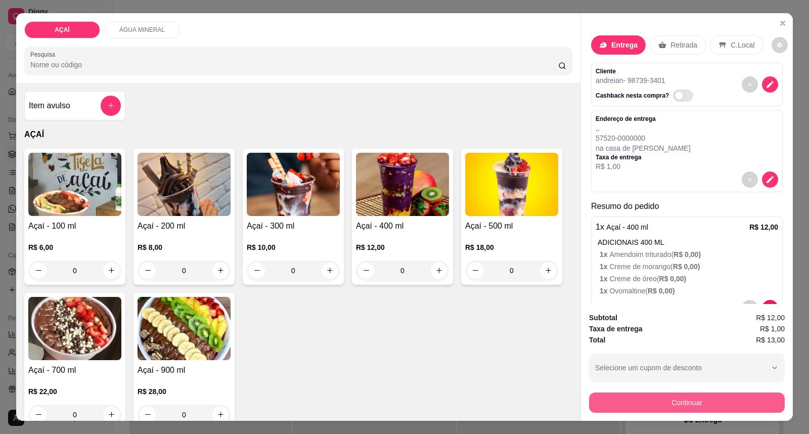
click at [715, 411] on button "Continuar" at bounding box center [687, 402] width 196 height 20
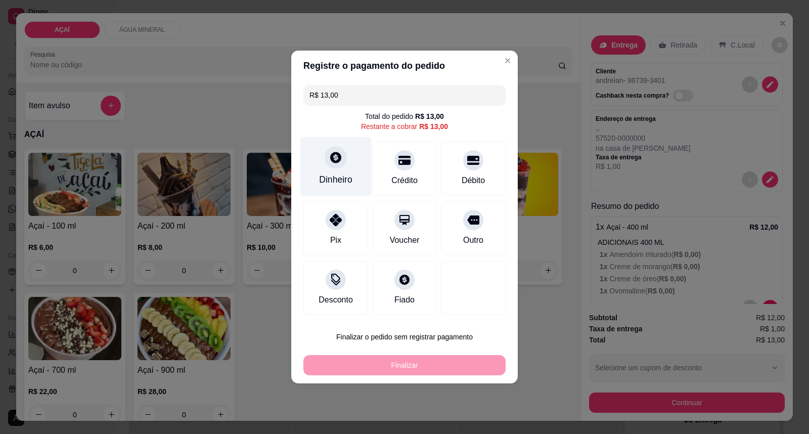
click at [340, 179] on div "Dinheiro" at bounding box center [335, 179] width 33 height 13
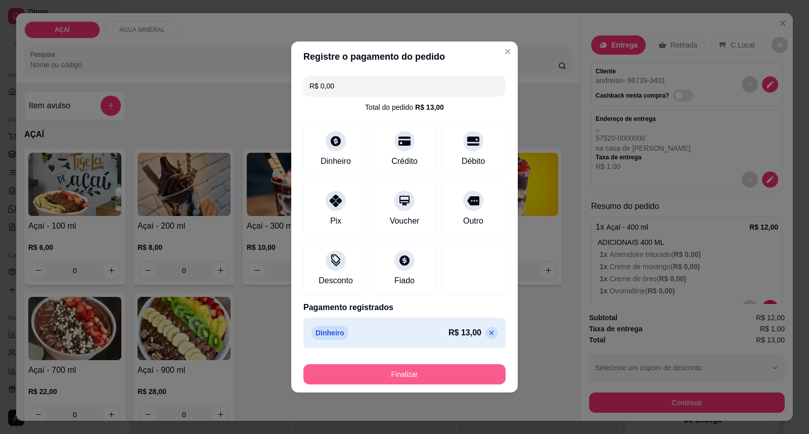
click at [405, 378] on button "Finalizar" at bounding box center [404, 374] width 202 height 20
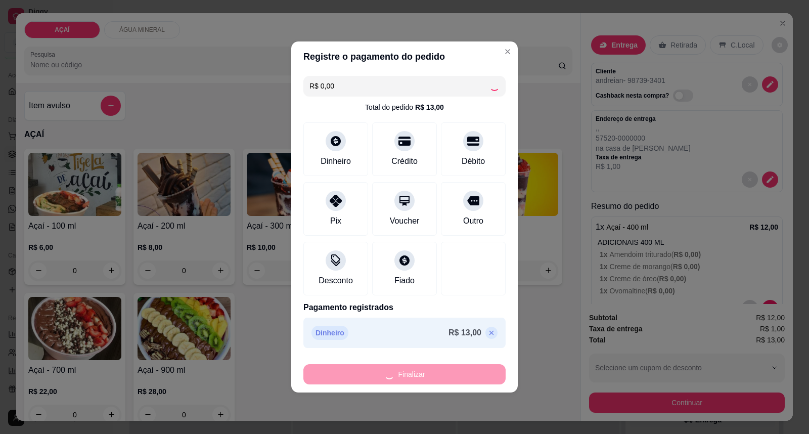
type input "-R$ 13,00"
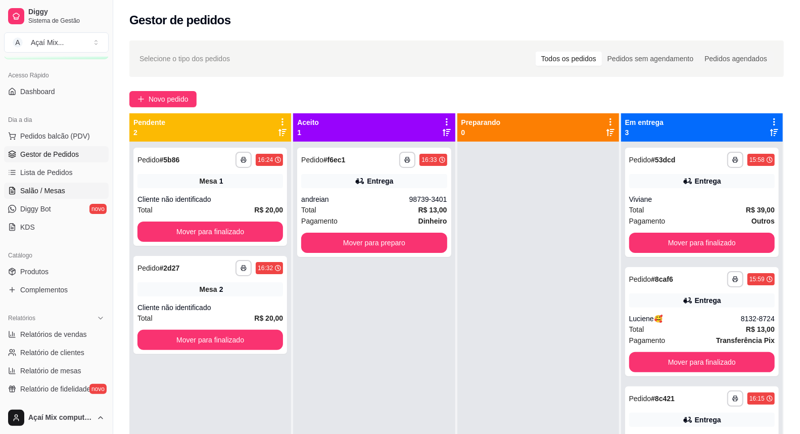
click at [70, 190] on link "Salão / Mesas" at bounding box center [56, 190] width 105 height 16
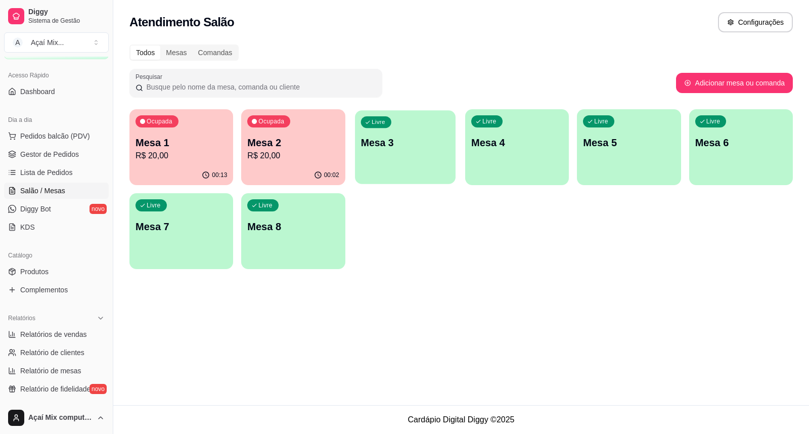
click at [362, 159] on div "Livre Mesa 3" at bounding box center [405, 141] width 101 height 62
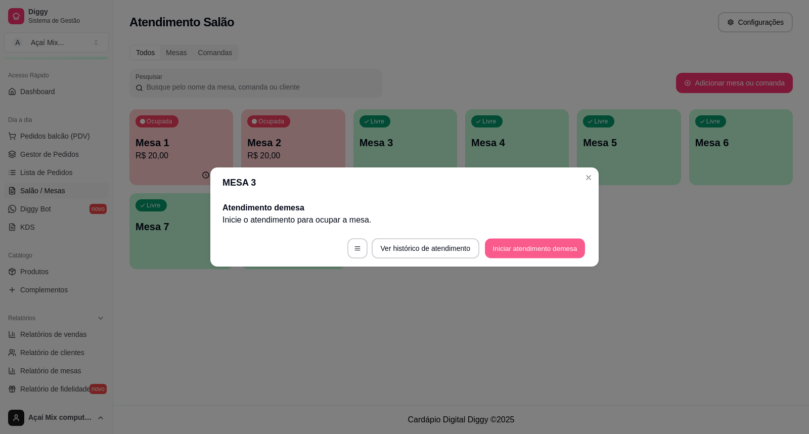
click at [538, 244] on button "Iniciar atendimento de mesa" at bounding box center [535, 249] width 100 height 20
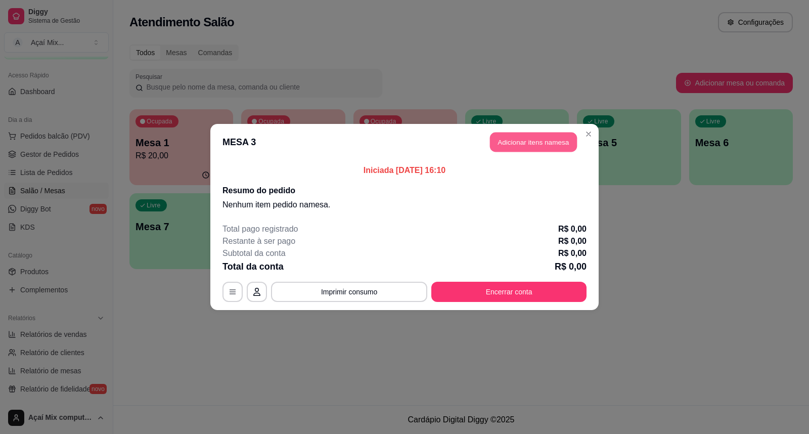
click at [525, 135] on button "Adicionar itens na mesa" at bounding box center [533, 142] width 87 height 20
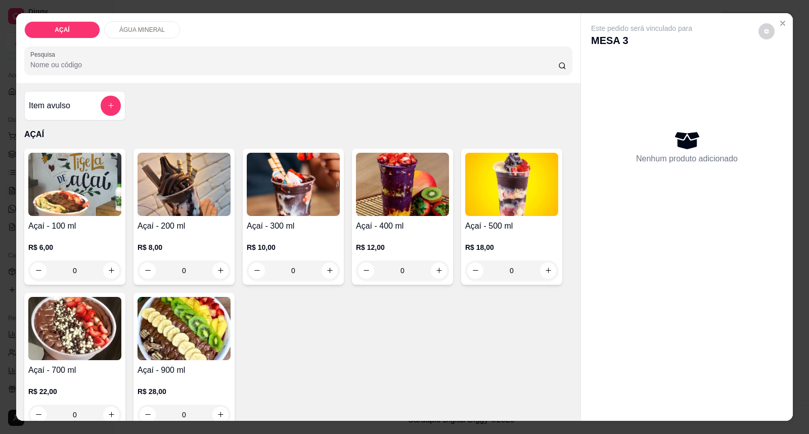
click at [190, 228] on h4 "Açaí - 200 ml" at bounding box center [183, 226] width 93 height 12
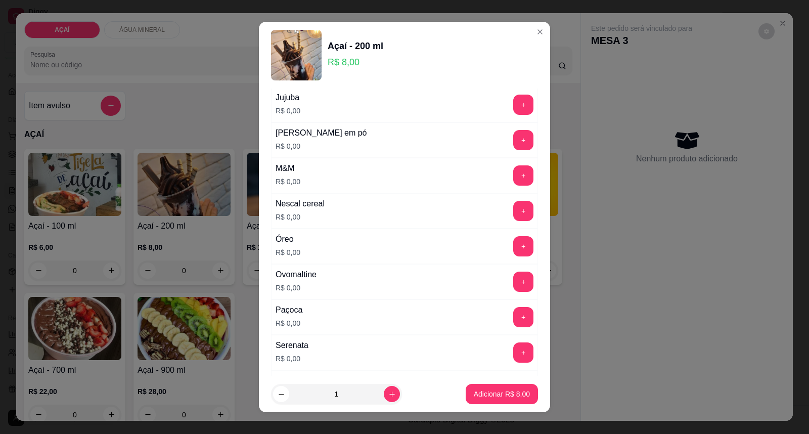
scroll to position [954, 0]
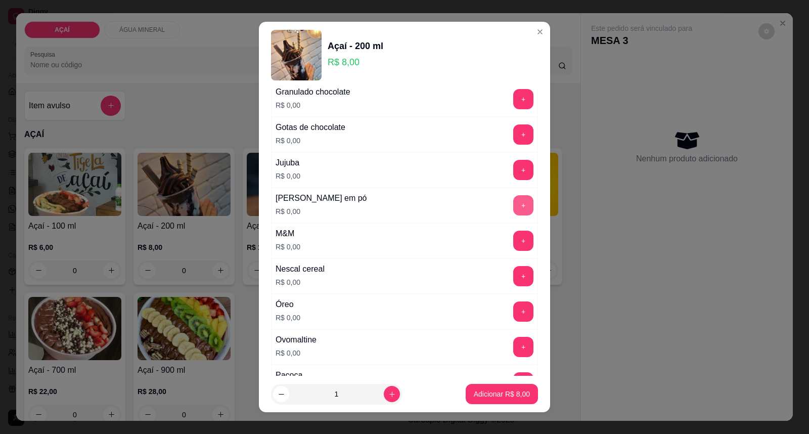
click at [513, 208] on button "+" at bounding box center [523, 205] width 20 height 20
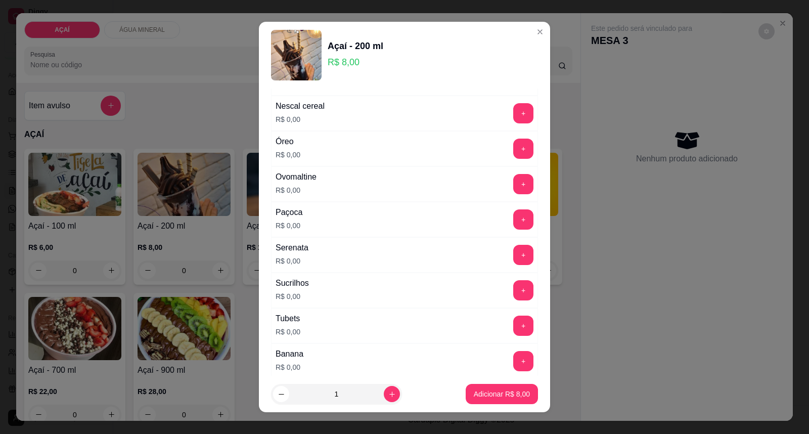
scroll to position [1123, 0]
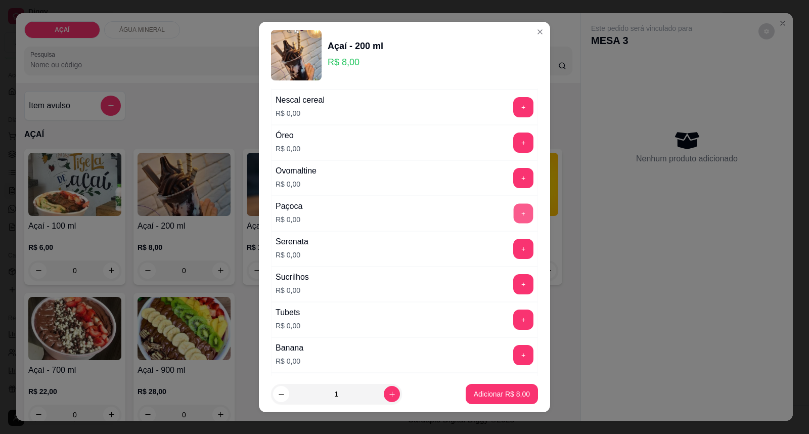
click at [513, 218] on button "+" at bounding box center [523, 214] width 20 height 20
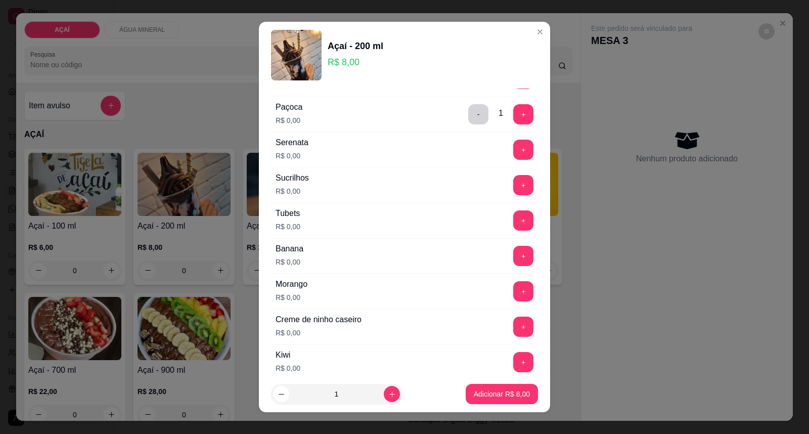
scroll to position [1235, 0]
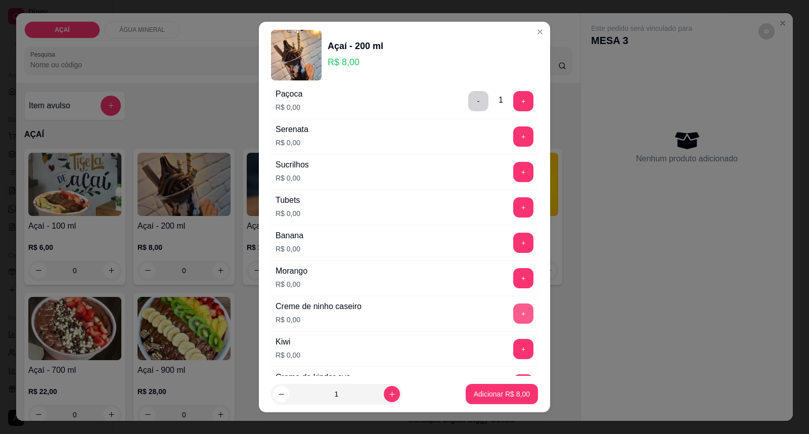
click at [513, 323] on button "+" at bounding box center [523, 313] width 20 height 20
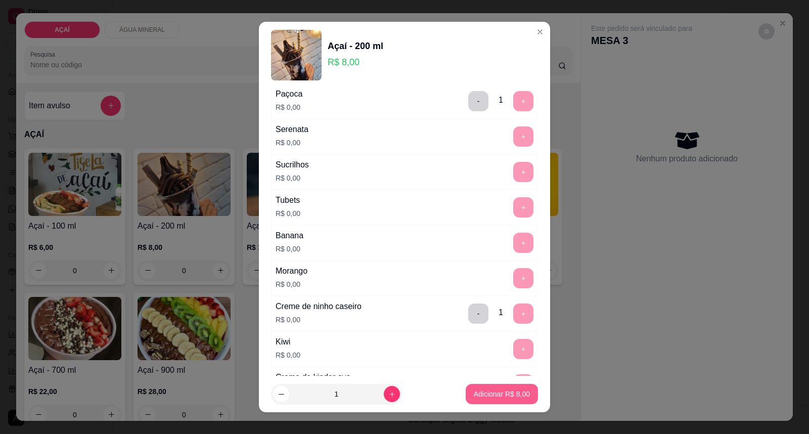
click at [519, 392] on button "Adicionar R$ 8,00" at bounding box center [501, 394] width 72 height 20
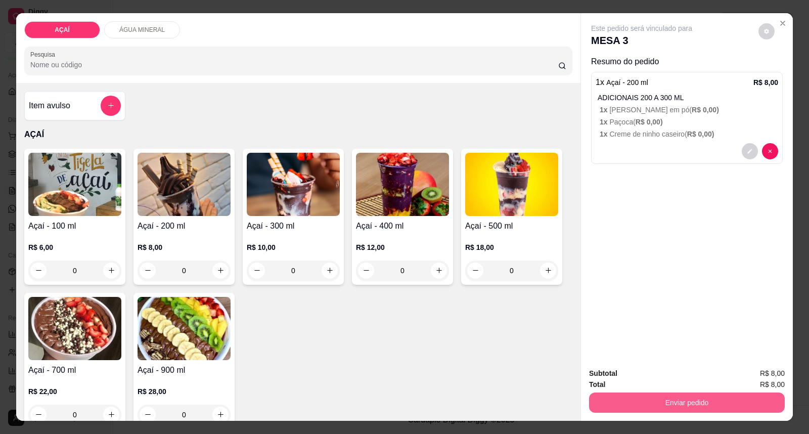
click at [655, 396] on button "Enviar pedido" at bounding box center [687, 402] width 196 height 20
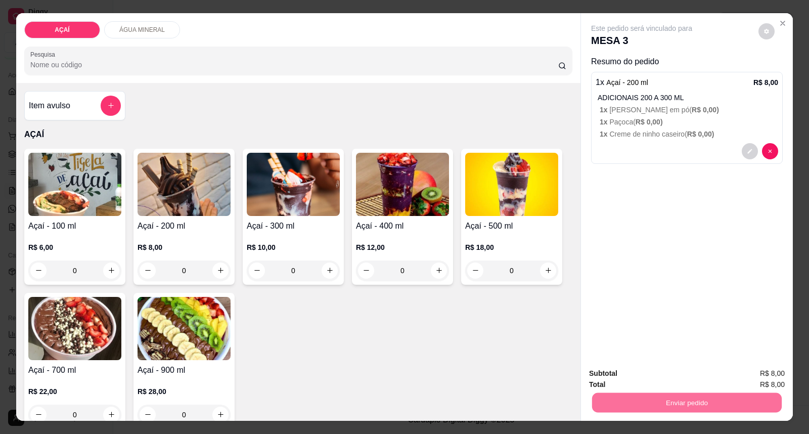
click at [756, 371] on button "Enviar pedido" at bounding box center [757, 377] width 57 height 19
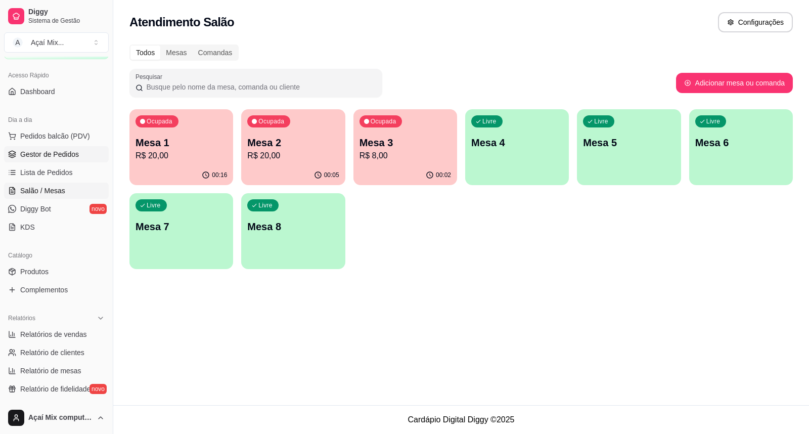
click at [35, 152] on span "Gestor de Pedidos" at bounding box center [49, 154] width 59 height 10
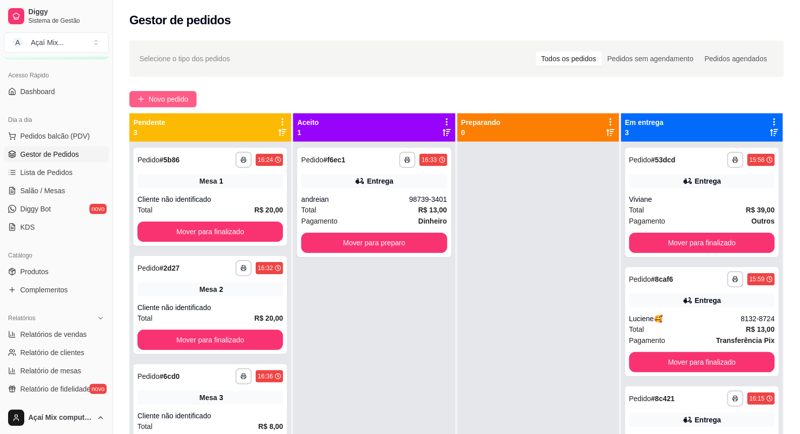
click at [135, 98] on button "Novo pedido" at bounding box center [162, 99] width 67 height 16
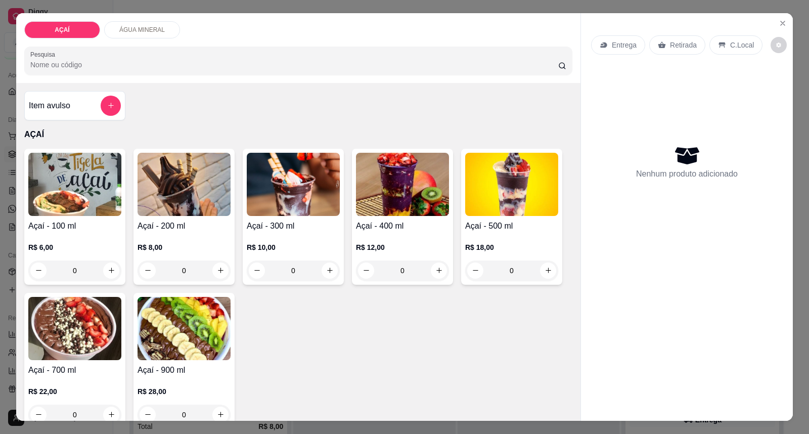
click at [206, 223] on h4 "Açaí - 200 ml" at bounding box center [183, 226] width 93 height 12
click at [172, 226] on div "Açaí - 200 ml R$ 8,00 0" at bounding box center [183, 217] width 101 height 136
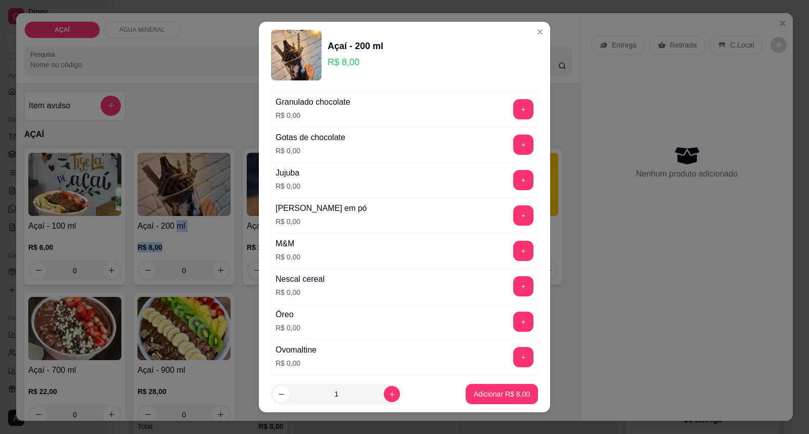
scroll to position [954, 0]
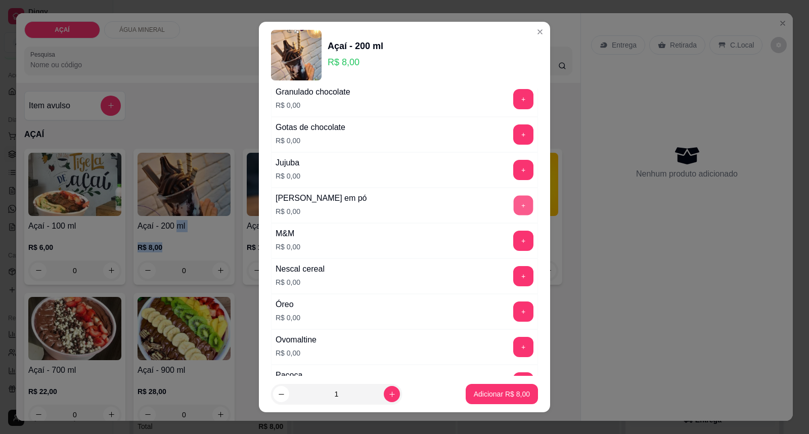
click at [513, 204] on button "+" at bounding box center [523, 206] width 20 height 20
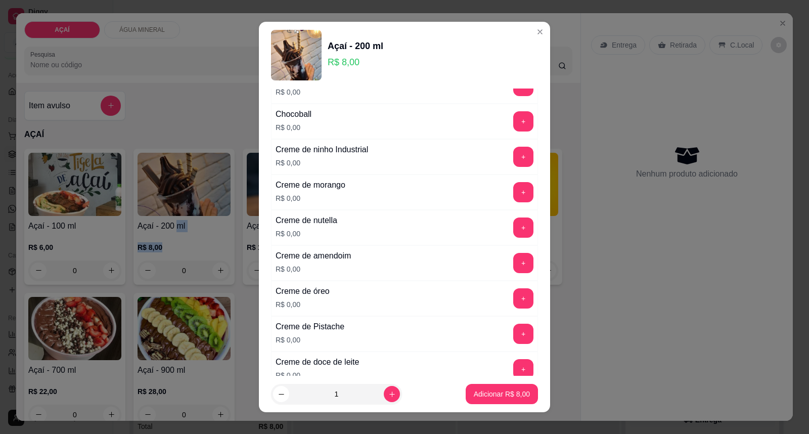
scroll to position [168, 0]
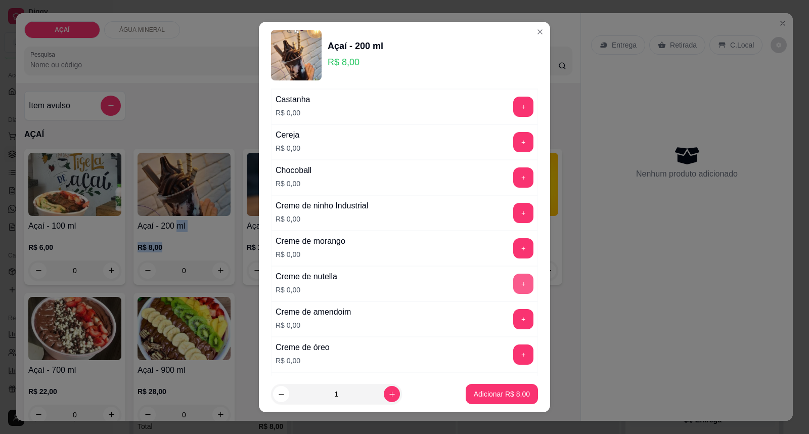
click at [513, 285] on button "+" at bounding box center [523, 283] width 20 height 20
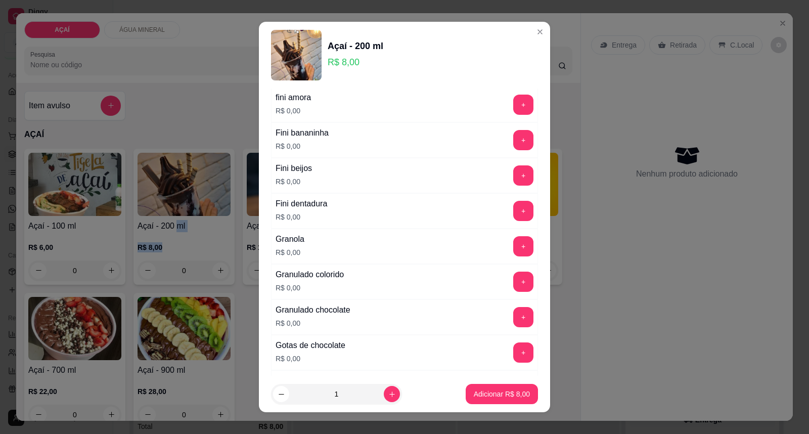
scroll to position [786, 0]
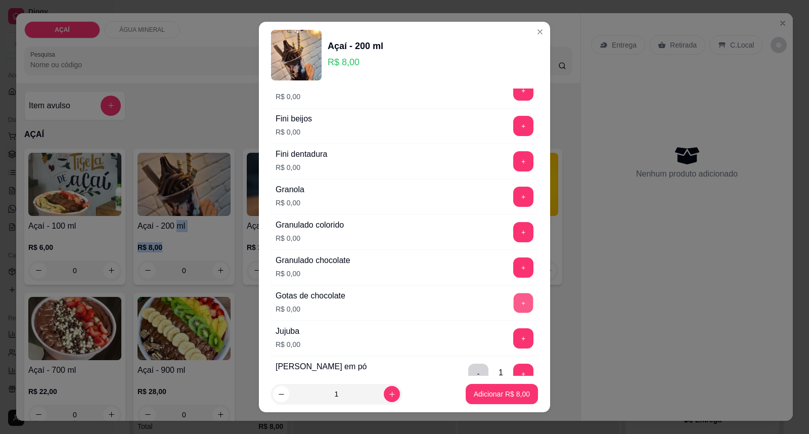
click at [513, 301] on button "+" at bounding box center [523, 303] width 20 height 20
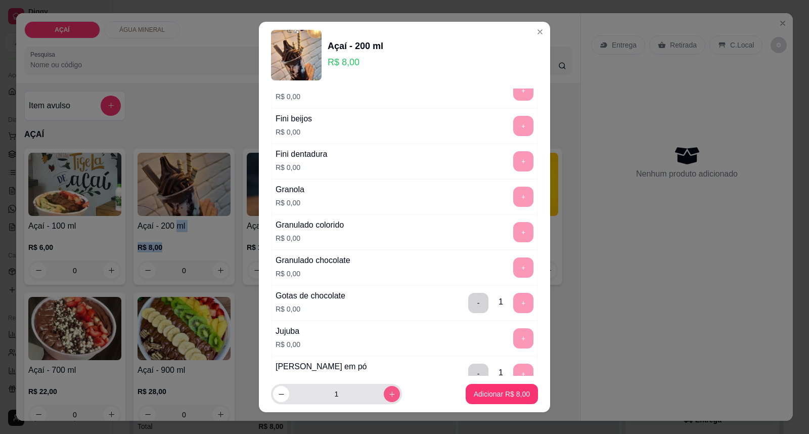
click at [388, 396] on icon "increase-product-quantity" at bounding box center [392, 394] width 8 height 8
type input "4"
click at [499, 387] on button "Adicionar R$ 32,00" at bounding box center [499, 394] width 76 height 20
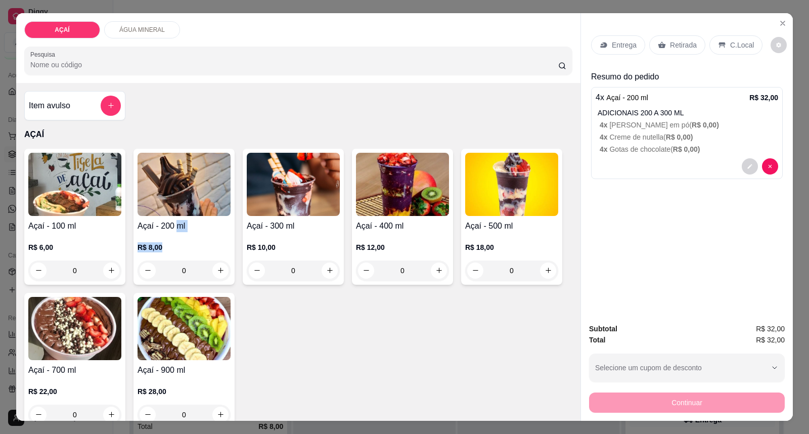
click at [207, 214] on img at bounding box center [183, 184] width 93 height 63
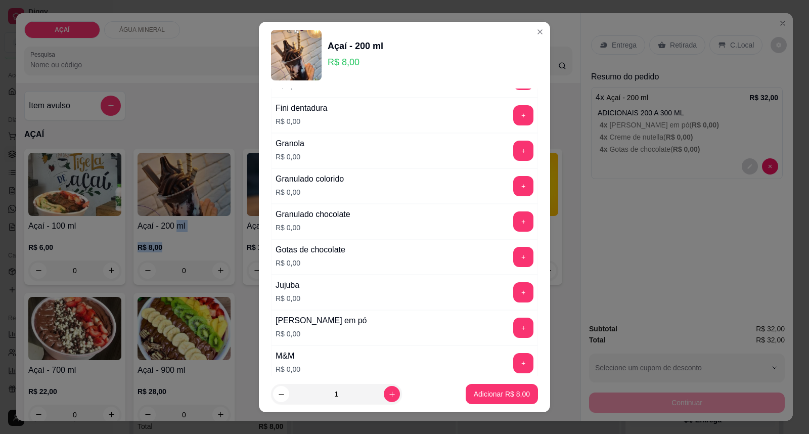
scroll to position [842, 0]
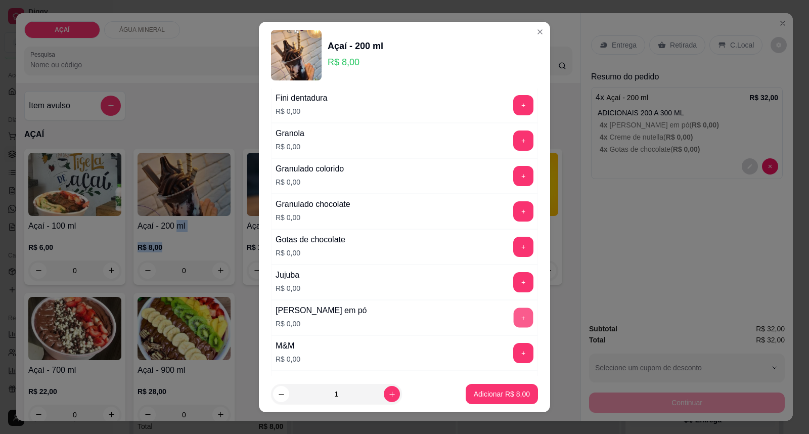
click at [513, 317] on button "+" at bounding box center [523, 318] width 20 height 20
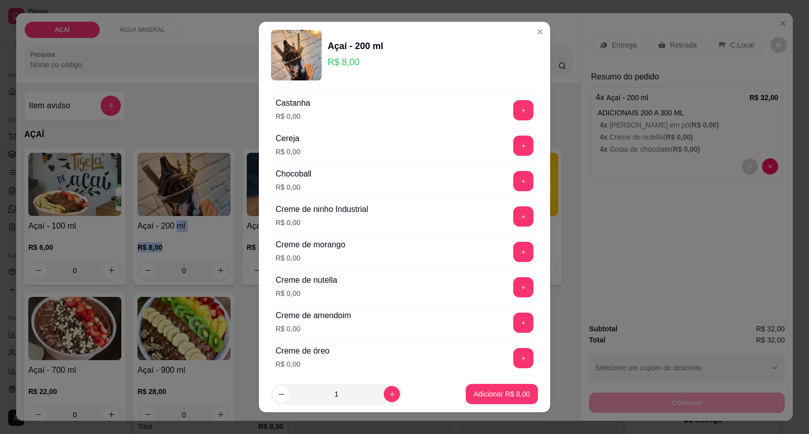
scroll to position [112, 0]
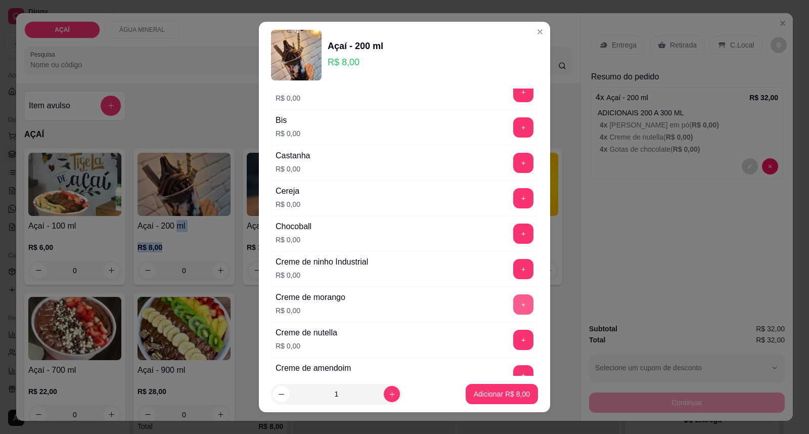
click at [513, 300] on button "+" at bounding box center [523, 304] width 20 height 20
click at [497, 395] on p "Adicionar R$ 8,00" at bounding box center [502, 394] width 56 height 10
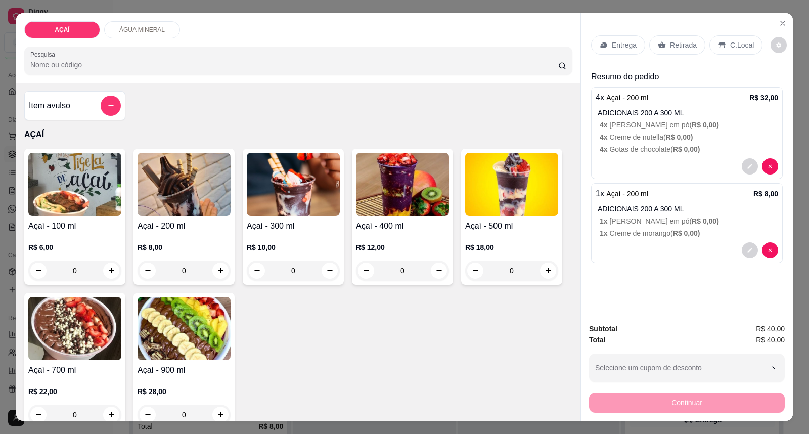
click at [619, 46] on p "Entrega" at bounding box center [623, 45] width 25 height 10
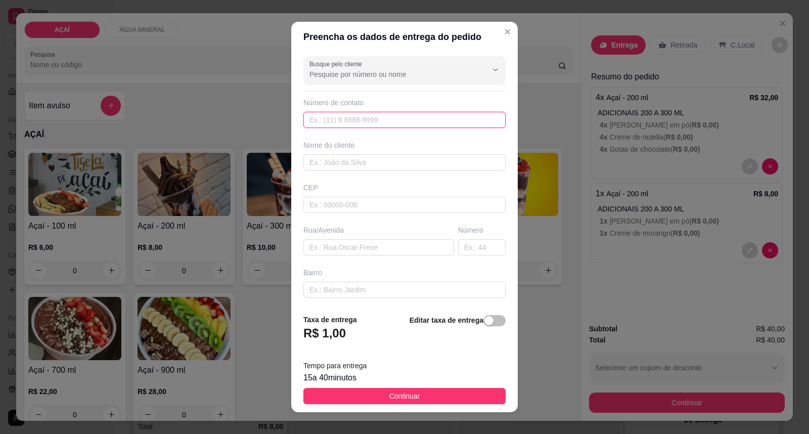
click at [364, 112] on input "text" at bounding box center [404, 120] width 202 height 16
type input "8126-6953"
drag, startPoint x: 349, startPoint y: 164, endPoint x: 337, endPoint y: 147, distance: 21.0
click at [347, 162] on input "text" at bounding box center [404, 162] width 202 height 16
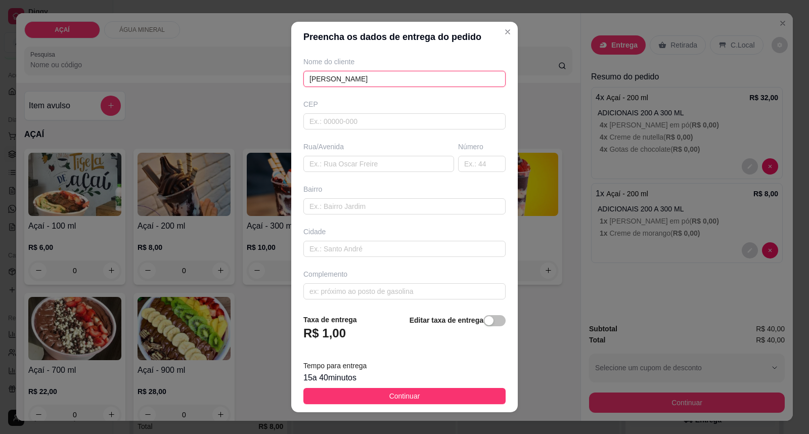
scroll to position [87, 0]
type input "[PERSON_NAME]"
click at [374, 120] on input "text" at bounding box center [404, 118] width 202 height 16
type input "57520000"
type input "Maravilha"
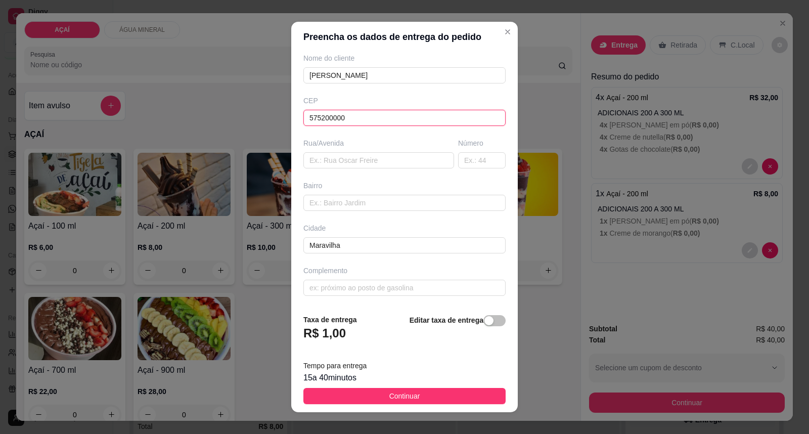
type input "575200000"
type input "[STREET_ADDRESS][PERSON_NAME]"
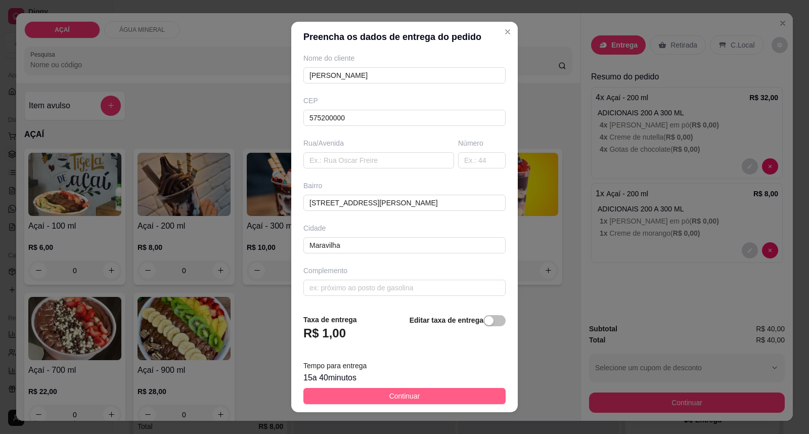
click at [397, 396] on span "Continuar" at bounding box center [404, 395] width 31 height 11
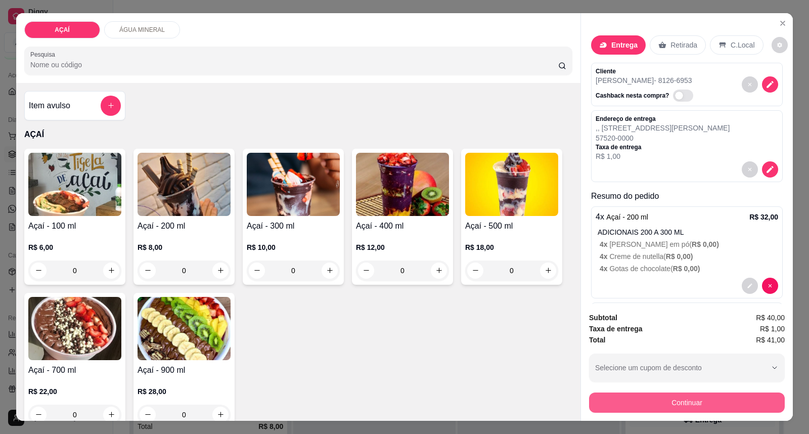
click at [693, 397] on button "Continuar" at bounding box center [687, 402] width 196 height 20
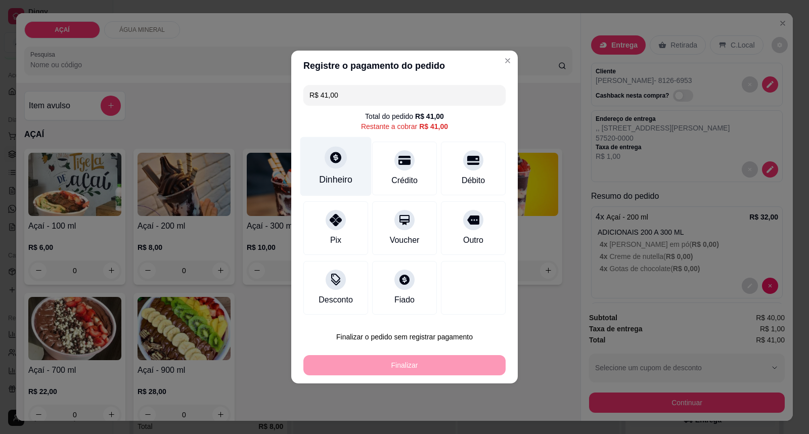
click at [345, 174] on div "Dinheiro" at bounding box center [335, 179] width 33 height 13
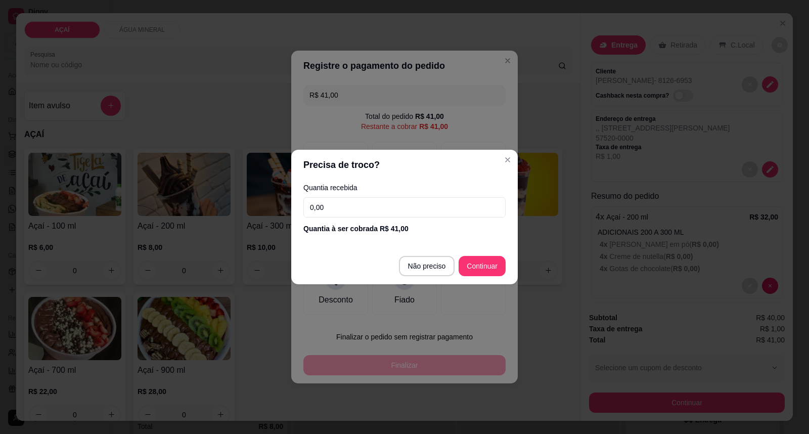
click at [372, 207] on input "0,00" at bounding box center [404, 207] width 202 height 20
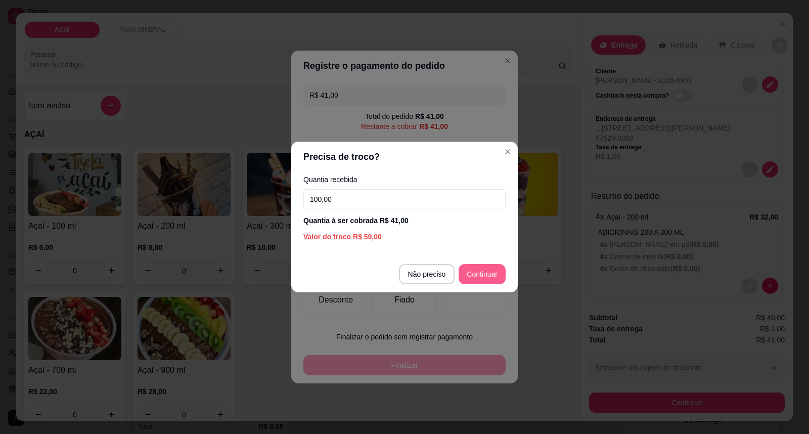
type input "100,00"
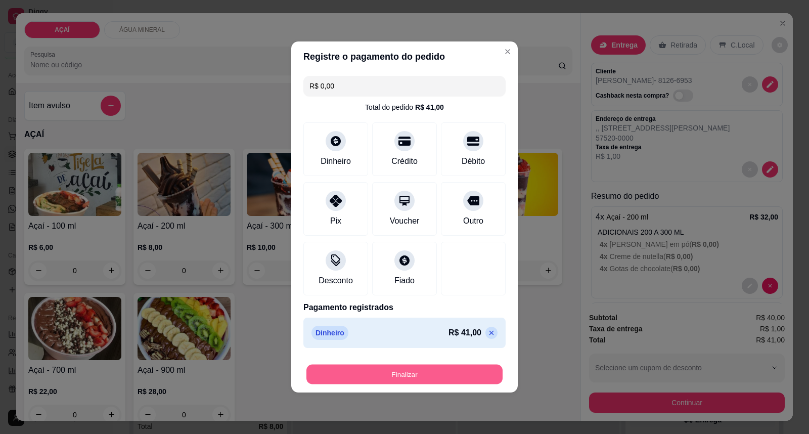
click at [468, 369] on button "Finalizar" at bounding box center [404, 374] width 196 height 20
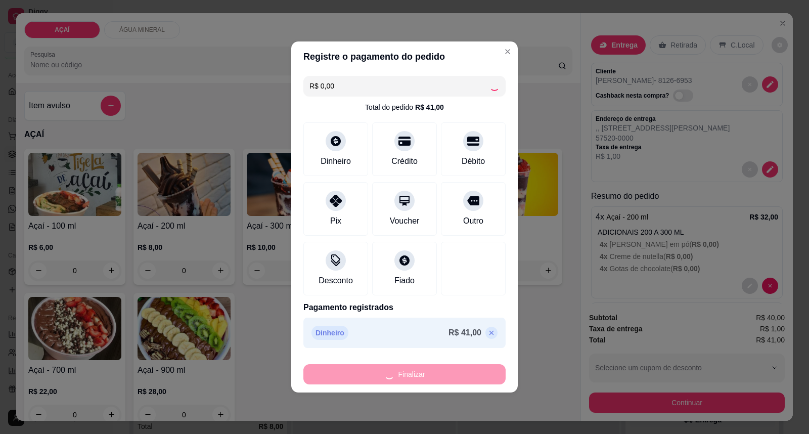
type input "-R$ 41,00"
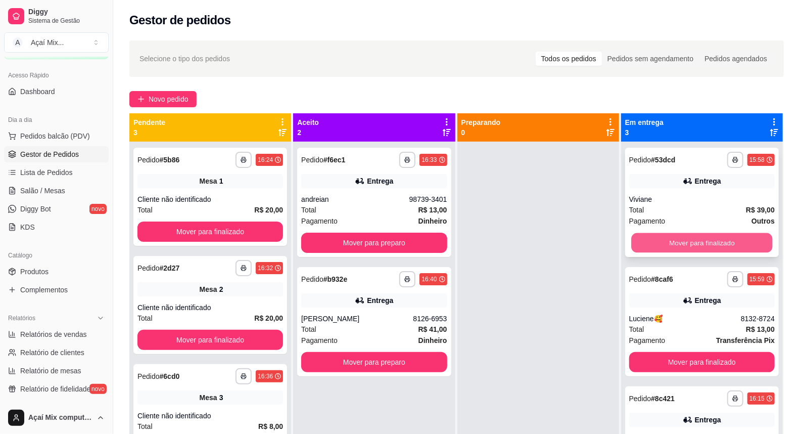
click at [642, 251] on button "Mover para finalizado" at bounding box center [702, 243] width 142 height 20
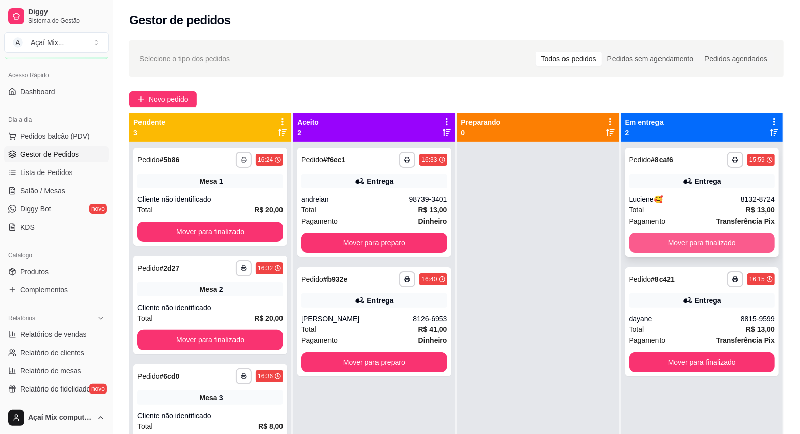
click at [647, 243] on button "Mover para finalizado" at bounding box center [702, 242] width 146 height 20
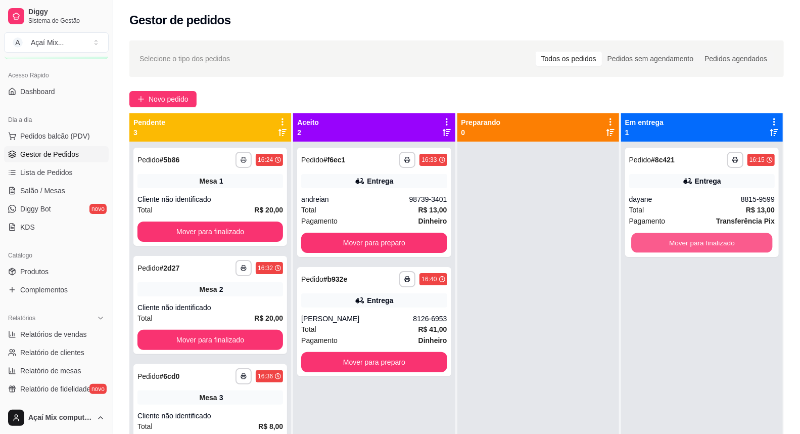
click at [647, 243] on button "Mover para finalizado" at bounding box center [702, 243] width 142 height 20
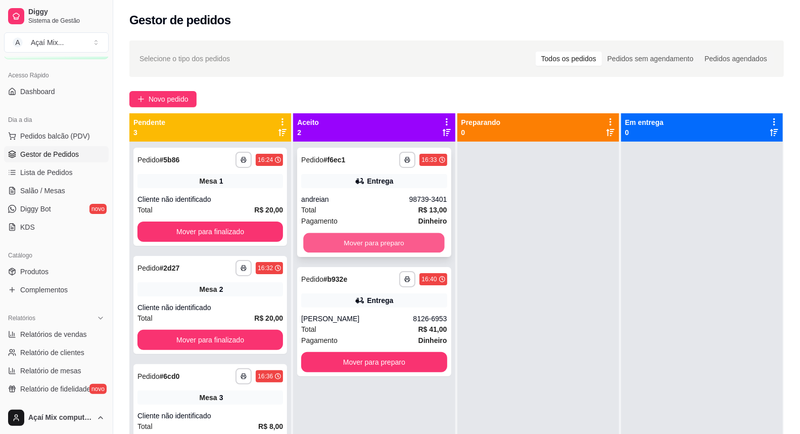
click at [391, 238] on button "Mover para preparo" at bounding box center [375, 243] width 142 height 20
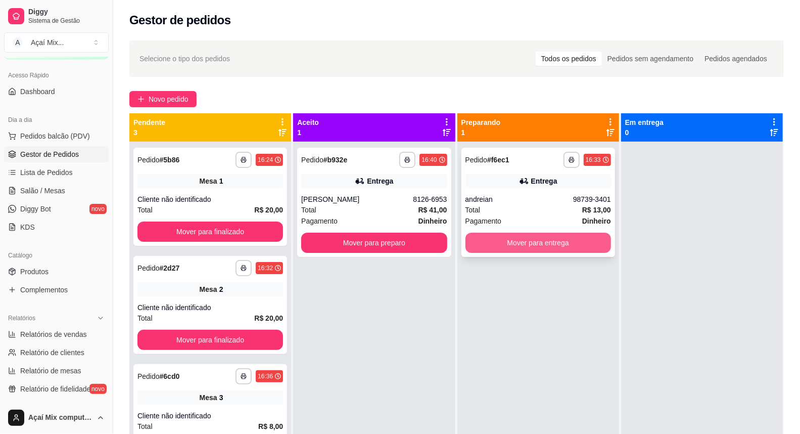
click at [498, 239] on button "Mover para entrega" at bounding box center [538, 242] width 146 height 20
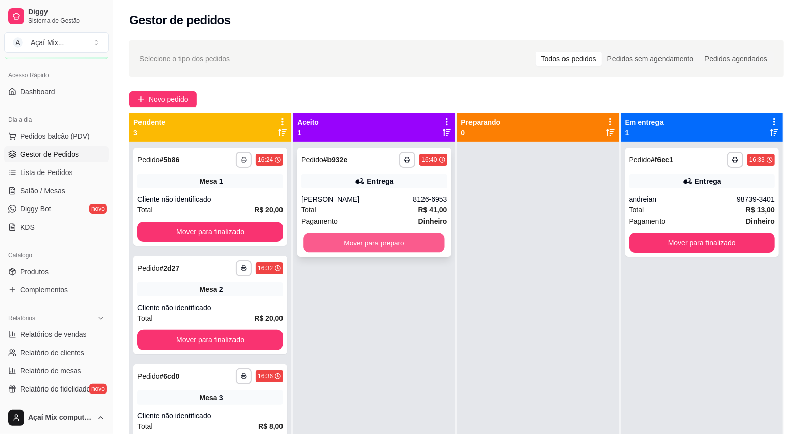
click at [432, 236] on button "Mover para preparo" at bounding box center [375, 243] width 142 height 20
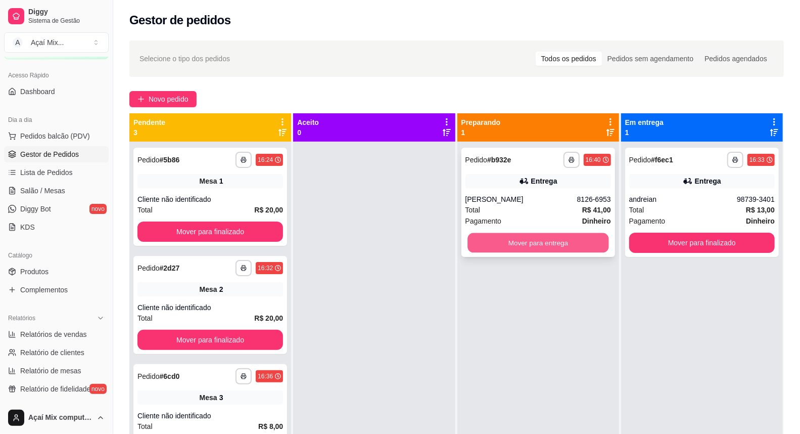
click at [519, 249] on button "Mover para entrega" at bounding box center [538, 243] width 142 height 20
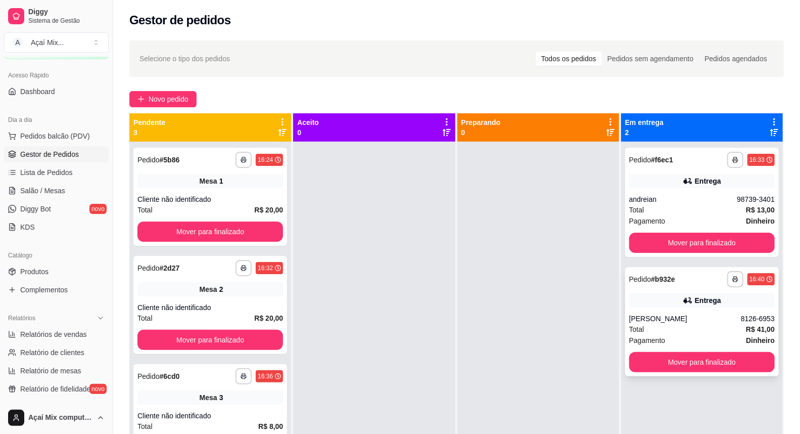
click at [653, 321] on div "[PERSON_NAME]" at bounding box center [685, 318] width 112 height 10
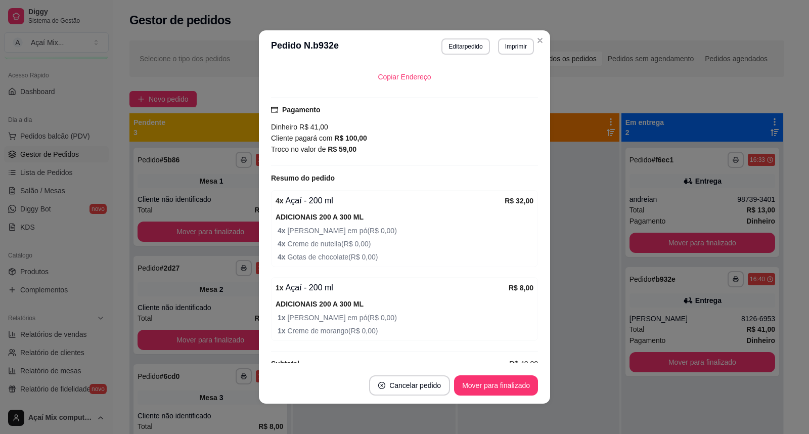
scroll to position [219, 0]
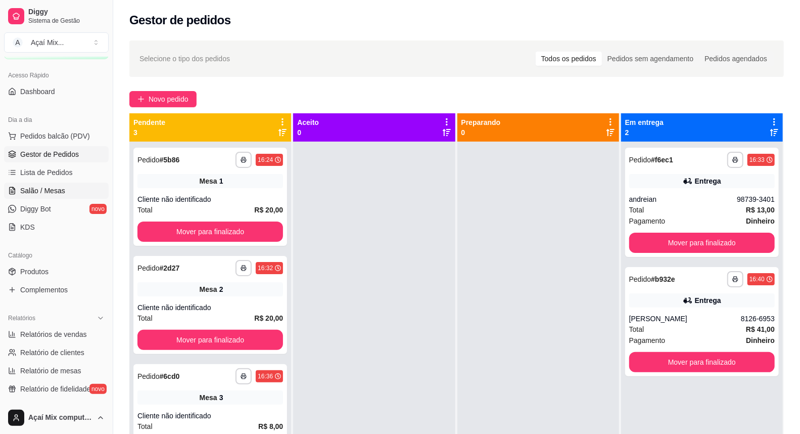
click at [59, 182] on link "Salão / Mesas" at bounding box center [56, 190] width 105 height 16
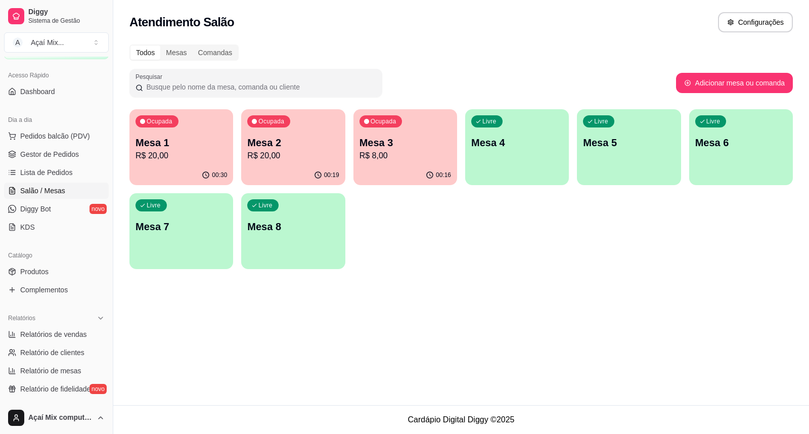
click at [483, 179] on div "button" at bounding box center [517, 179] width 104 height 12
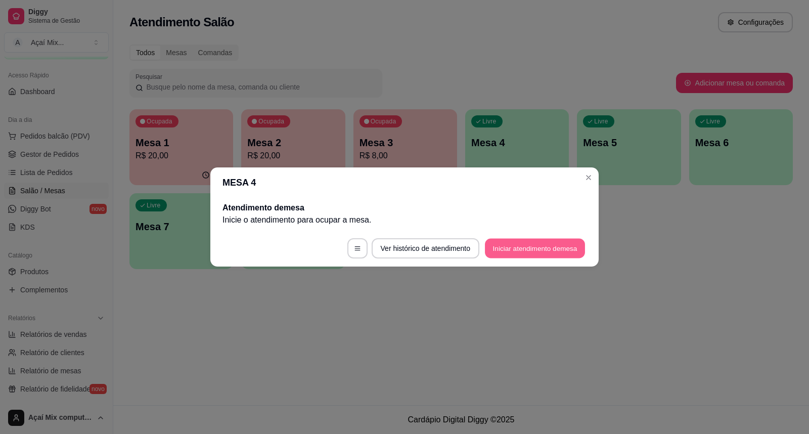
click at [549, 244] on button "Iniciar atendimento de mesa" at bounding box center [535, 249] width 100 height 20
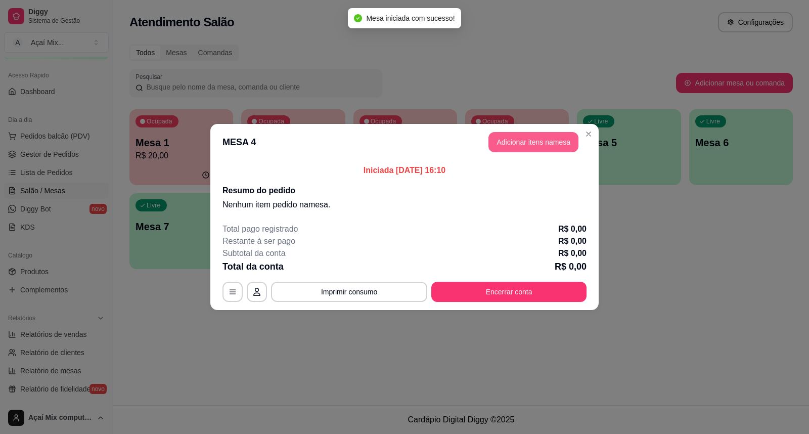
click at [523, 140] on button "Adicionar itens na mesa" at bounding box center [533, 142] width 90 height 20
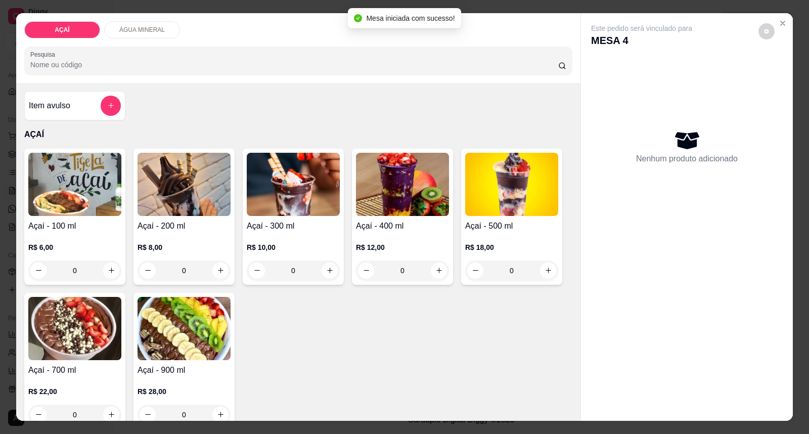
click at [179, 245] on p "R$ 8,00" at bounding box center [183, 247] width 93 height 10
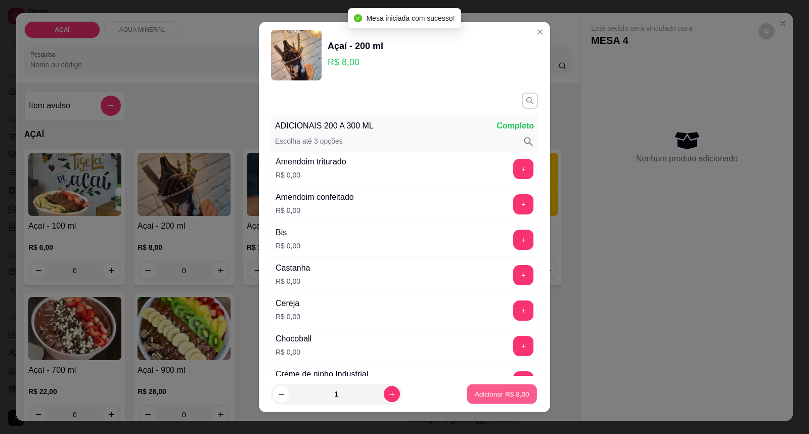
click at [481, 391] on button "Adicionar R$ 8,00" at bounding box center [501, 394] width 70 height 20
type input "1"
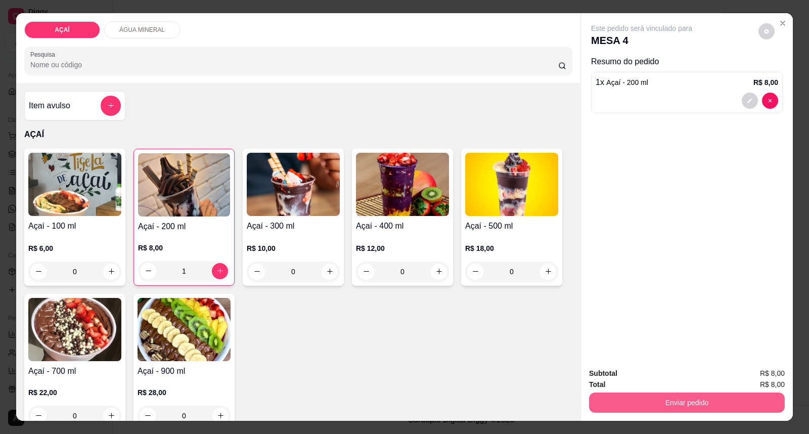
click at [619, 401] on button "Enviar pedido" at bounding box center [687, 402] width 196 height 20
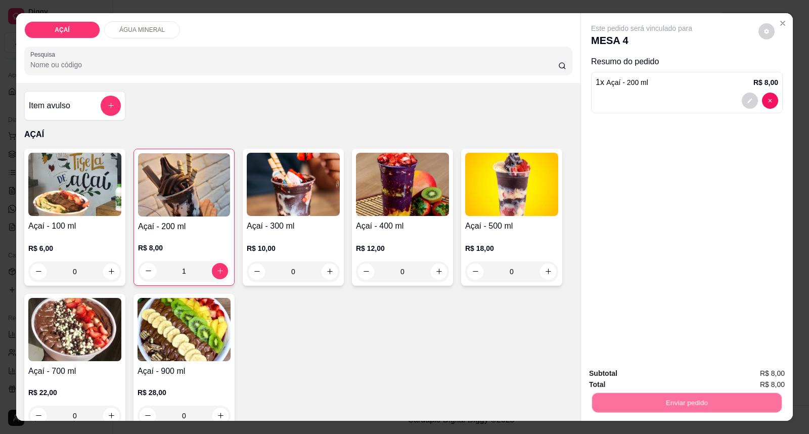
click at [735, 377] on button "Enviar pedido" at bounding box center [758, 377] width 56 height 19
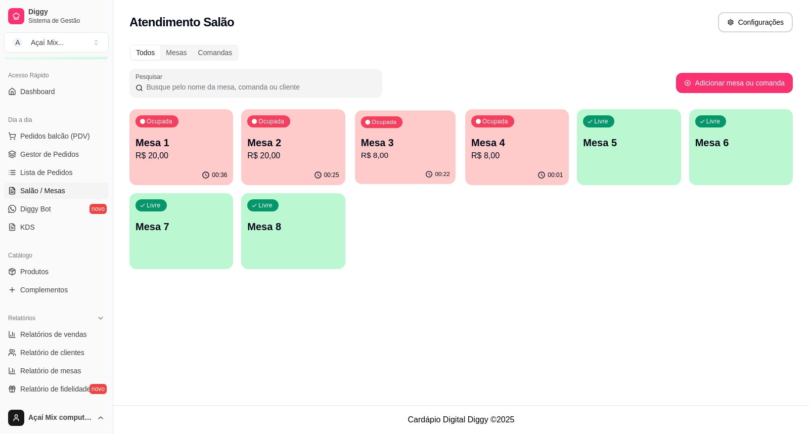
click at [377, 165] on button "Ocupada Mesa 3 R$ 8,00 00:22" at bounding box center [405, 147] width 101 height 74
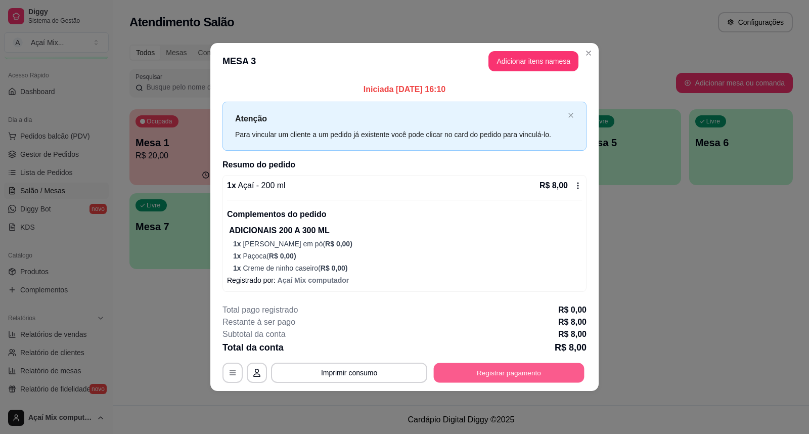
click at [520, 374] on button "Registrar pagamento" at bounding box center [509, 373] width 151 height 20
click at [320, 206] on div "Pix" at bounding box center [335, 225] width 71 height 59
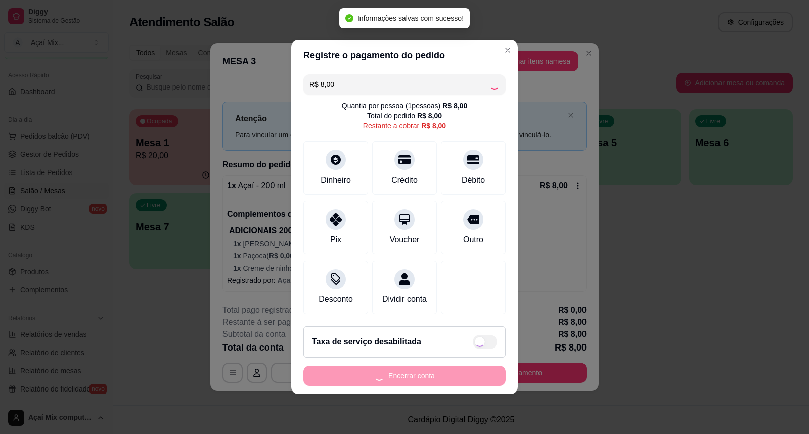
type input "R$ 0,00"
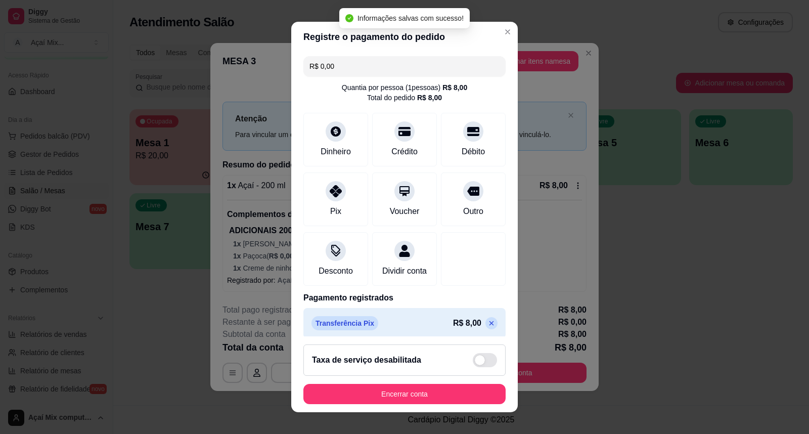
click at [452, 381] on footer "Taxa de serviço desabilitada Encerrar conta" at bounding box center [404, 374] width 226 height 76
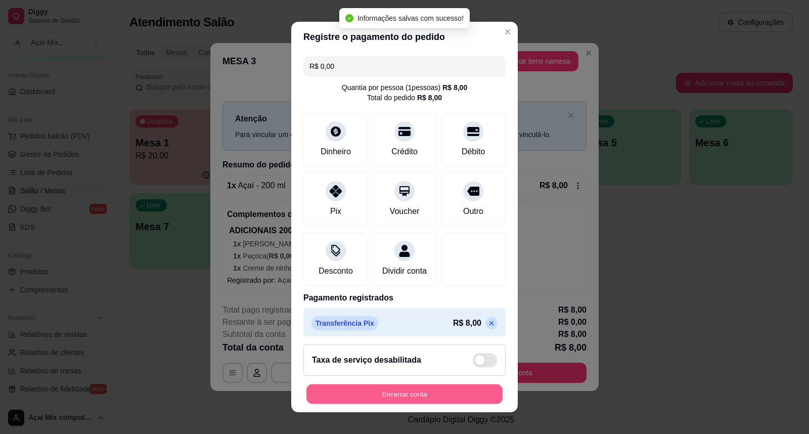
click at [455, 386] on button "Encerrar conta" at bounding box center [404, 394] width 196 height 20
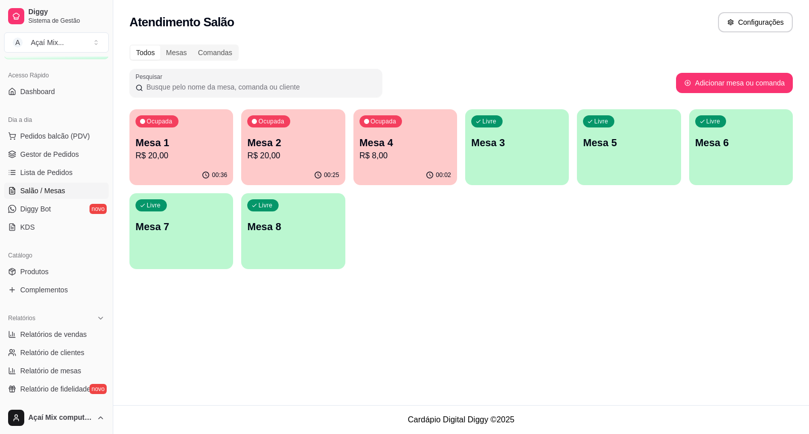
click at [274, 152] on p "R$ 20,00" at bounding box center [292, 156] width 91 height 12
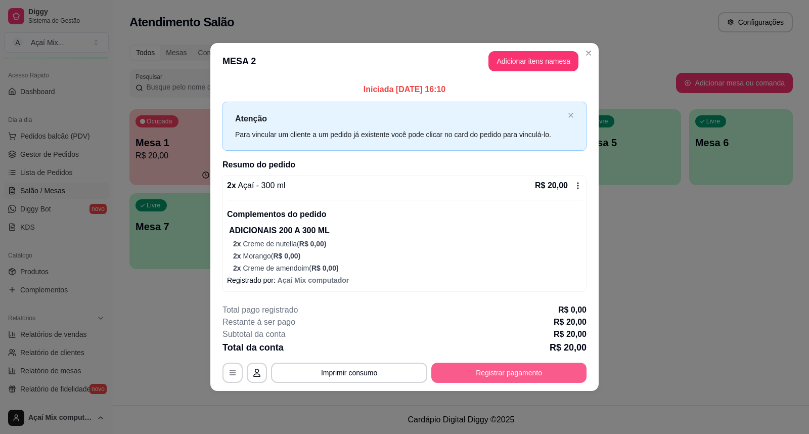
click at [534, 376] on button "Registrar pagamento" at bounding box center [508, 372] width 155 height 20
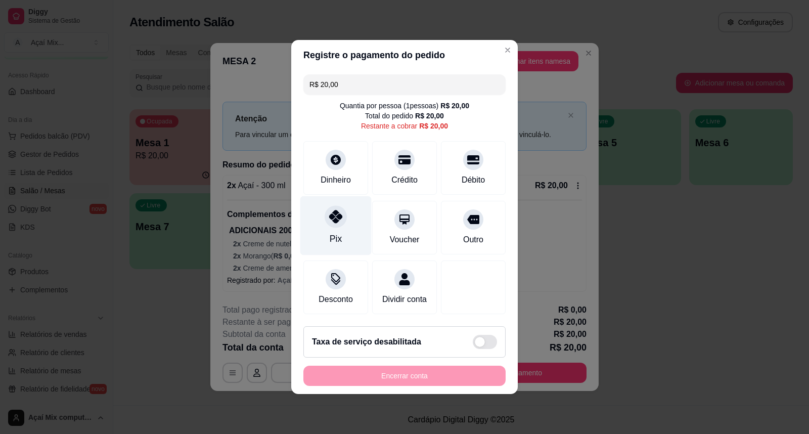
click at [344, 228] on div "Pix" at bounding box center [335, 225] width 71 height 59
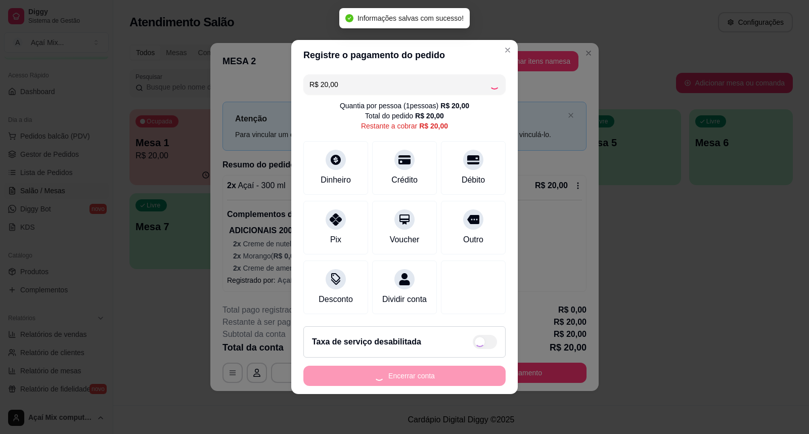
type input "R$ 0,00"
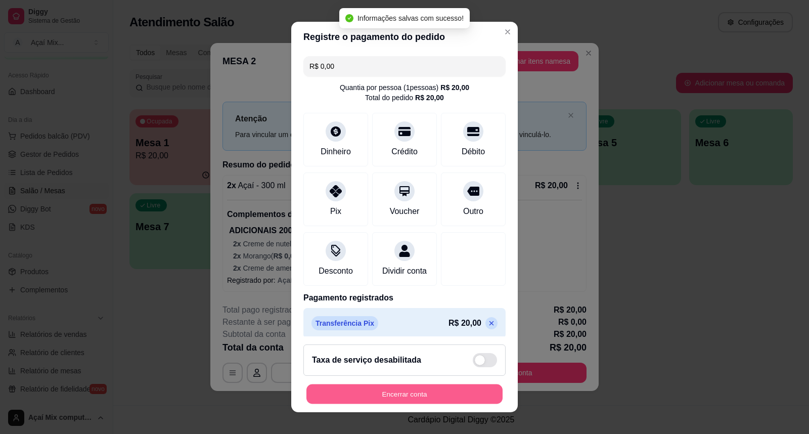
click at [430, 386] on button "Encerrar conta" at bounding box center [404, 394] width 196 height 20
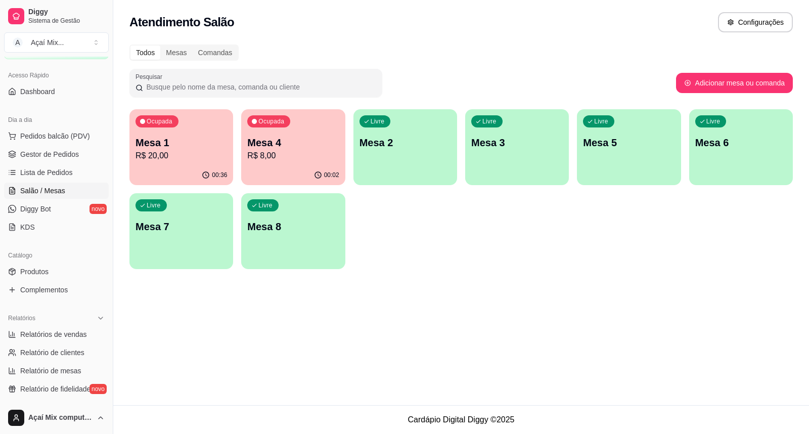
click at [137, 167] on div "00:36" at bounding box center [181, 175] width 104 height 20
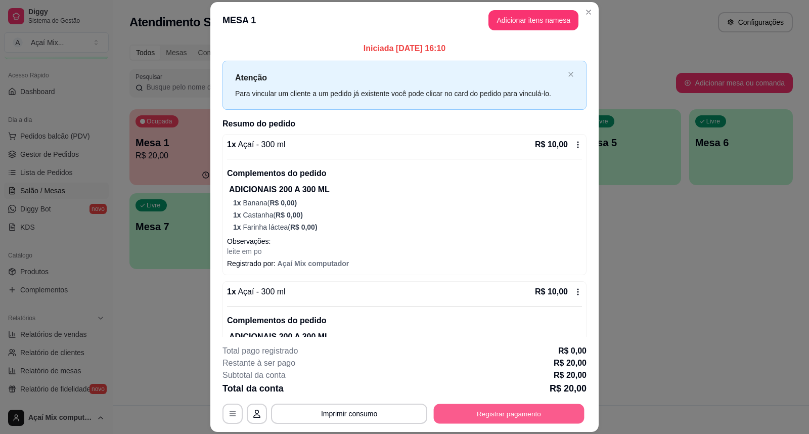
click at [455, 416] on button "Registrar pagamento" at bounding box center [509, 413] width 151 height 20
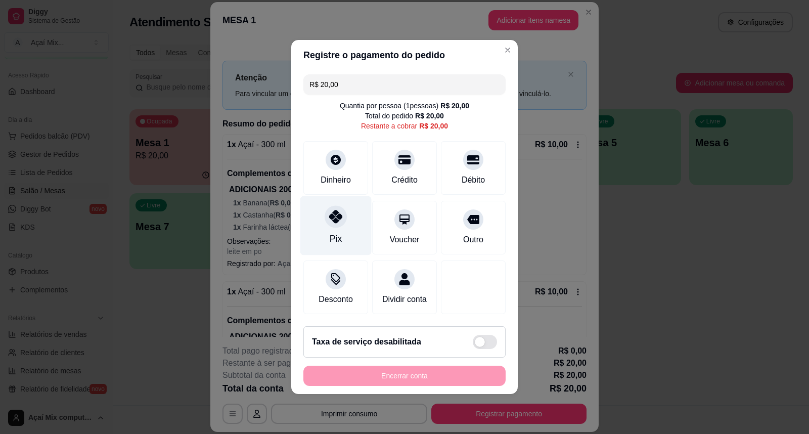
click at [332, 220] on div at bounding box center [335, 216] width 22 height 22
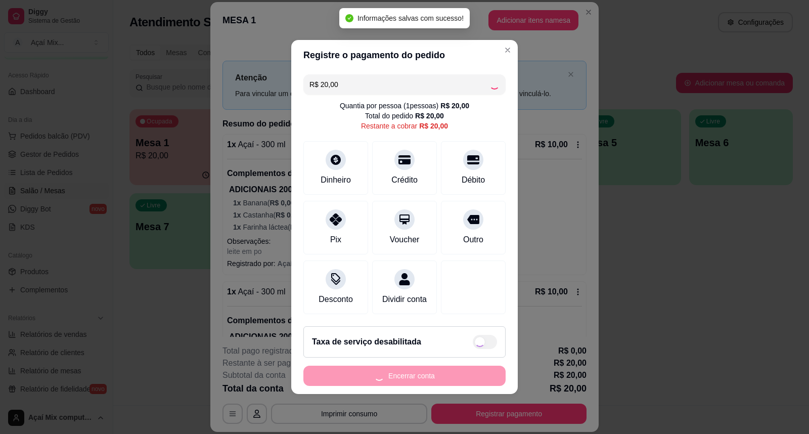
type input "R$ 0,00"
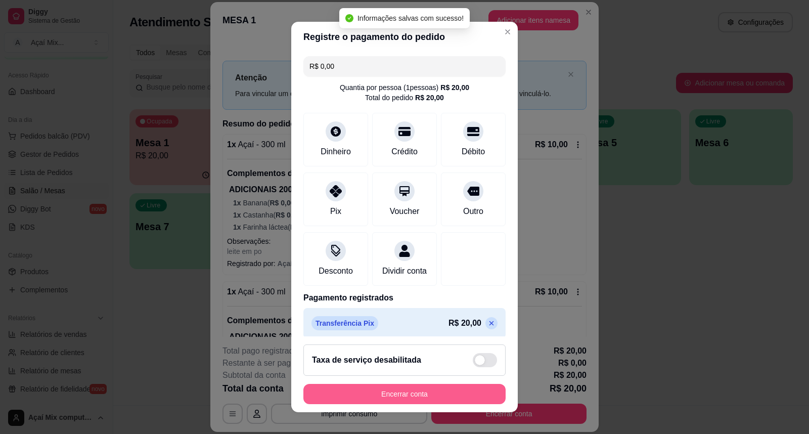
click at [411, 387] on button "Encerrar conta" at bounding box center [404, 394] width 202 height 20
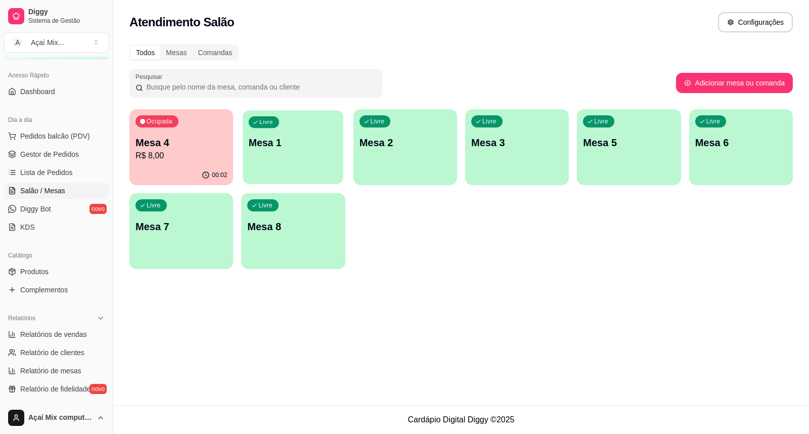
click at [331, 143] on p "Mesa 1" at bounding box center [293, 143] width 89 height 14
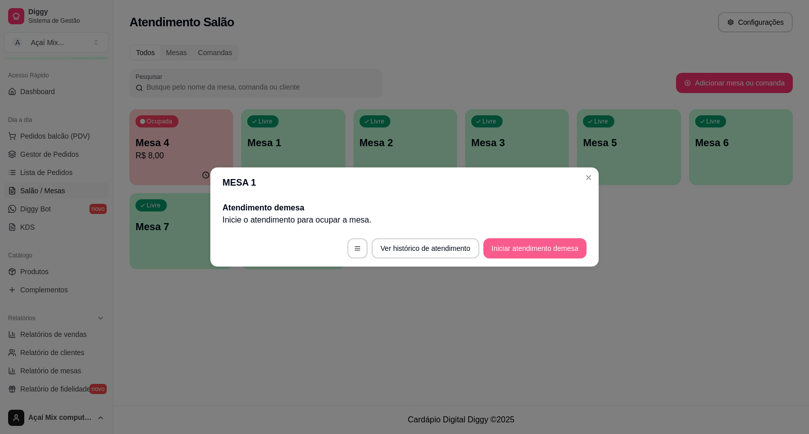
click at [528, 254] on button "Iniciar atendimento de mesa" at bounding box center [534, 248] width 103 height 20
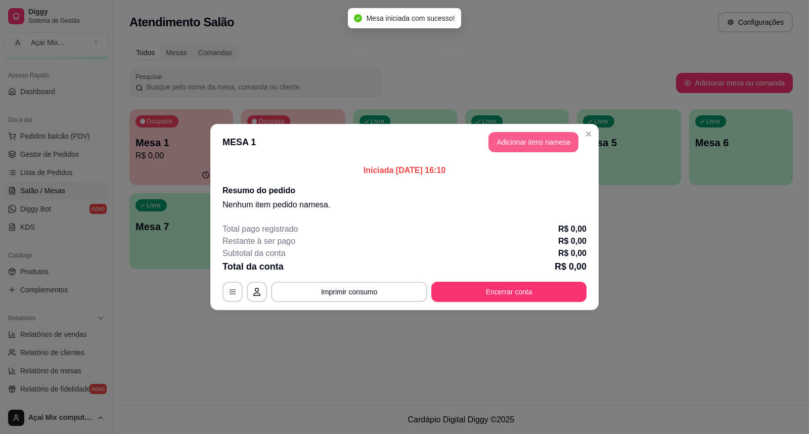
click at [546, 135] on button "Adicionar itens na mesa" at bounding box center [533, 142] width 90 height 20
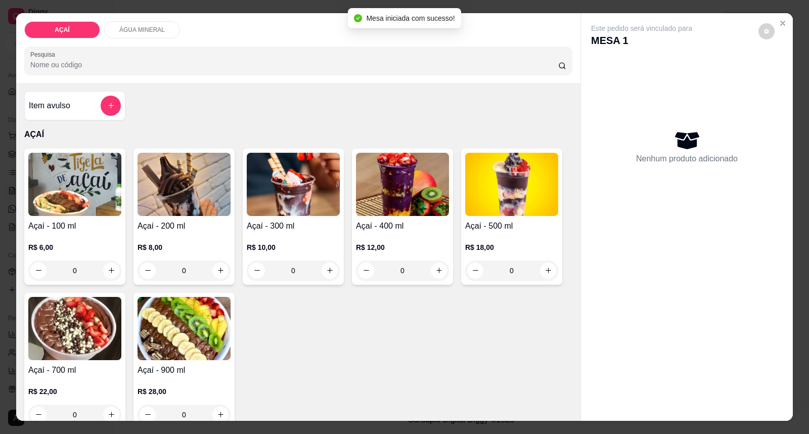
click at [281, 214] on img at bounding box center [293, 184] width 93 height 63
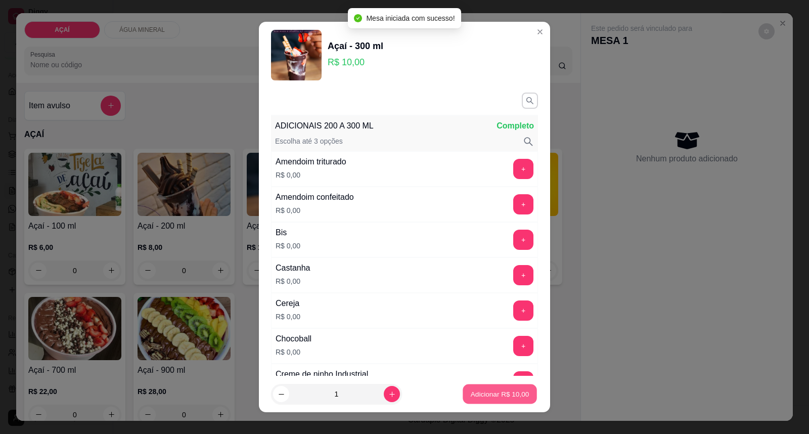
click at [480, 387] on button "Adicionar R$ 10,00" at bounding box center [499, 394] width 74 height 20
type input "1"
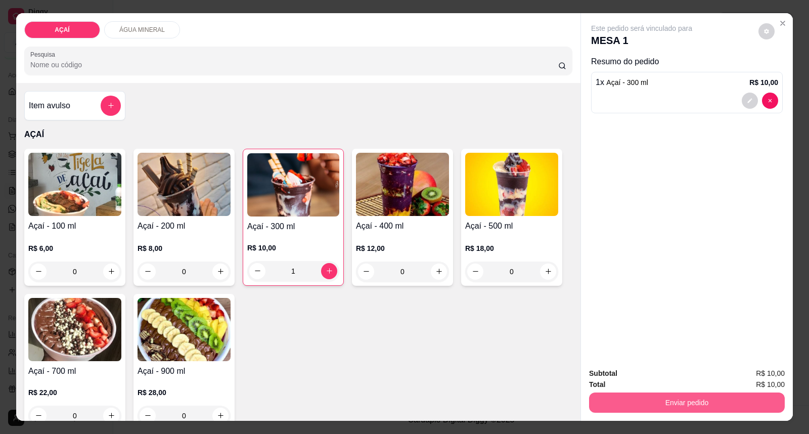
click at [678, 401] on button "Enviar pedido" at bounding box center [687, 402] width 196 height 20
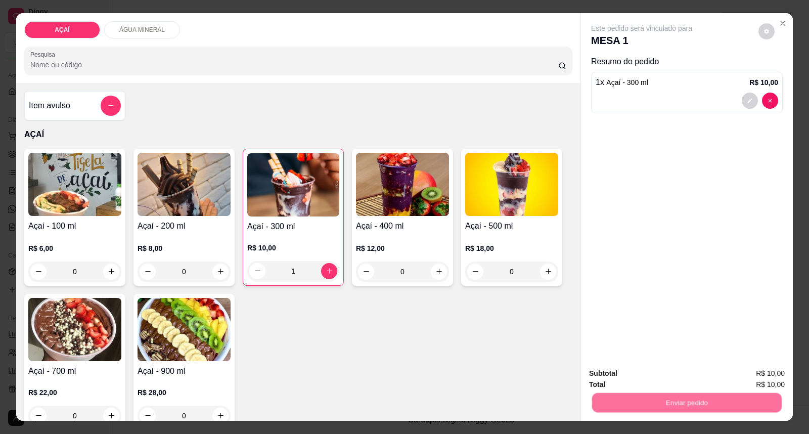
click at [780, 369] on button "Enviar pedido" at bounding box center [757, 377] width 57 height 19
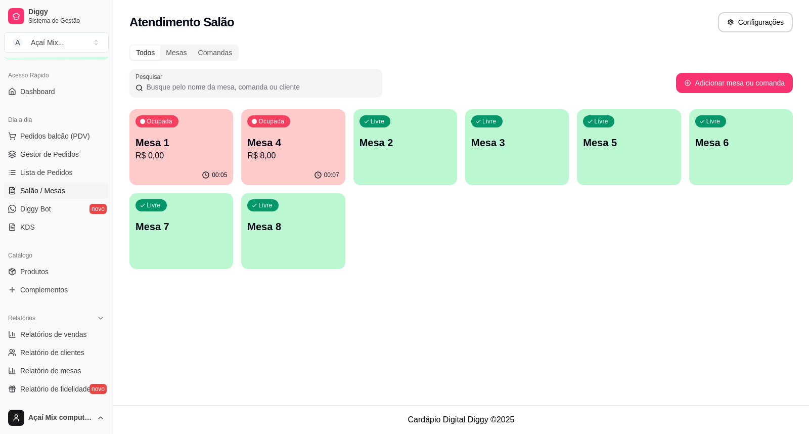
click at [358, 150] on div "Livre Mesa 2" at bounding box center [405, 141] width 104 height 64
click at [206, 144] on p "Mesa 1" at bounding box center [180, 142] width 91 height 14
click at [396, 153] on div "Livre Mesa 2" at bounding box center [405, 141] width 104 height 64
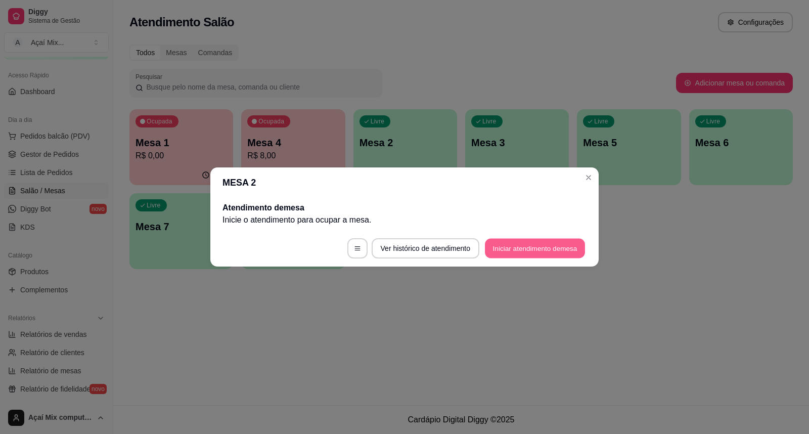
click at [519, 250] on button "Iniciar atendimento de mesa" at bounding box center [535, 249] width 100 height 20
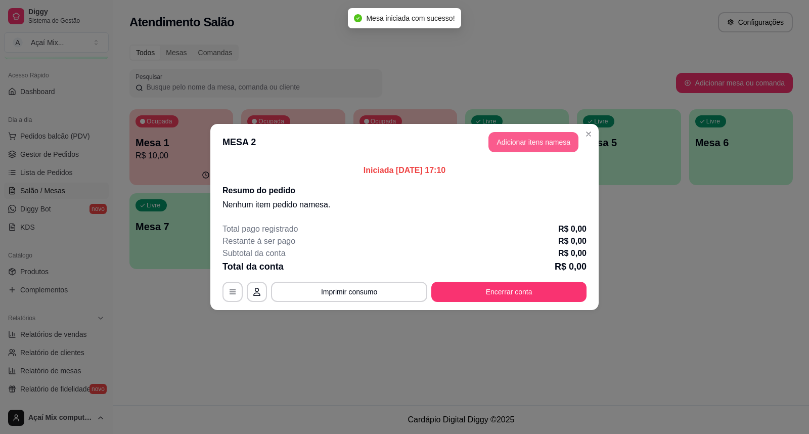
click at [534, 147] on button "Adicionar itens na mesa" at bounding box center [533, 142] width 90 height 20
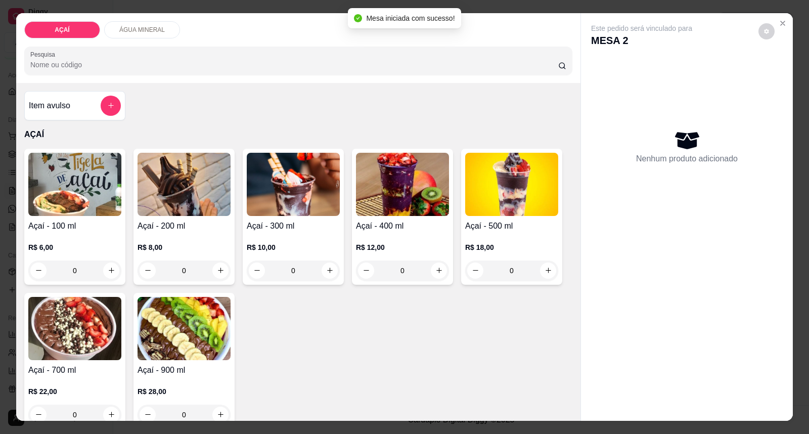
click at [313, 243] on p "R$ 10,00" at bounding box center [293, 247] width 93 height 10
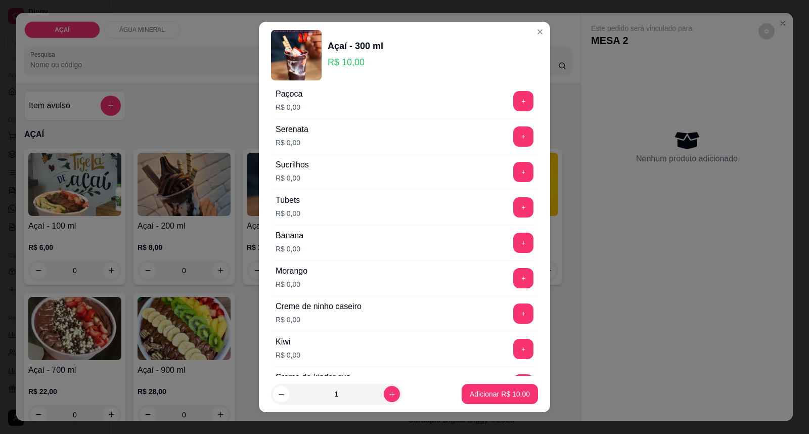
scroll to position [1331, 0]
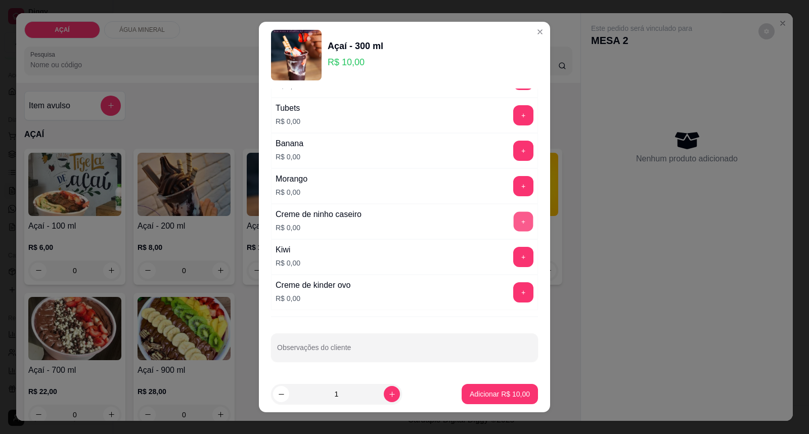
click at [513, 220] on button "+" at bounding box center [523, 222] width 20 height 20
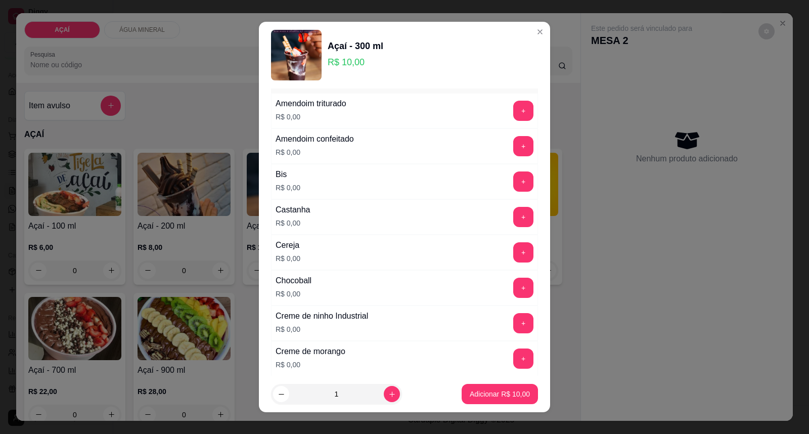
scroll to position [39, 0]
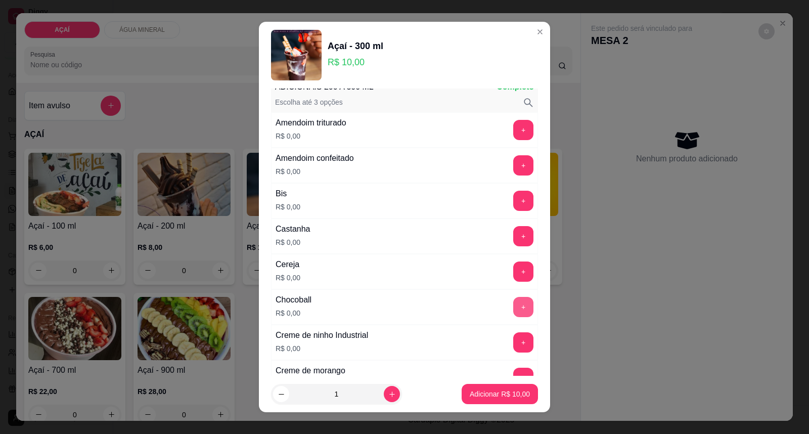
click at [513, 314] on button "+" at bounding box center [523, 307] width 20 height 20
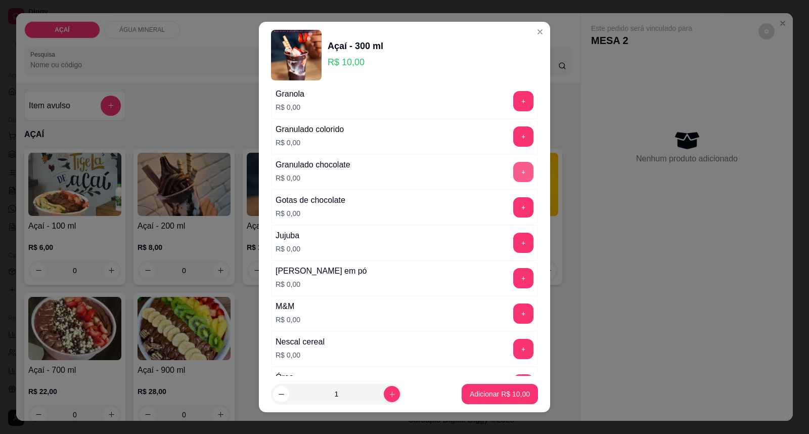
scroll to position [937, 0]
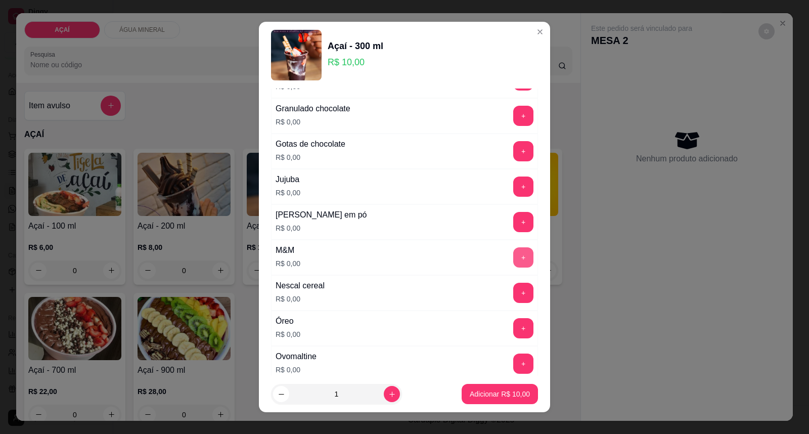
click at [513, 251] on button "+" at bounding box center [523, 257] width 20 height 20
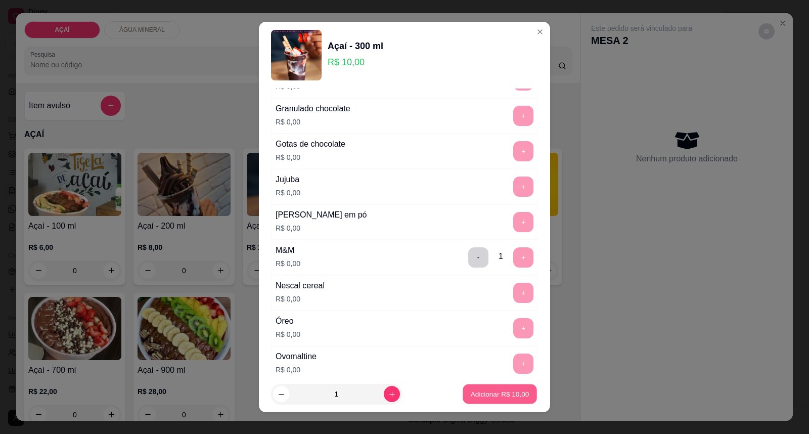
click at [496, 387] on button "Adicionar R$ 10,00" at bounding box center [499, 394] width 74 height 20
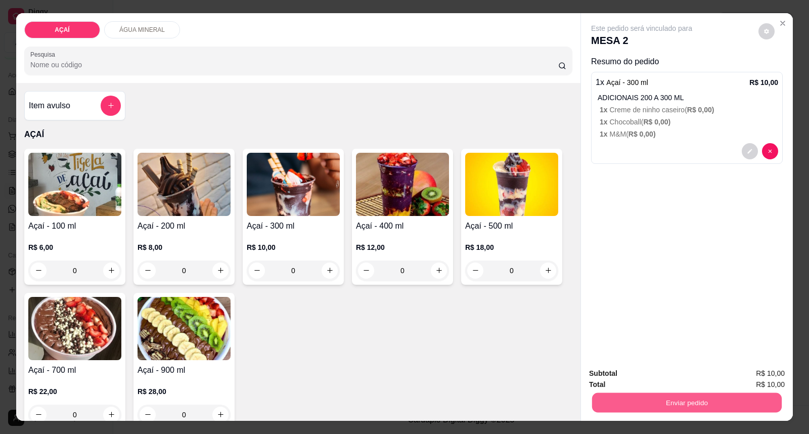
click at [620, 406] on button "Enviar pedido" at bounding box center [687, 403] width 190 height 20
click at [776, 370] on button "Enviar pedido" at bounding box center [757, 377] width 57 height 19
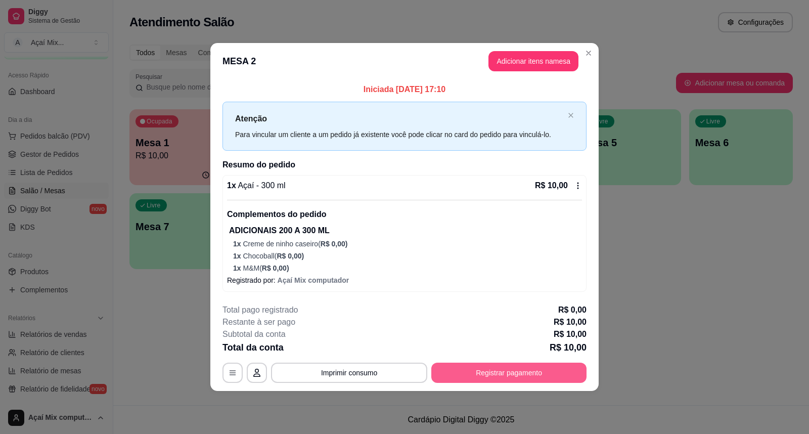
click at [537, 375] on button "Registrar pagamento" at bounding box center [508, 372] width 155 height 20
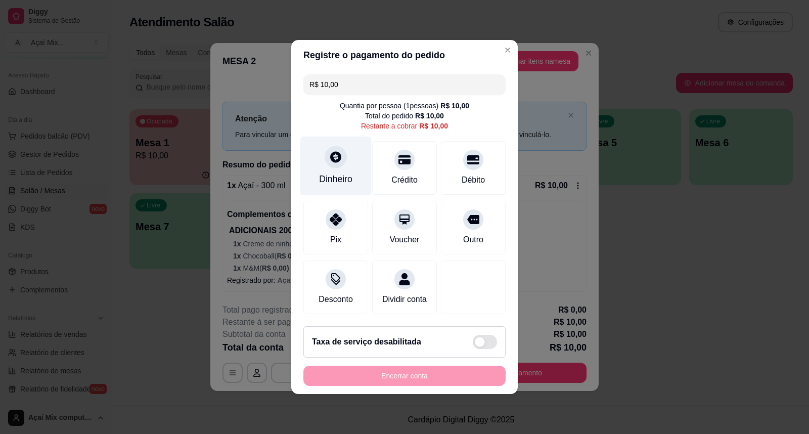
click at [330, 172] on div "Dinheiro" at bounding box center [335, 178] width 33 height 13
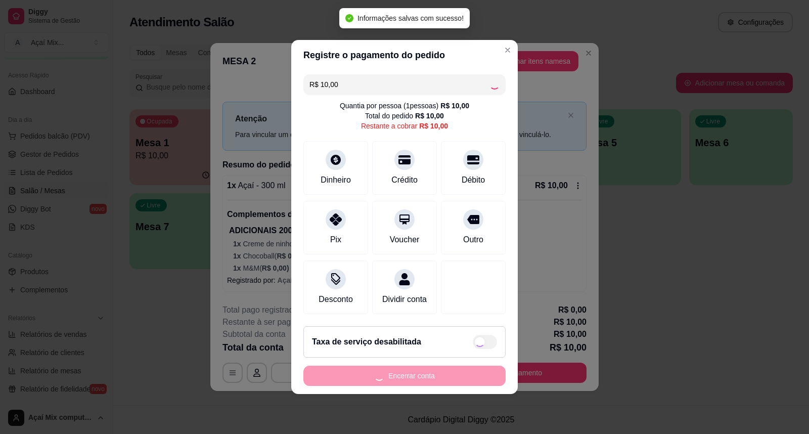
type input "R$ 0,00"
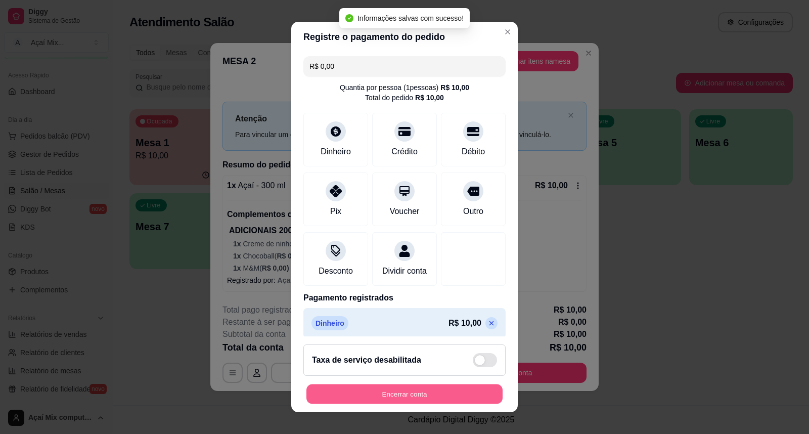
click at [461, 387] on button "Encerrar conta" at bounding box center [404, 394] width 196 height 20
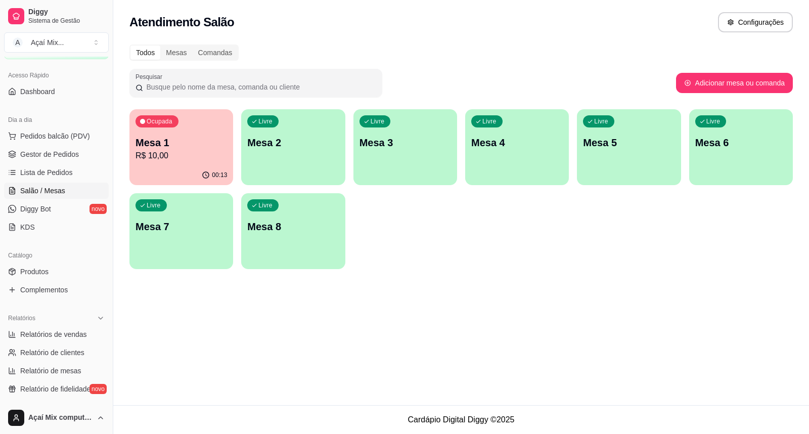
click at [167, 164] on div "Ocupada Mesa 1 R$ 10,00" at bounding box center [181, 137] width 104 height 56
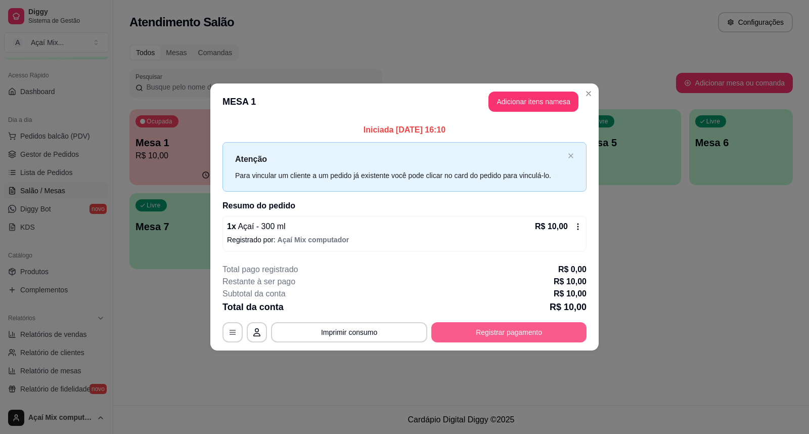
click at [493, 327] on button "Registrar pagamento" at bounding box center [508, 332] width 155 height 20
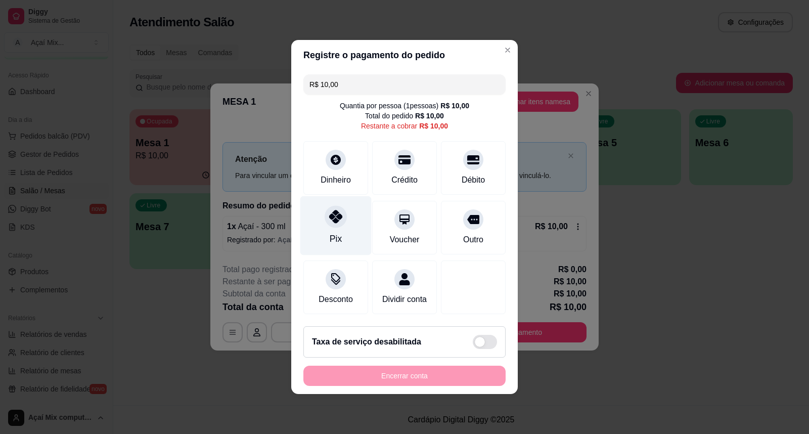
click at [325, 224] on div "Pix" at bounding box center [335, 225] width 71 height 59
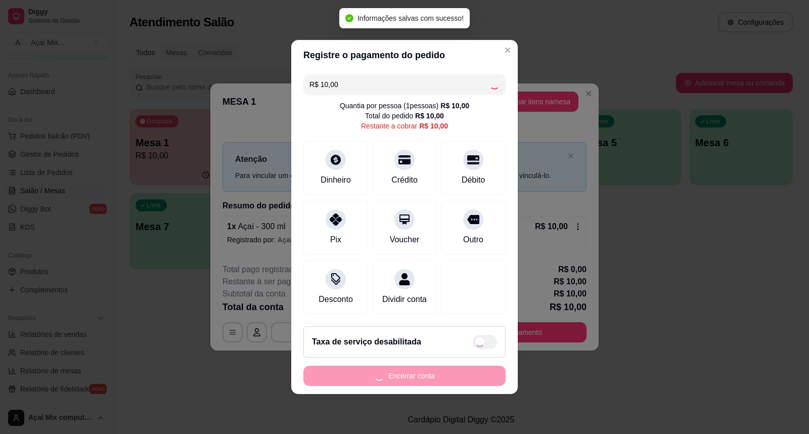
type input "R$ 0,00"
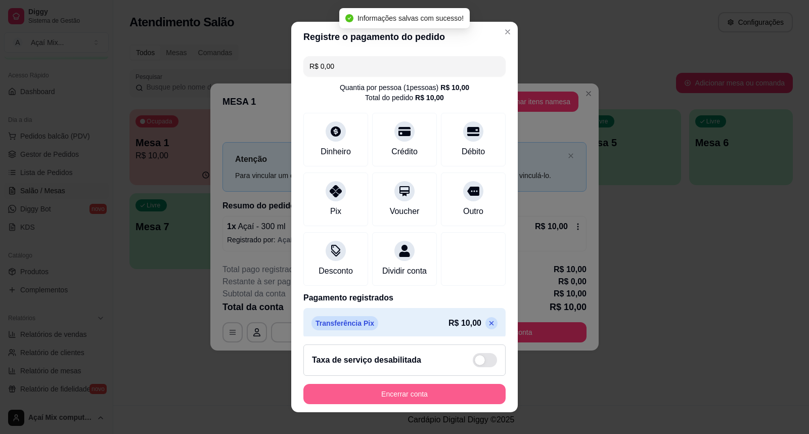
click at [383, 392] on button "Encerrar conta" at bounding box center [404, 394] width 202 height 20
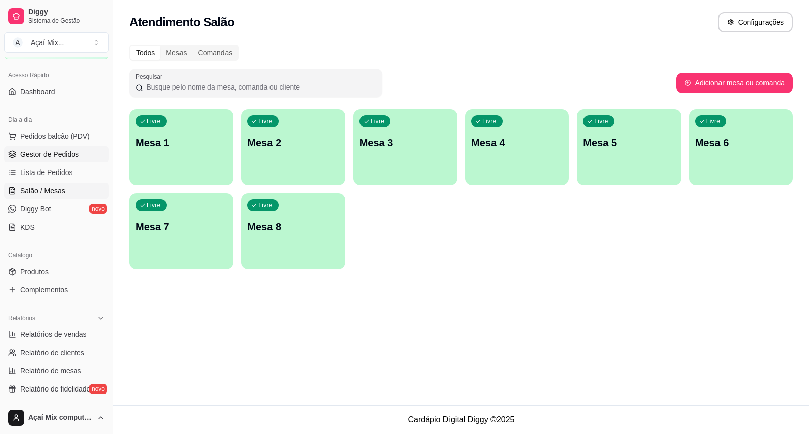
click at [40, 149] on span "Gestor de Pedidos" at bounding box center [49, 154] width 59 height 10
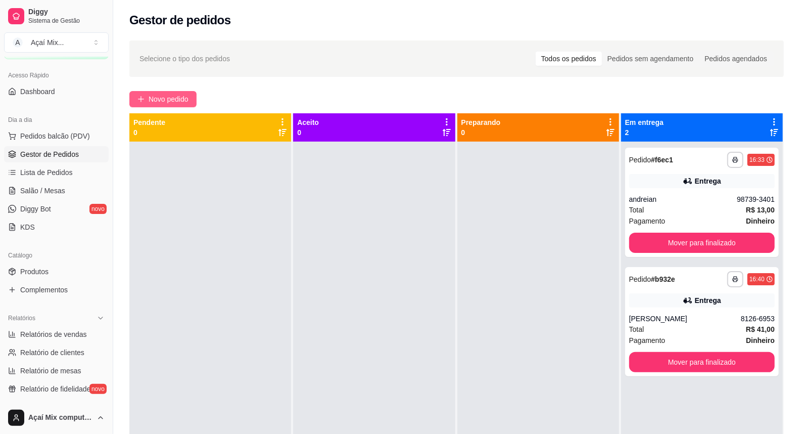
click at [185, 95] on span "Novo pedido" at bounding box center [169, 98] width 40 height 11
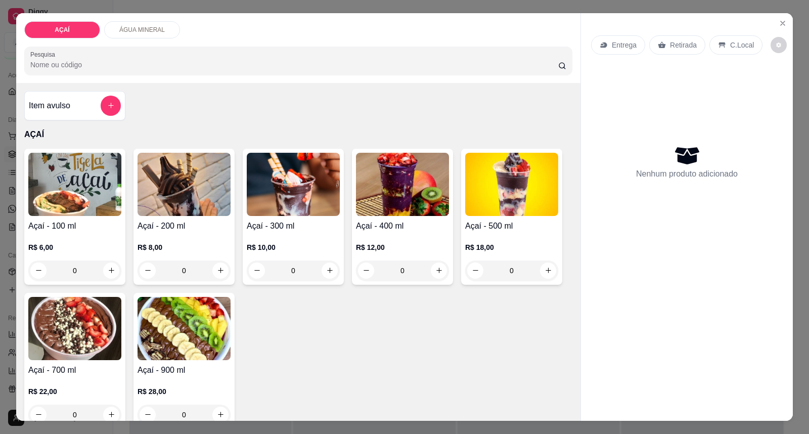
click at [189, 258] on div "R$ 8,00 0" at bounding box center [183, 261] width 93 height 38
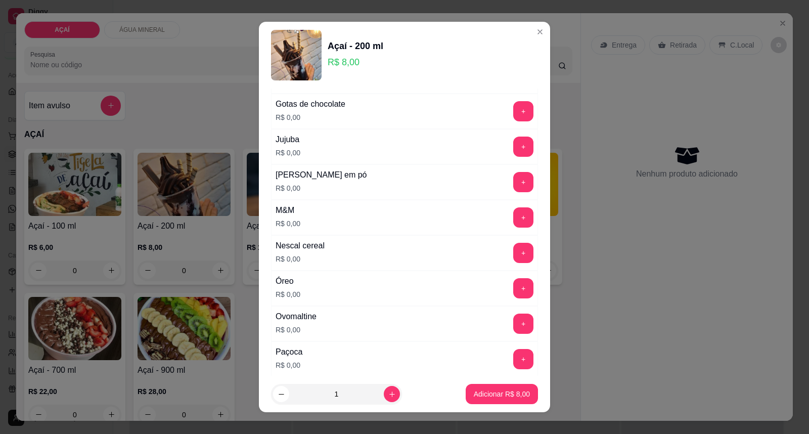
scroll to position [954, 0]
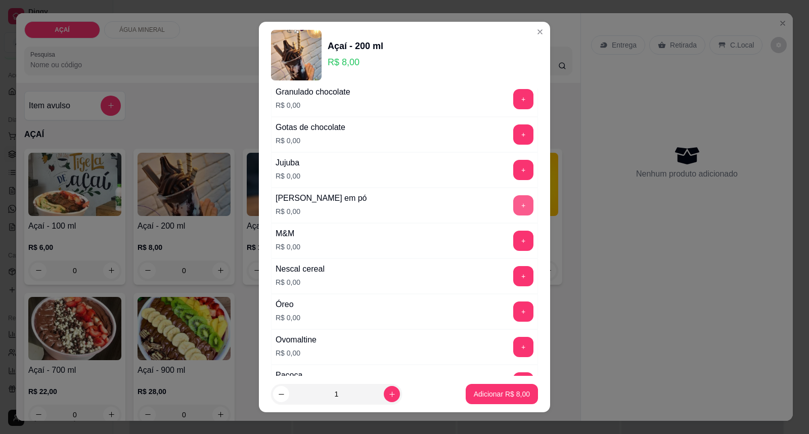
click at [513, 215] on button "+" at bounding box center [523, 205] width 20 height 20
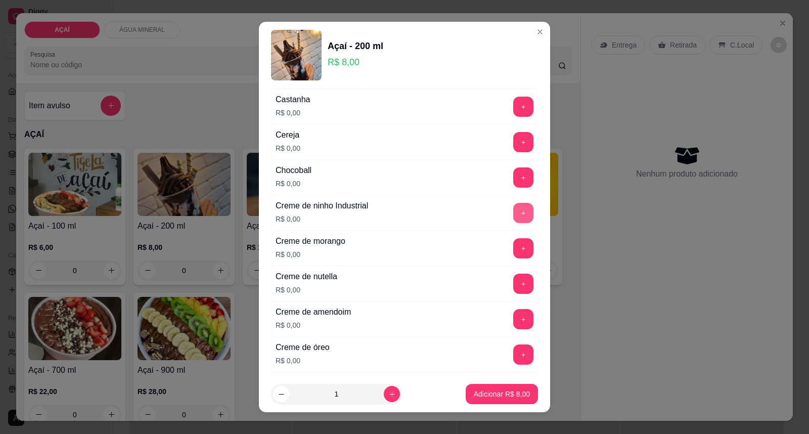
scroll to position [112, 0]
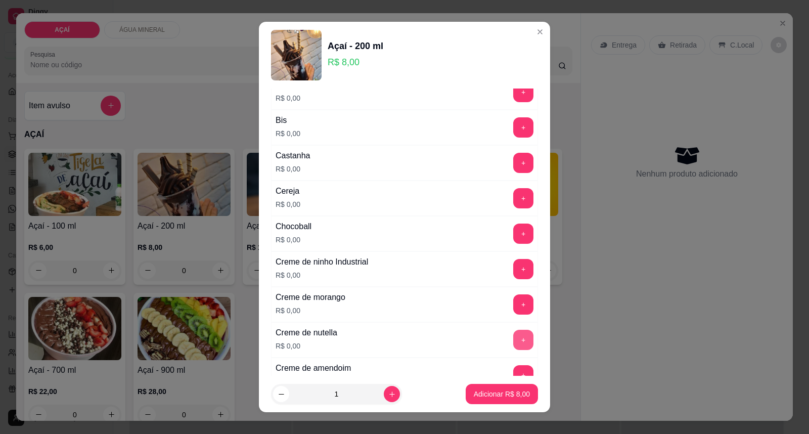
click at [513, 337] on button "+" at bounding box center [523, 340] width 20 height 20
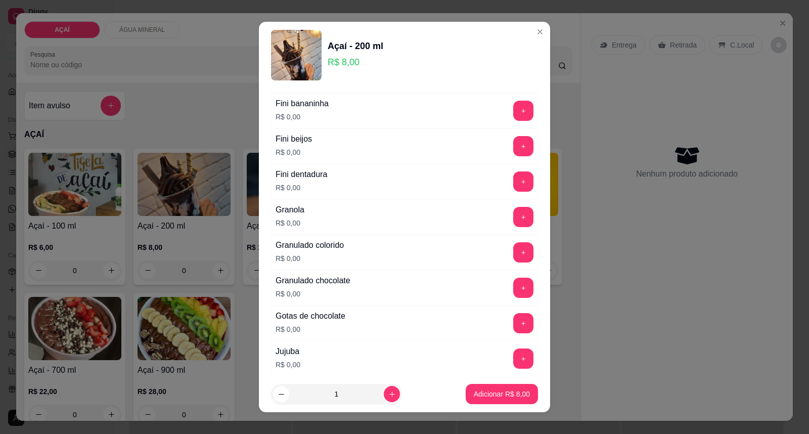
scroll to position [786, 0]
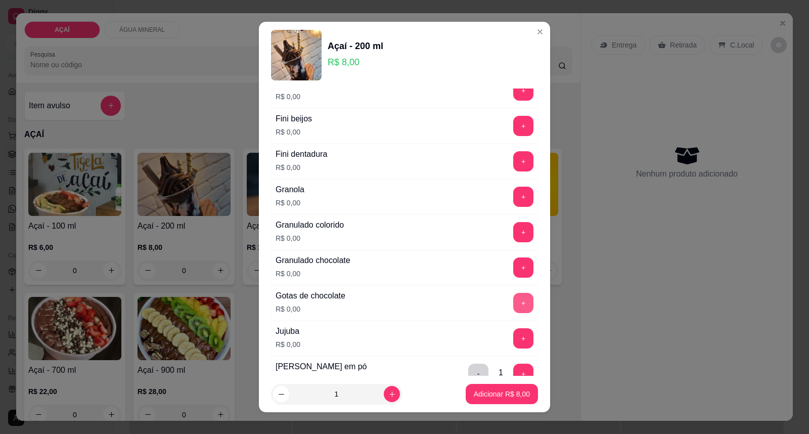
click at [513, 309] on button "+" at bounding box center [523, 303] width 20 height 20
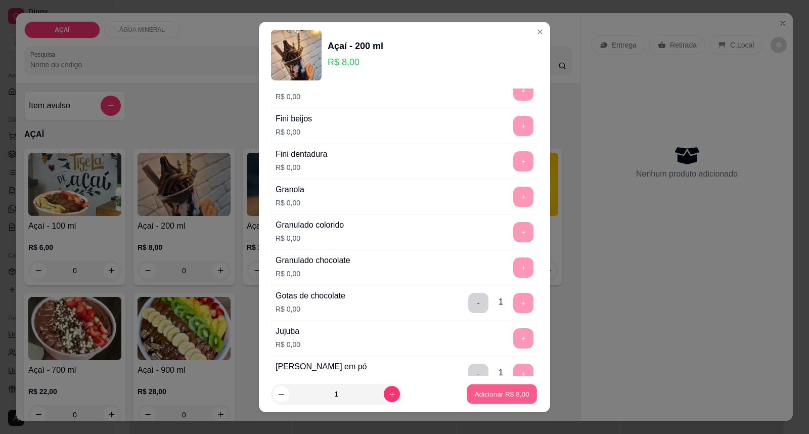
click at [476, 400] on button "Adicionar R$ 8,00" at bounding box center [501, 394] width 70 height 20
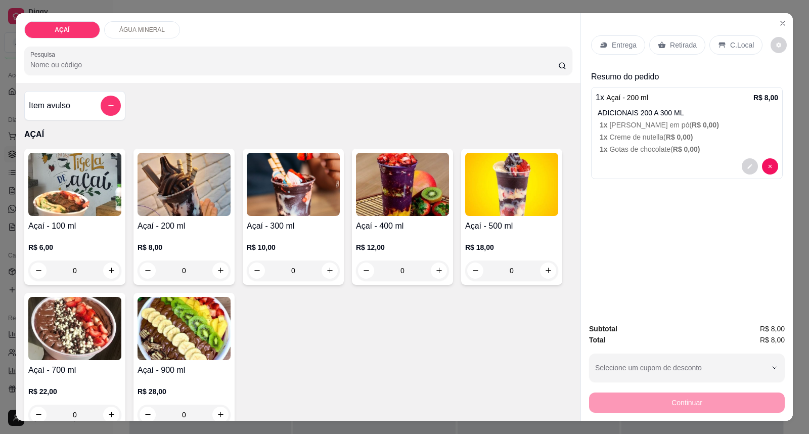
click at [622, 36] on div "Entrega" at bounding box center [618, 44] width 54 height 19
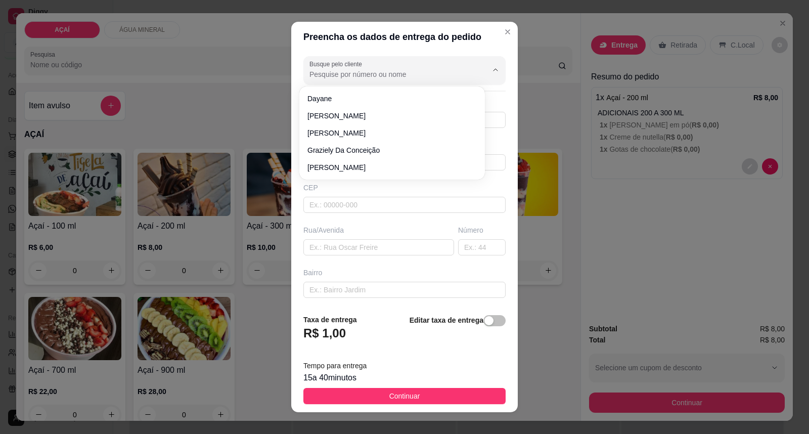
click at [362, 77] on input "Busque pelo cliente" at bounding box center [390, 74] width 162 height 10
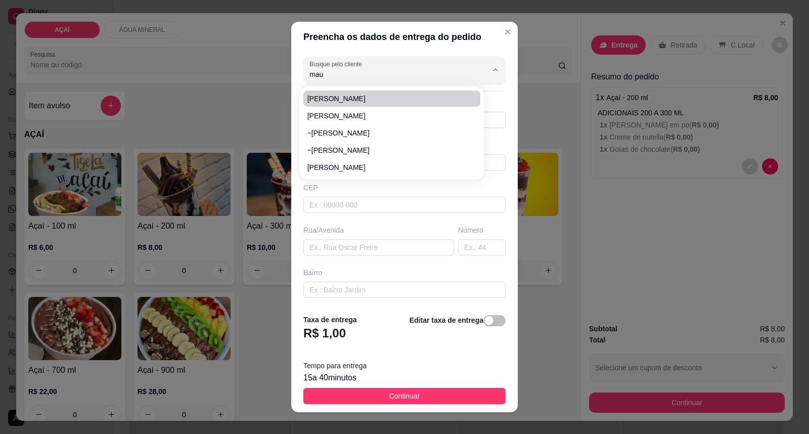
type input "mau"
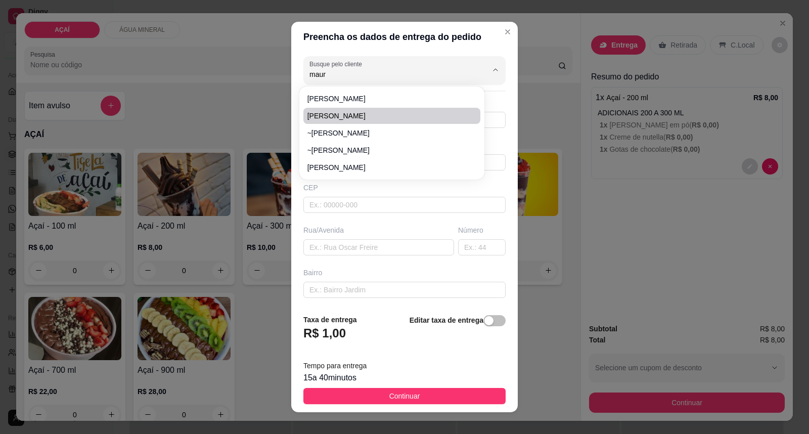
click at [372, 113] on span "[PERSON_NAME]" at bounding box center [386, 116] width 159 height 10
type input "[PERSON_NAME]"
type input "81266953"
type input "[PERSON_NAME]"
type input "575200000"
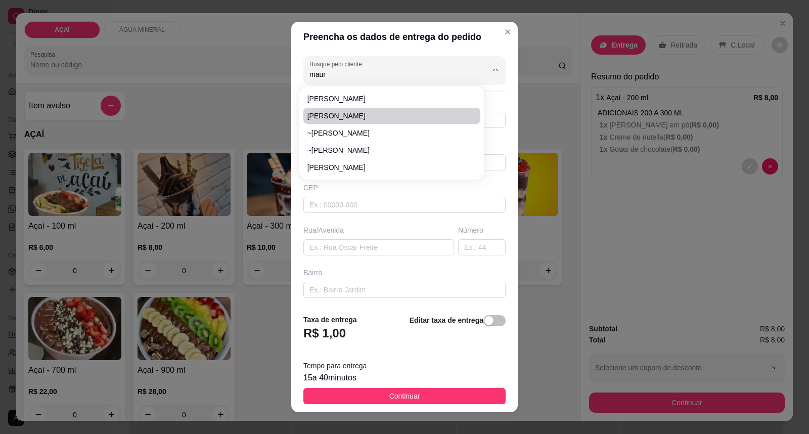
type input "[STREET_ADDRESS][PERSON_NAME]"
type input "Maravilha"
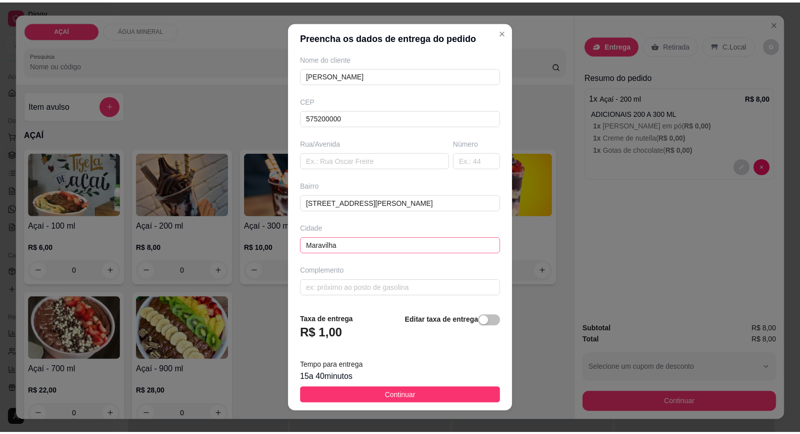
scroll to position [11, 0]
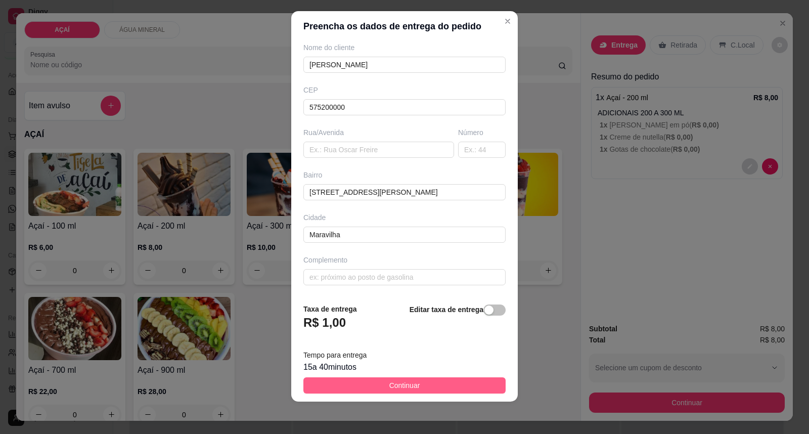
type input "[PERSON_NAME]"
click at [486, 392] on button "Continuar" at bounding box center [404, 385] width 202 height 16
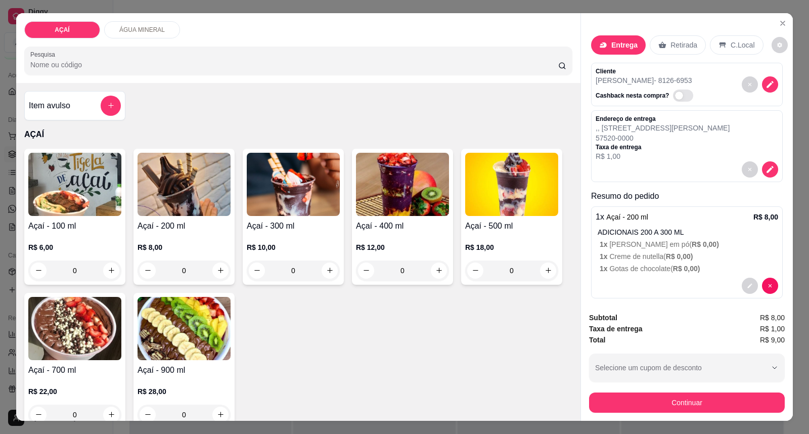
click at [639, 416] on div "Subtotal R$ 8,00 Taxa de entrega R$ 1,00 Total R$ 9,00 Selecione um cupom de de…" at bounding box center [687, 362] width 212 height 117
click at [633, 401] on button "Continuar" at bounding box center [687, 402] width 196 height 20
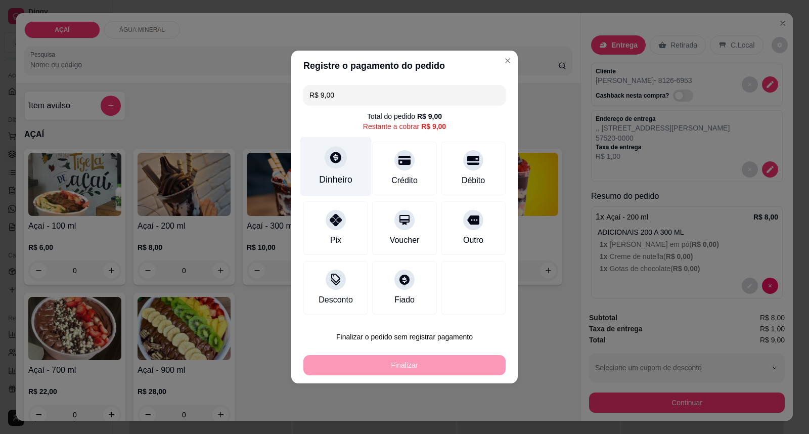
click at [326, 158] on div at bounding box center [335, 157] width 22 height 22
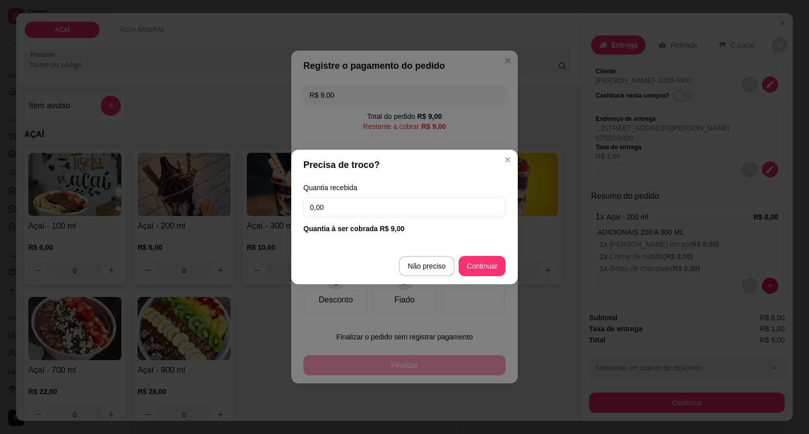
click at [347, 206] on input "0,00" at bounding box center [404, 207] width 202 height 20
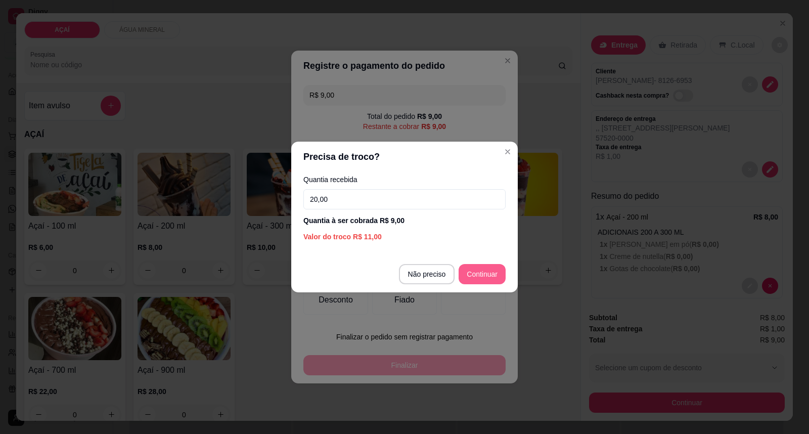
type input "20,00"
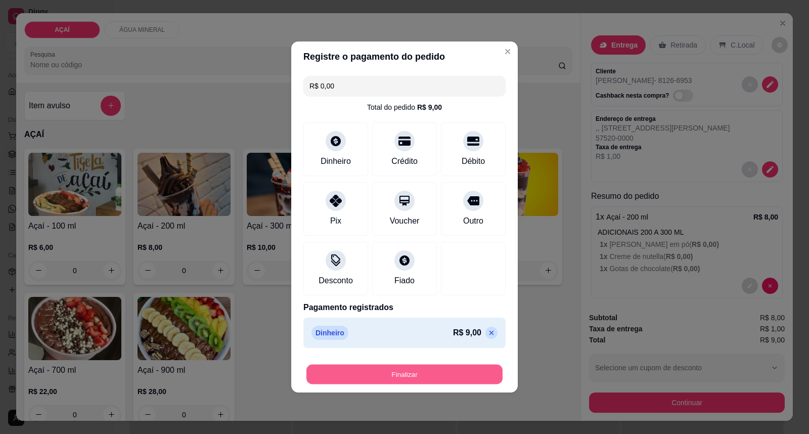
click at [335, 381] on button "Finalizar" at bounding box center [404, 374] width 196 height 20
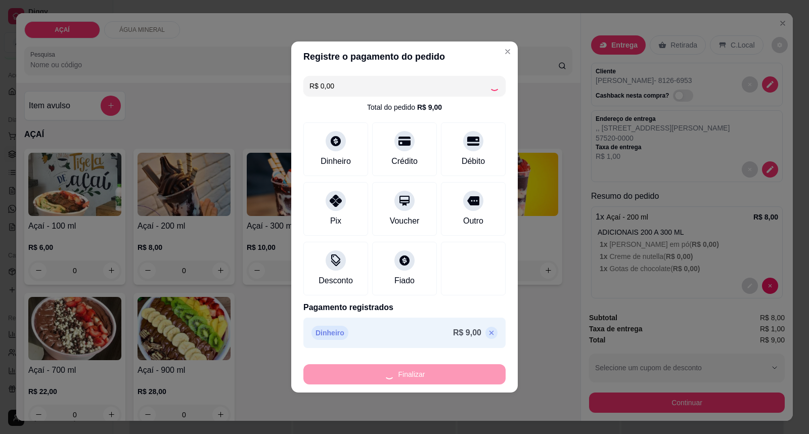
type input "-R$ 9,00"
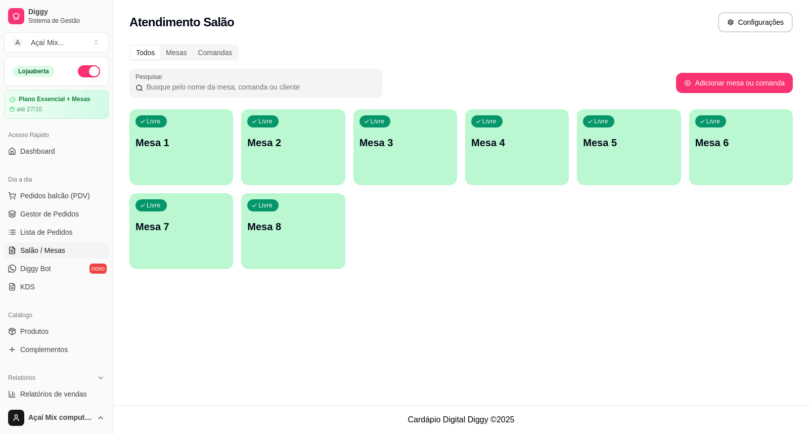
click at [199, 182] on div "button" at bounding box center [181, 179] width 104 height 12
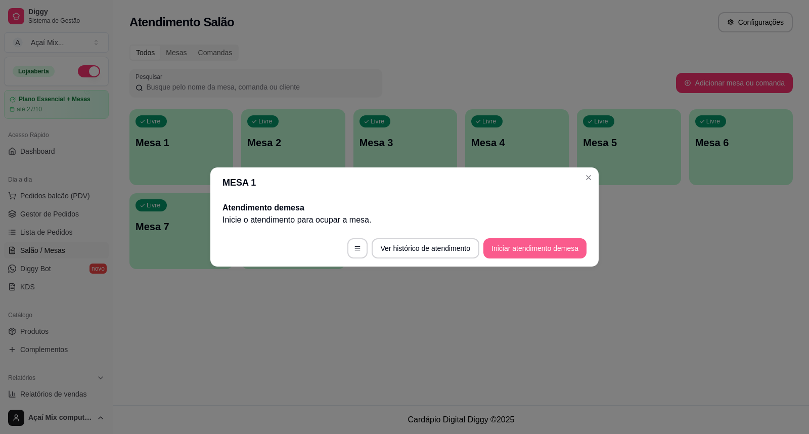
click at [561, 250] on button "Iniciar atendimento de mesa" at bounding box center [534, 248] width 103 height 20
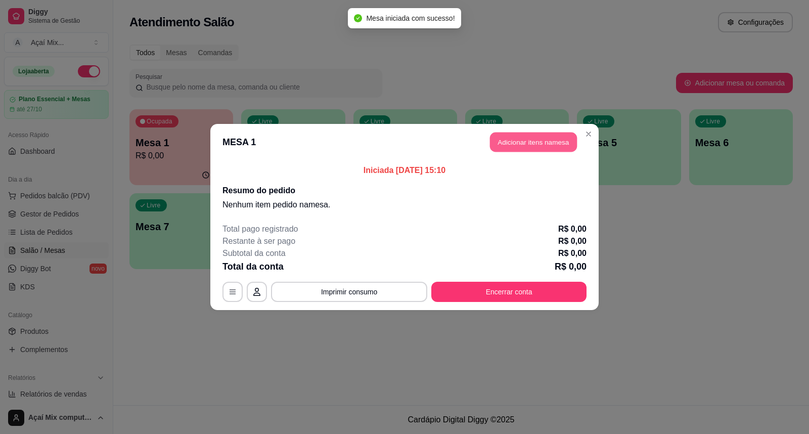
click at [554, 136] on button "Adicionar itens na mesa" at bounding box center [533, 142] width 87 height 20
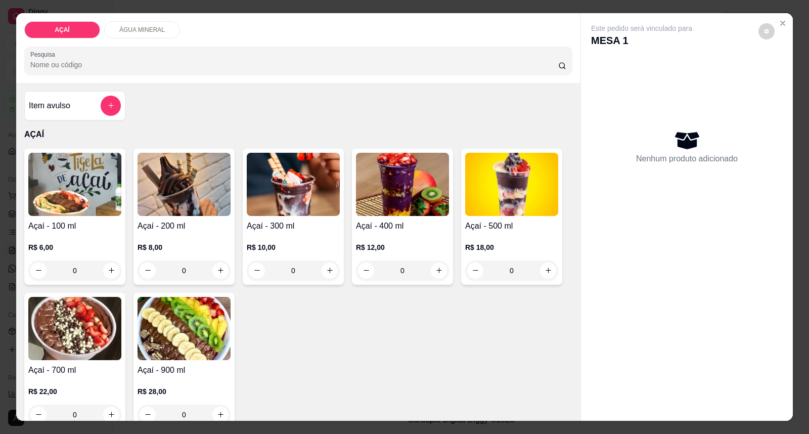
click at [137, 241] on div "R$ 8,00 0" at bounding box center [183, 256] width 93 height 49
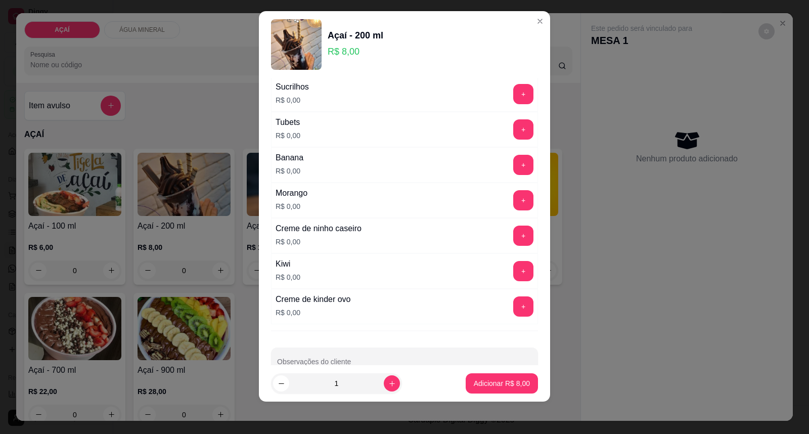
scroll to position [1331, 0]
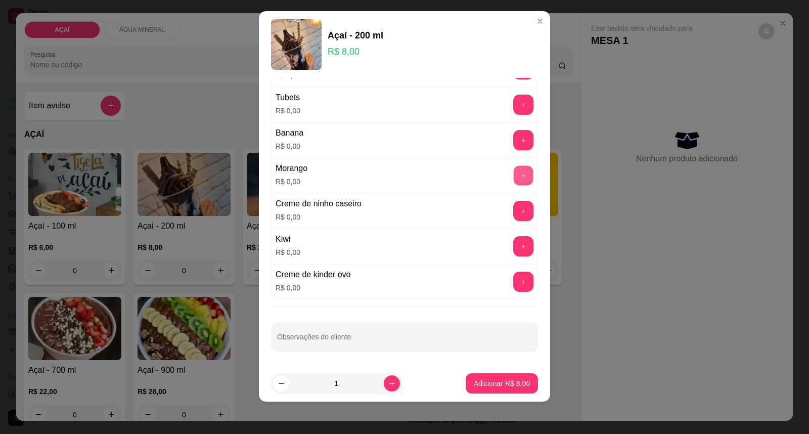
click at [513, 173] on button "+" at bounding box center [523, 176] width 20 height 20
click at [513, 244] on button "+" at bounding box center [523, 247] width 20 height 20
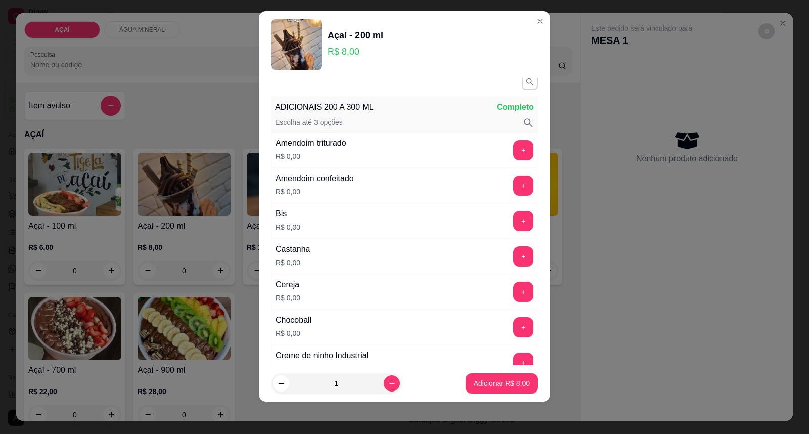
scroll to position [0, 0]
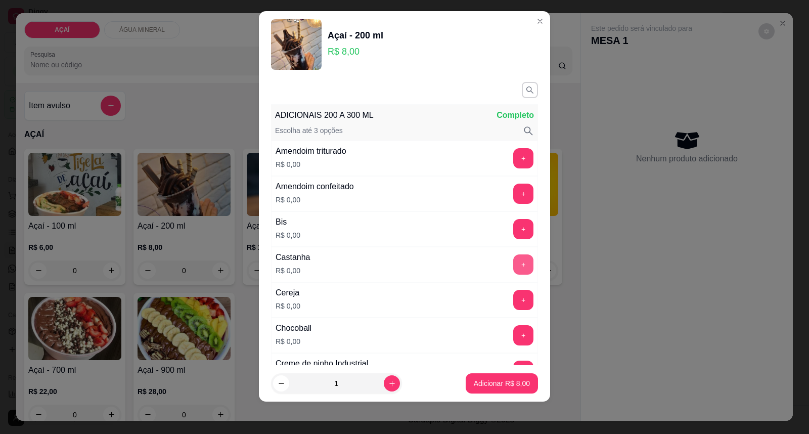
click at [513, 257] on button "+" at bounding box center [523, 264] width 20 height 20
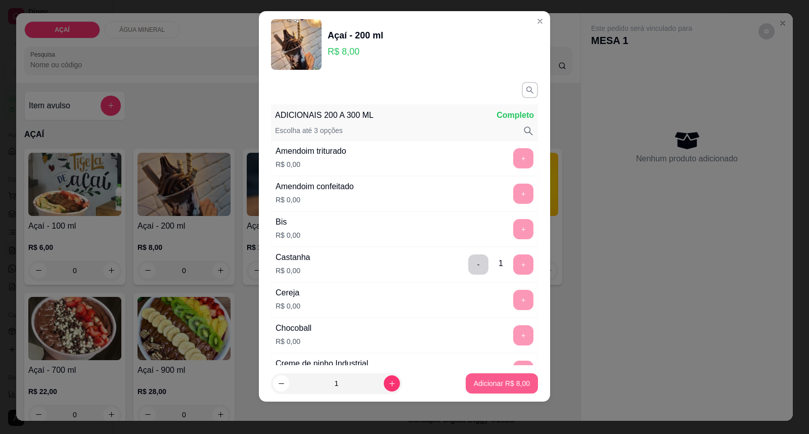
click at [493, 380] on p "Adicionar R$ 8,00" at bounding box center [502, 383] width 56 height 10
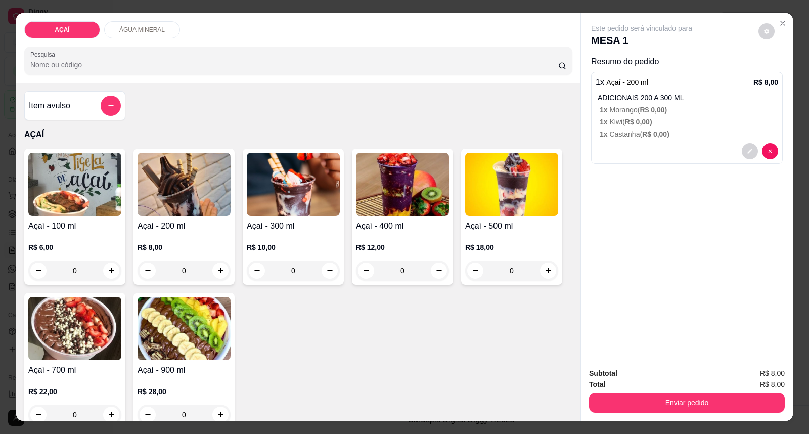
click at [137, 196] on img at bounding box center [183, 184] width 93 height 63
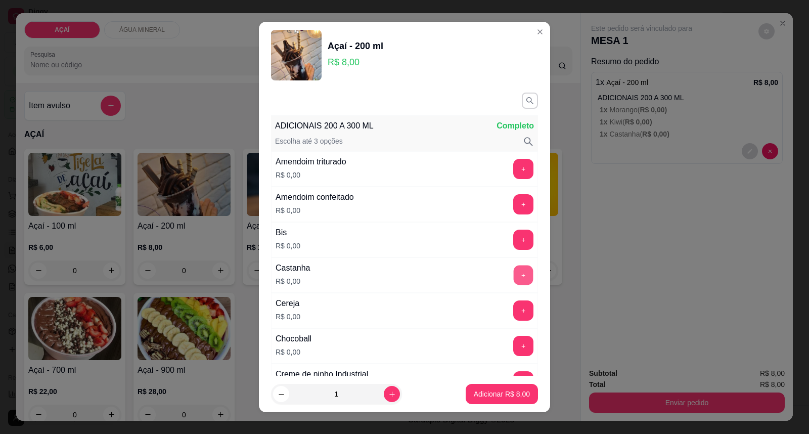
click at [513, 283] on button "+" at bounding box center [523, 275] width 20 height 20
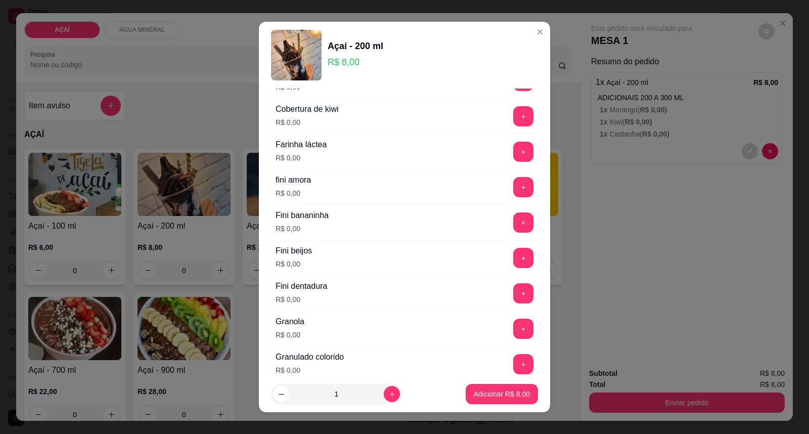
scroll to position [674, 0]
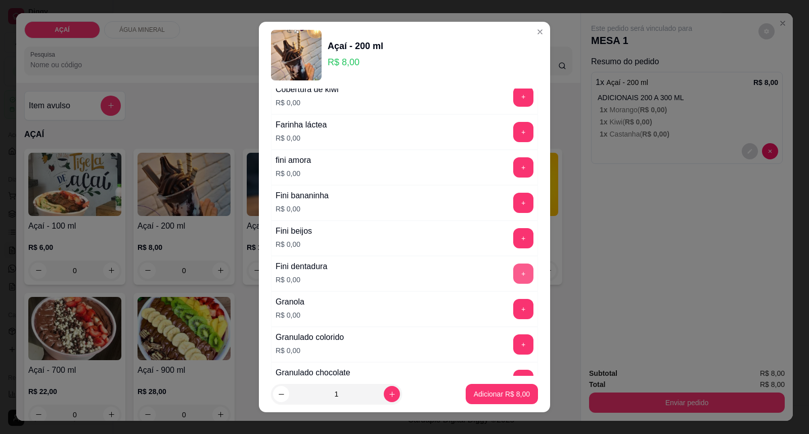
click at [513, 280] on button "+" at bounding box center [523, 273] width 20 height 20
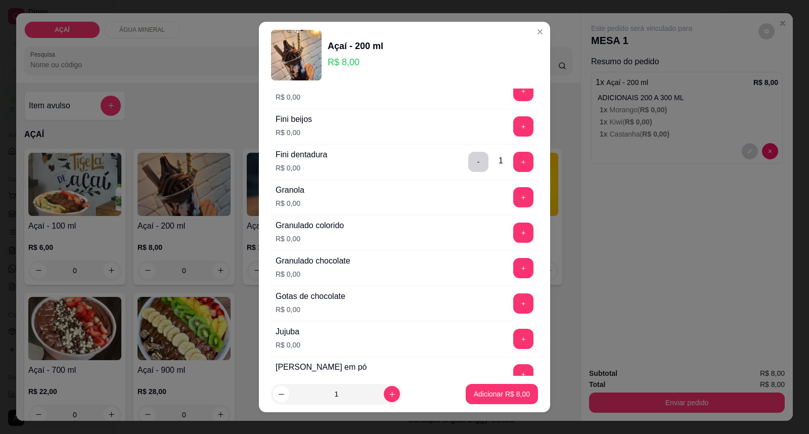
scroll to position [786, 0]
click at [513, 299] on button "+" at bounding box center [523, 303] width 20 height 20
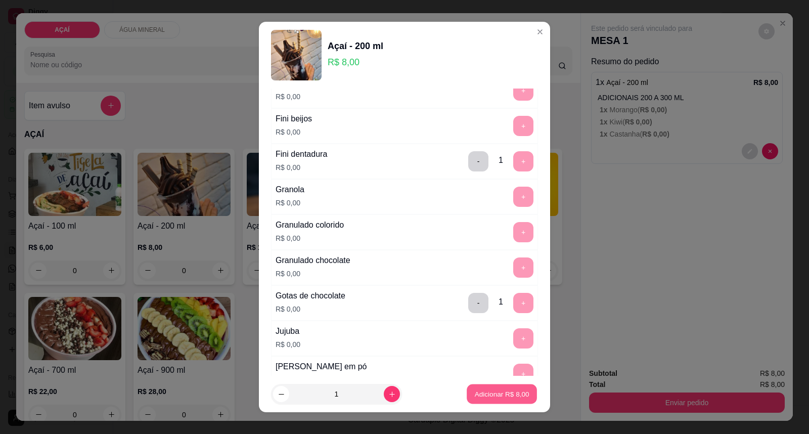
click at [473, 399] on button "Adicionar R$ 8,00" at bounding box center [501, 394] width 70 height 20
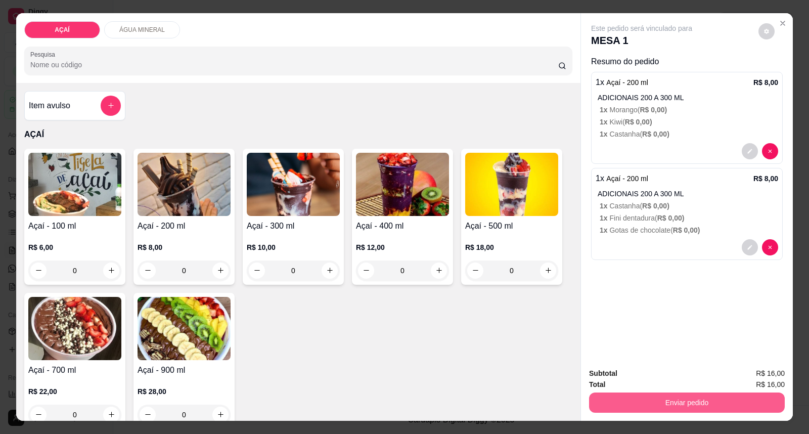
click at [726, 403] on button "Enviar pedido" at bounding box center [687, 402] width 196 height 20
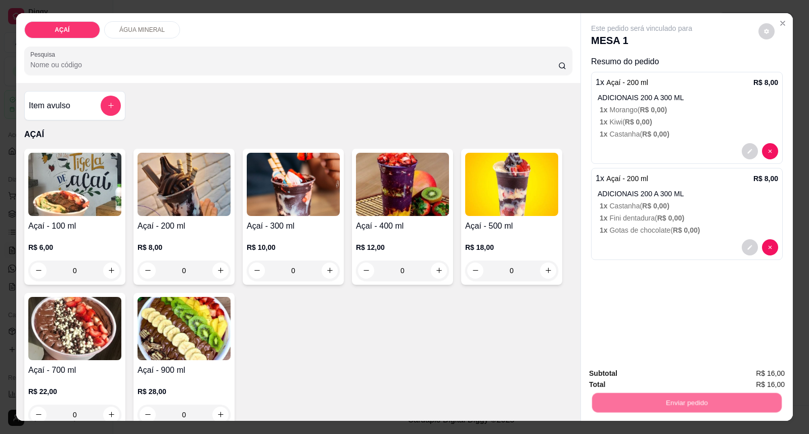
click at [741, 374] on button "Enviar pedido" at bounding box center [757, 377] width 57 height 19
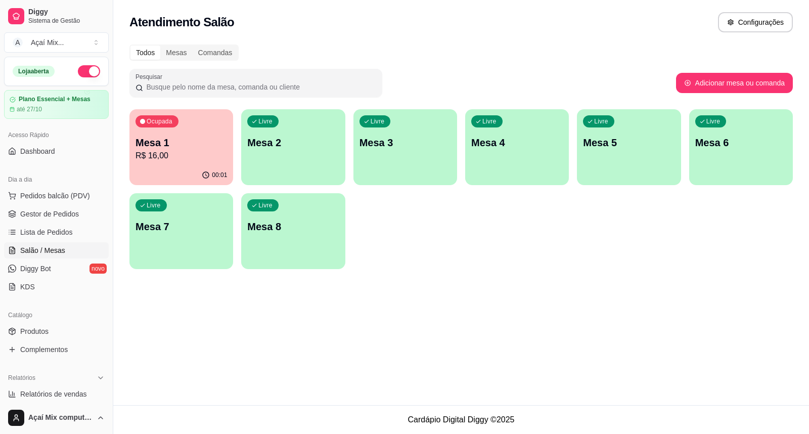
click at [269, 164] on div "Livre Mesa 2" at bounding box center [293, 141] width 104 height 64
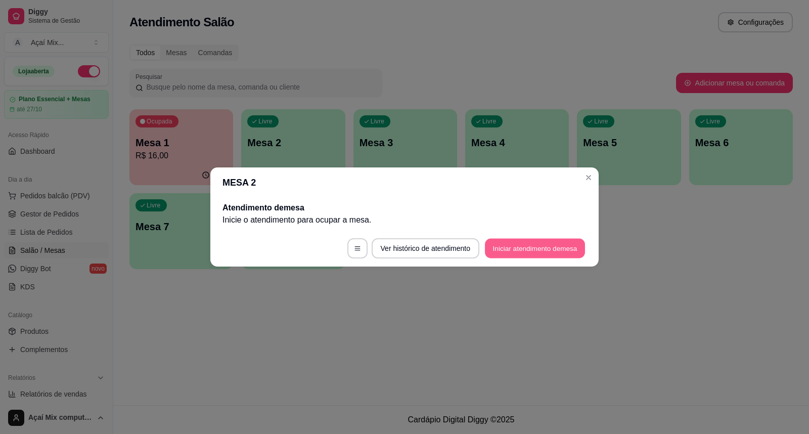
click at [517, 248] on button "Iniciar atendimento de mesa" at bounding box center [535, 249] width 100 height 20
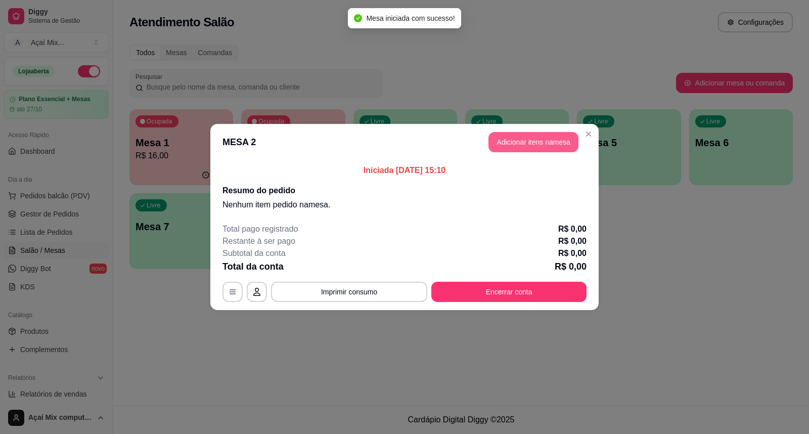
click at [498, 136] on button "Adicionar itens na mesa" at bounding box center [533, 142] width 90 height 20
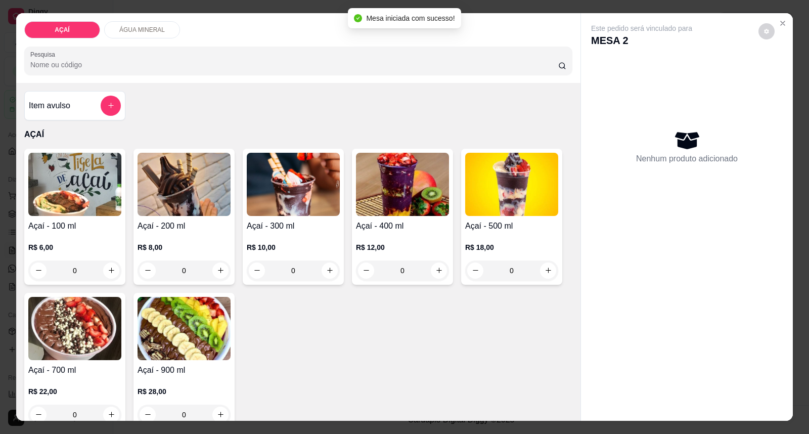
click at [150, 243] on p "R$ 8,00" at bounding box center [183, 247] width 93 height 10
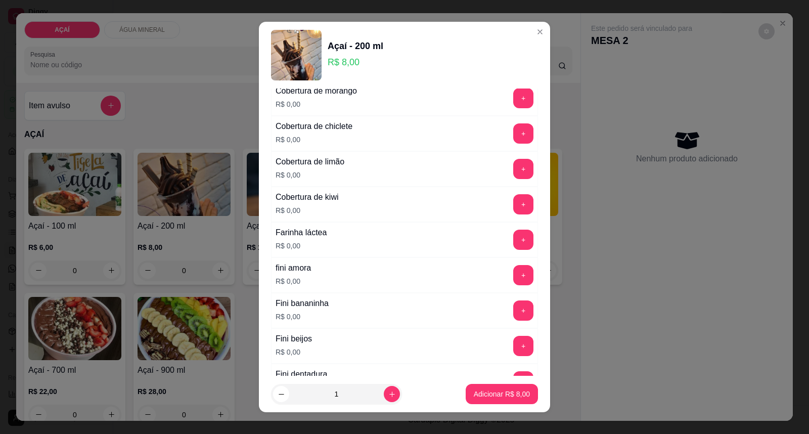
scroll to position [618, 0]
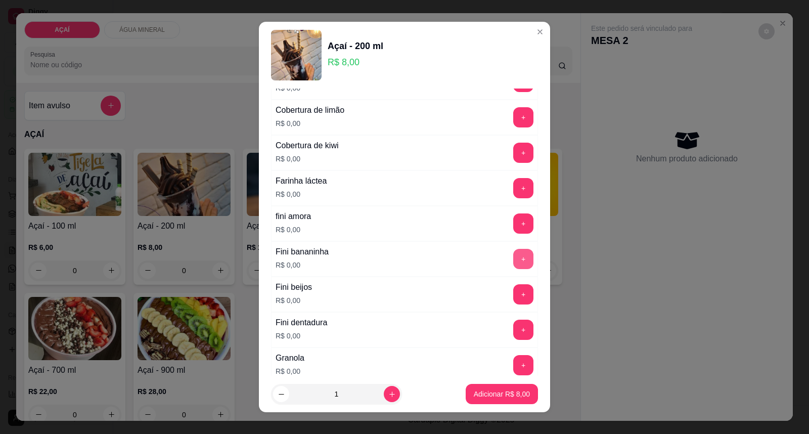
click at [513, 259] on button "+" at bounding box center [523, 259] width 20 height 20
click at [513, 330] on button "+" at bounding box center [523, 329] width 20 height 20
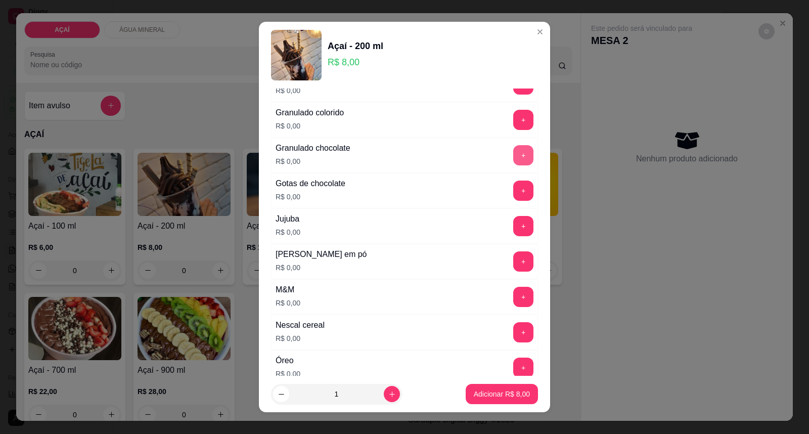
scroll to position [954, 0]
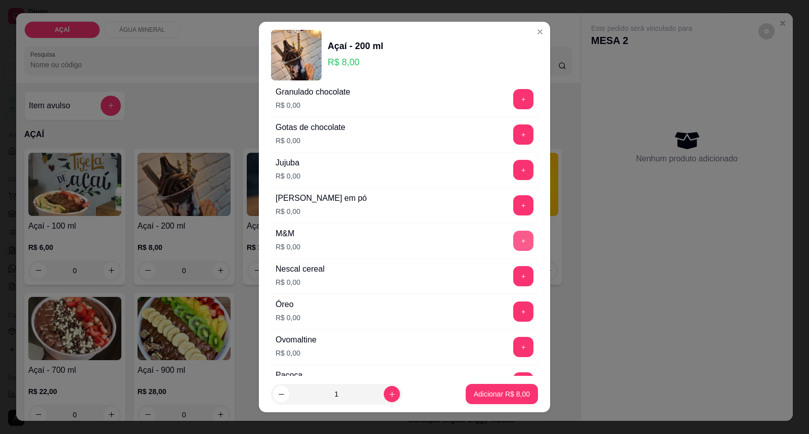
click at [513, 245] on button "+" at bounding box center [523, 240] width 20 height 20
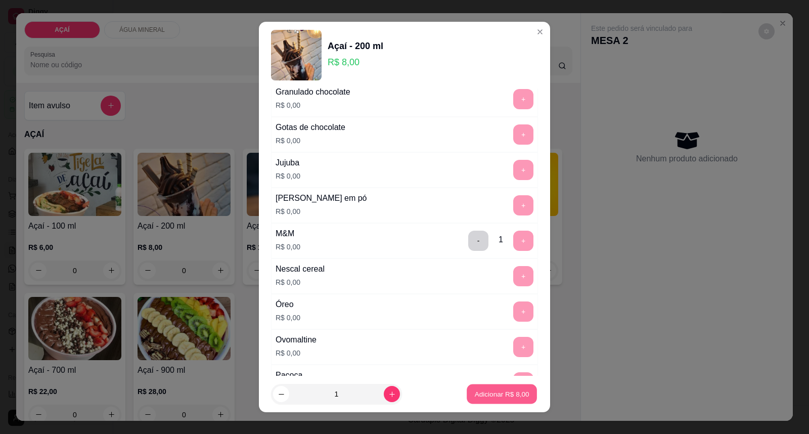
click at [487, 390] on p "Adicionar R$ 8,00" at bounding box center [501, 394] width 55 height 10
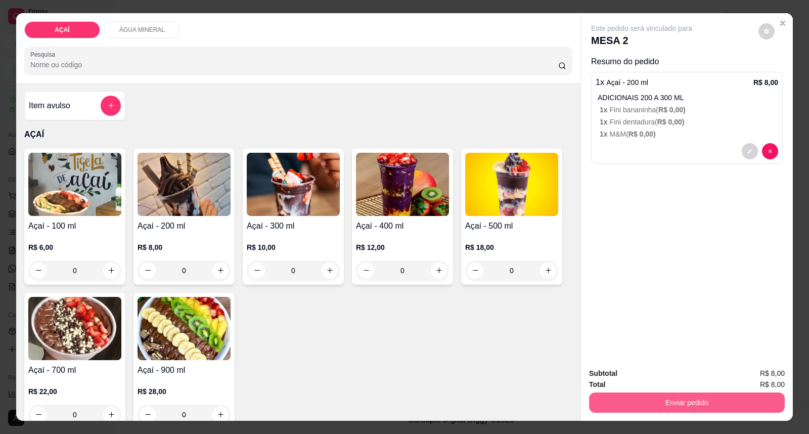
click at [657, 401] on button "Enviar pedido" at bounding box center [687, 402] width 196 height 20
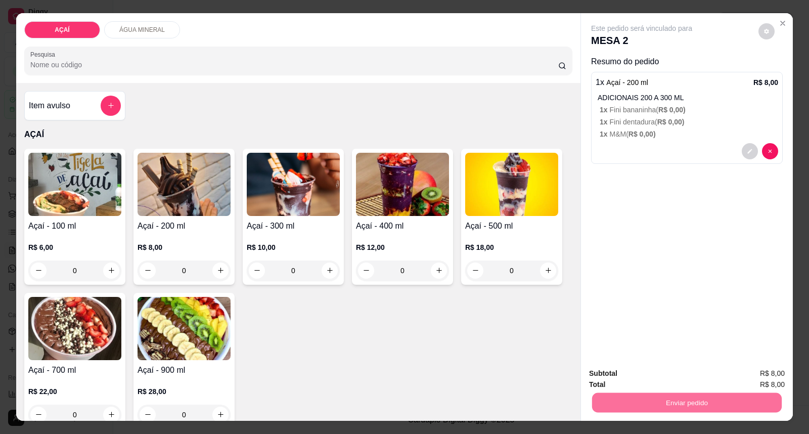
click at [756, 379] on button "Enviar pedido" at bounding box center [757, 377] width 57 height 19
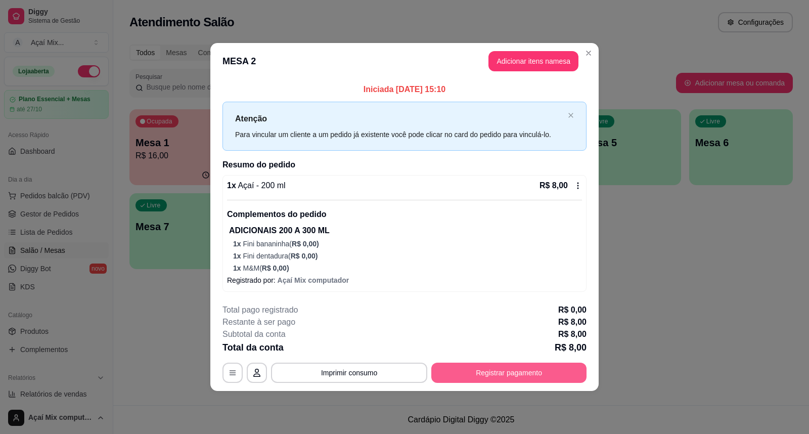
click at [531, 364] on button "Registrar pagamento" at bounding box center [508, 372] width 155 height 20
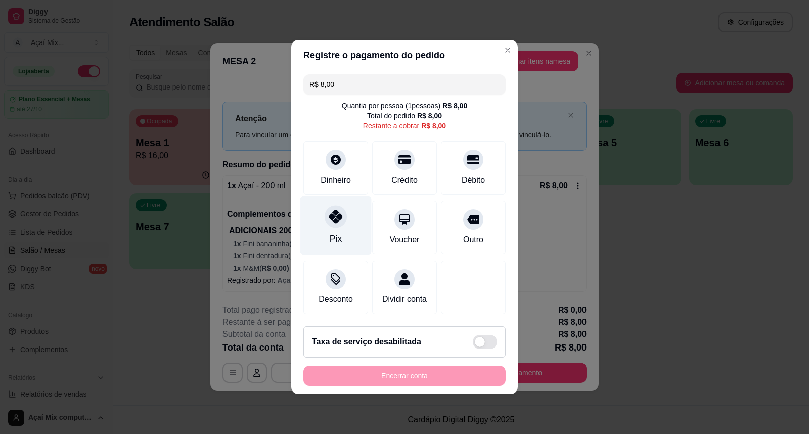
click at [340, 213] on icon at bounding box center [335, 216] width 13 height 13
type input "R$ 0,00"
